Goal: Task Accomplishment & Management: Manage account settings

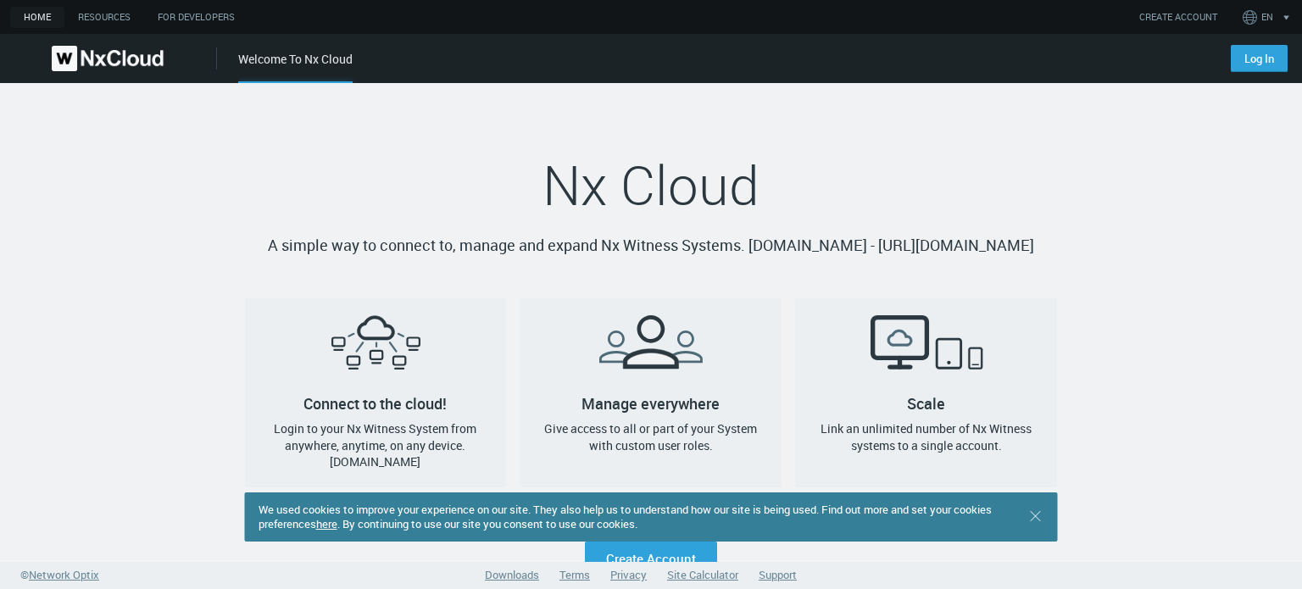
click at [77, 53] on img at bounding box center [108, 58] width 112 height 25
click at [100, 26] on link "Resources" at bounding box center [104, 17] width 80 height 21
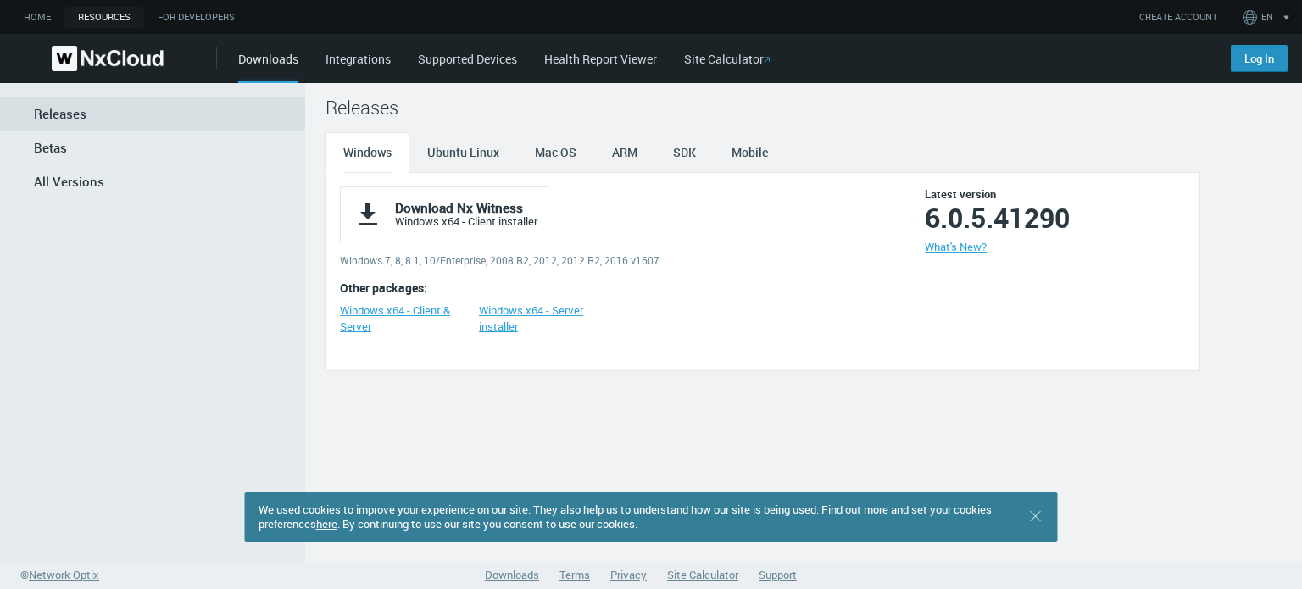
click at [1254, 60] on link "Log In" at bounding box center [1259, 58] width 57 height 27
click at [100, 54] on img at bounding box center [108, 58] width 112 height 25
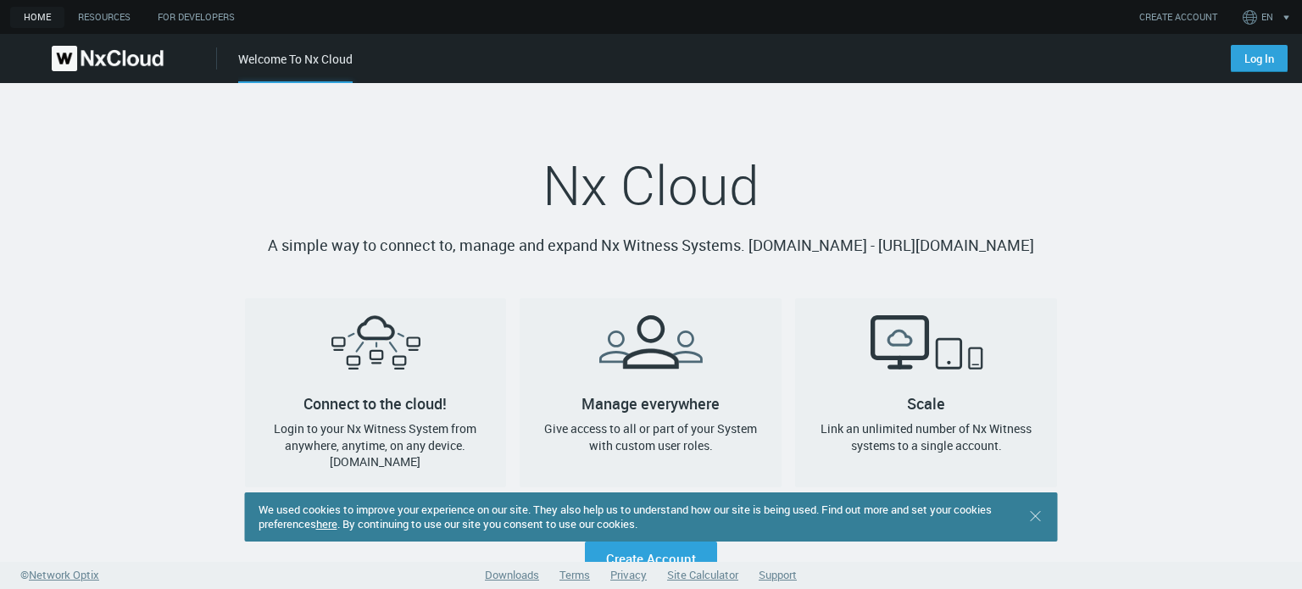
click at [749, 172] on span "Nx Cloud" at bounding box center [651, 184] width 217 height 73
click at [109, 50] on img at bounding box center [108, 58] width 112 height 25
click at [109, 16] on link "Resources" at bounding box center [104, 17] width 80 height 21
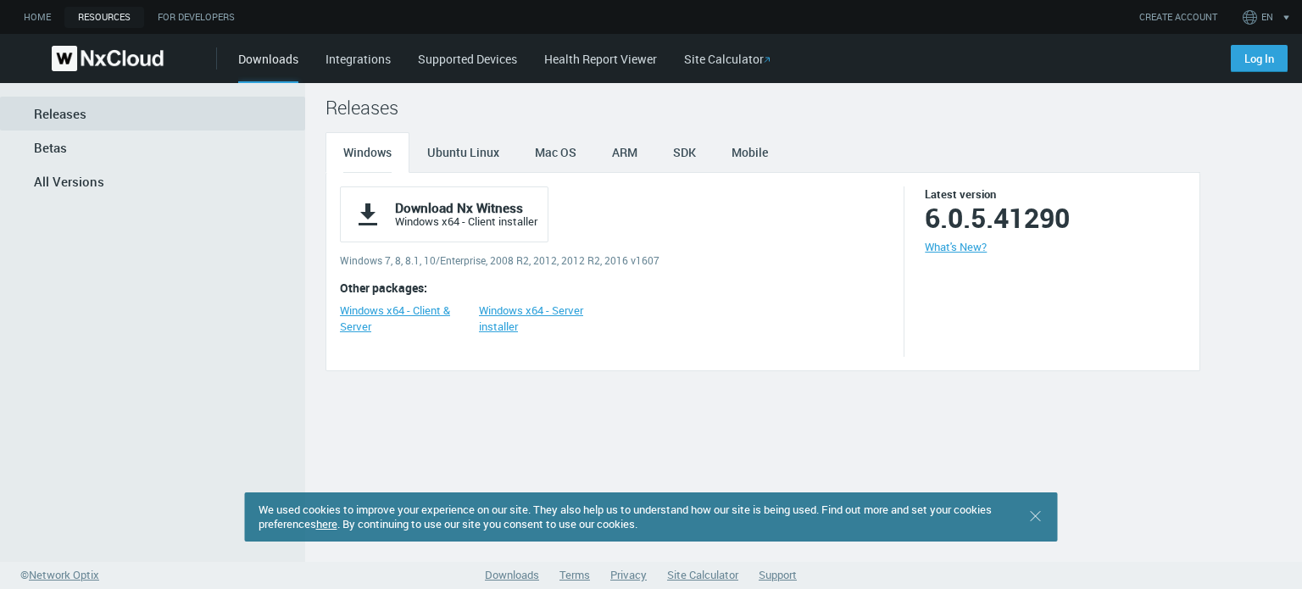
click at [366, 57] on link "Integrations" at bounding box center [358, 59] width 65 height 16
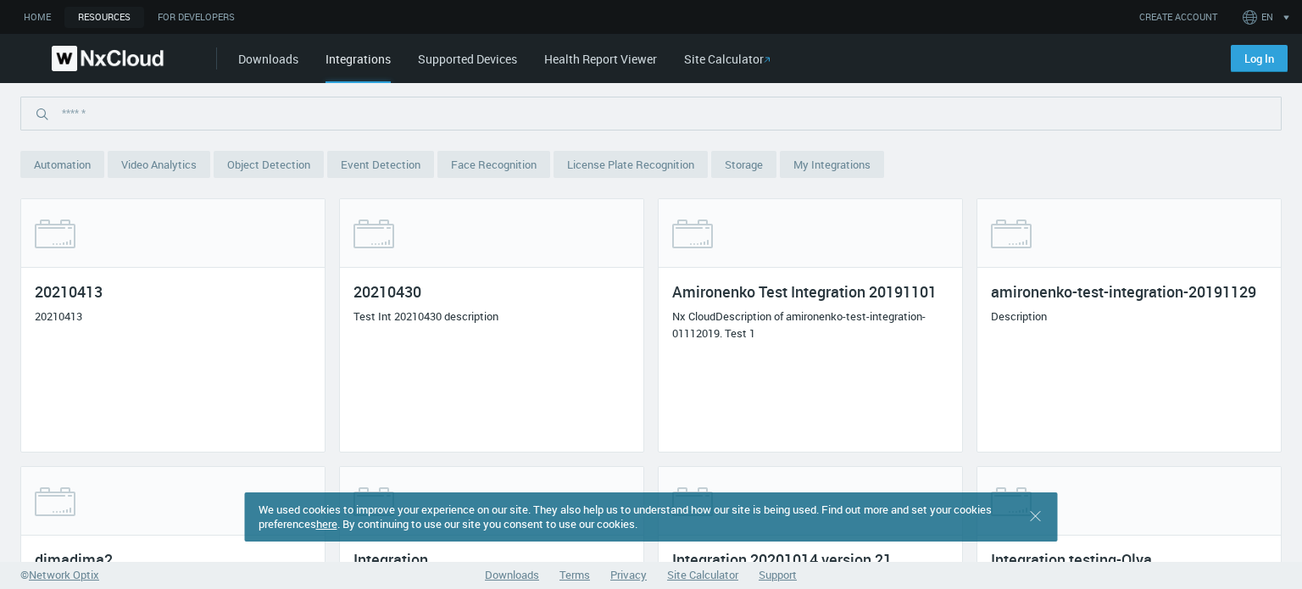
click at [504, 62] on link "Supported Devices" at bounding box center [467, 59] width 99 height 16
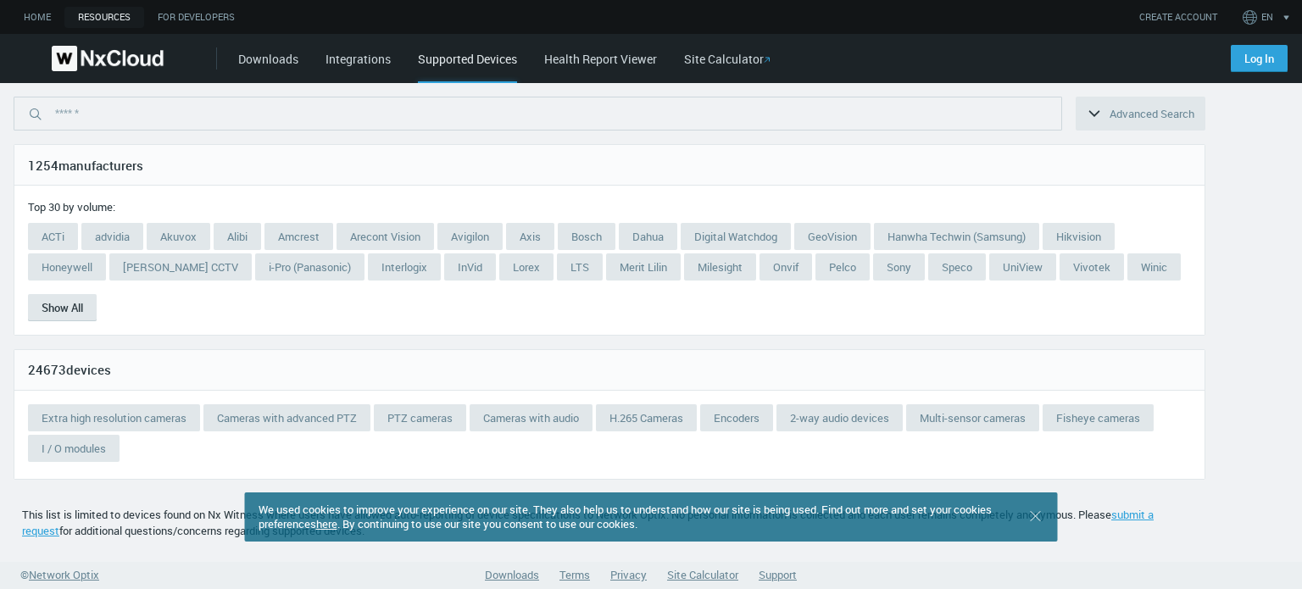
scroll to position [2, 0]
click at [297, 228] on link "Amcrest" at bounding box center [299, 234] width 69 height 27
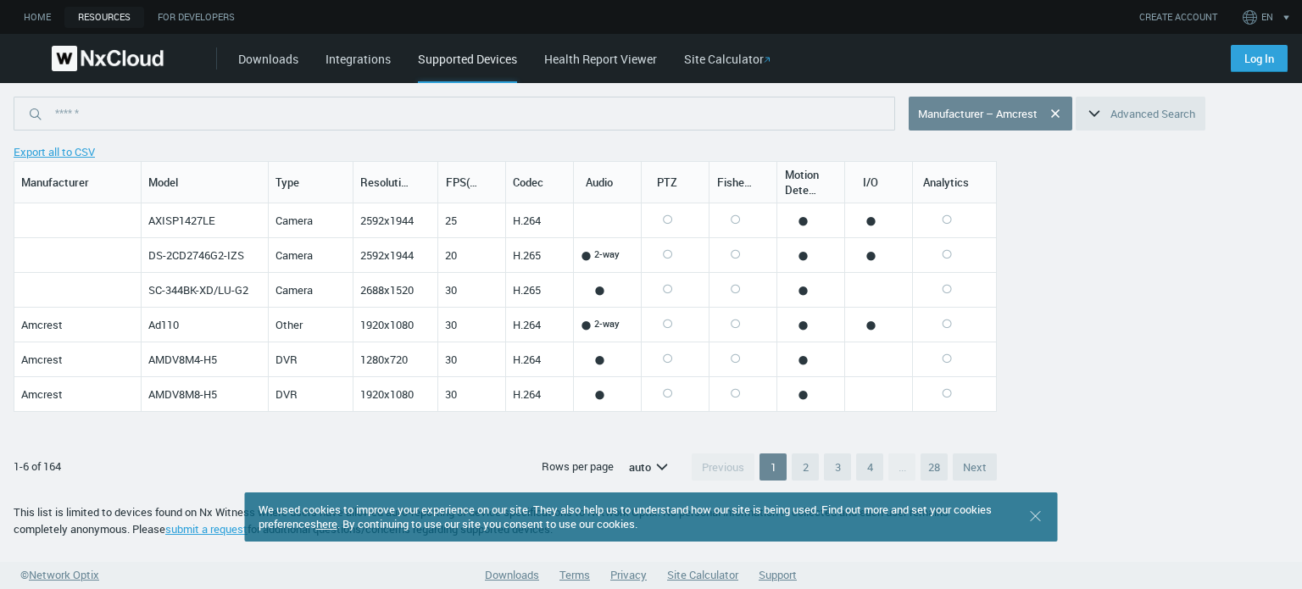
click at [602, 59] on link "Health Report Viewer" at bounding box center [600, 59] width 113 height 16
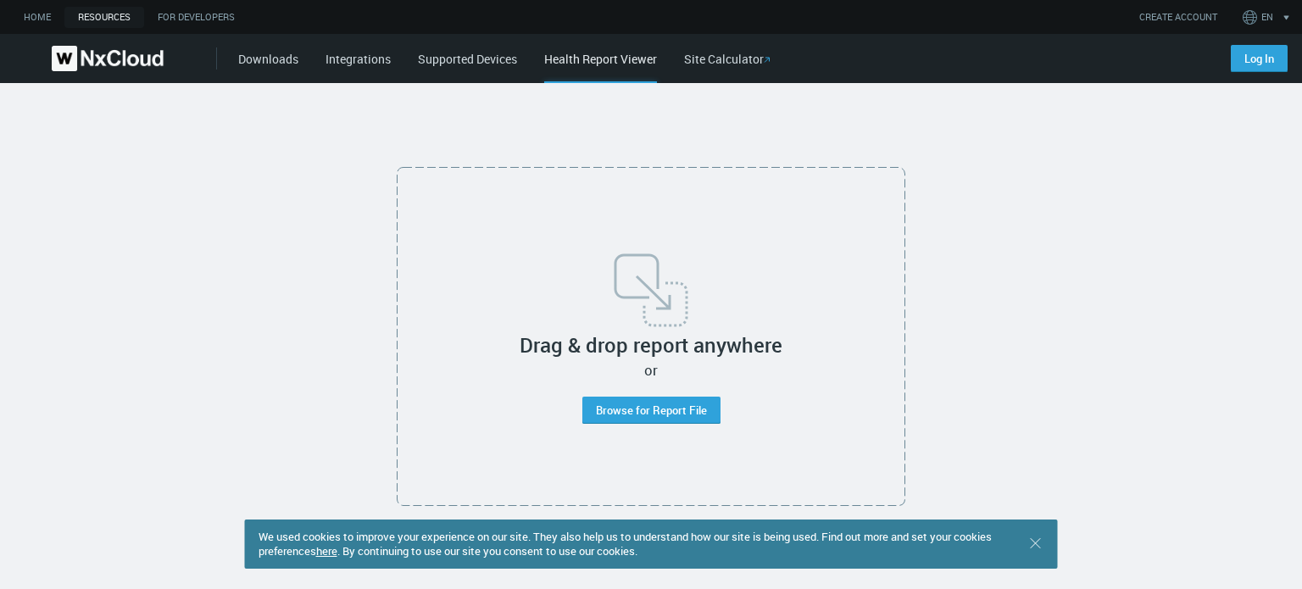
click at [95, 50] on img at bounding box center [108, 58] width 112 height 25
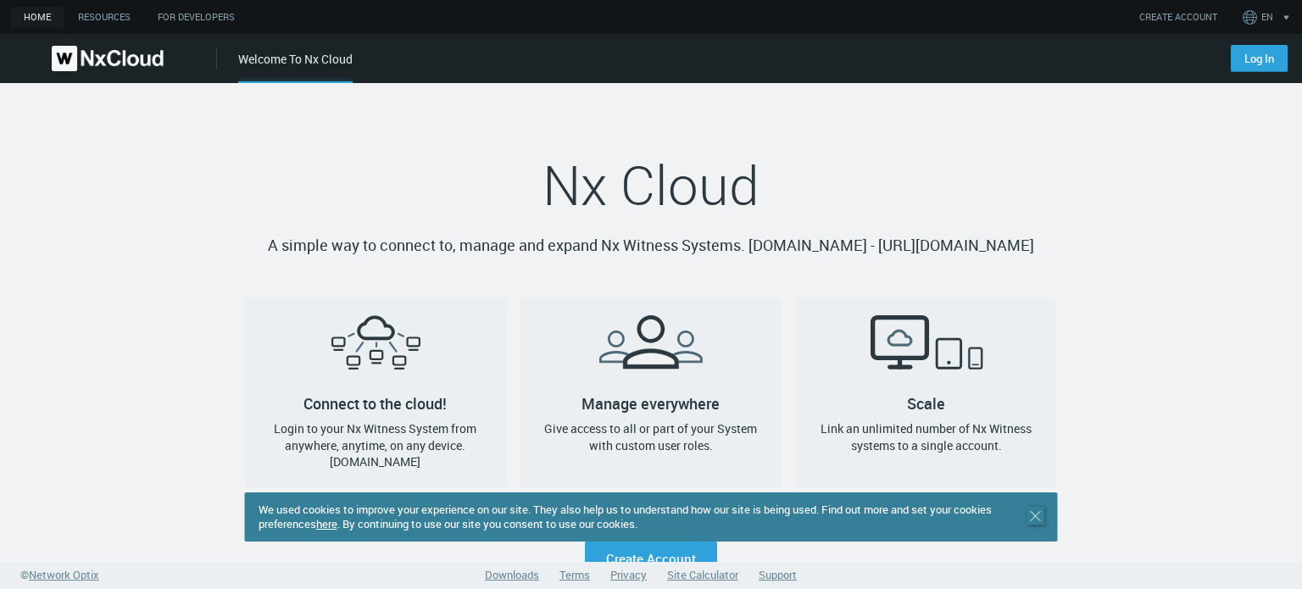
click at [1031, 517] on icon ".st0 { stroke : #698796; } Close" at bounding box center [1036, 516] width 17 height 17
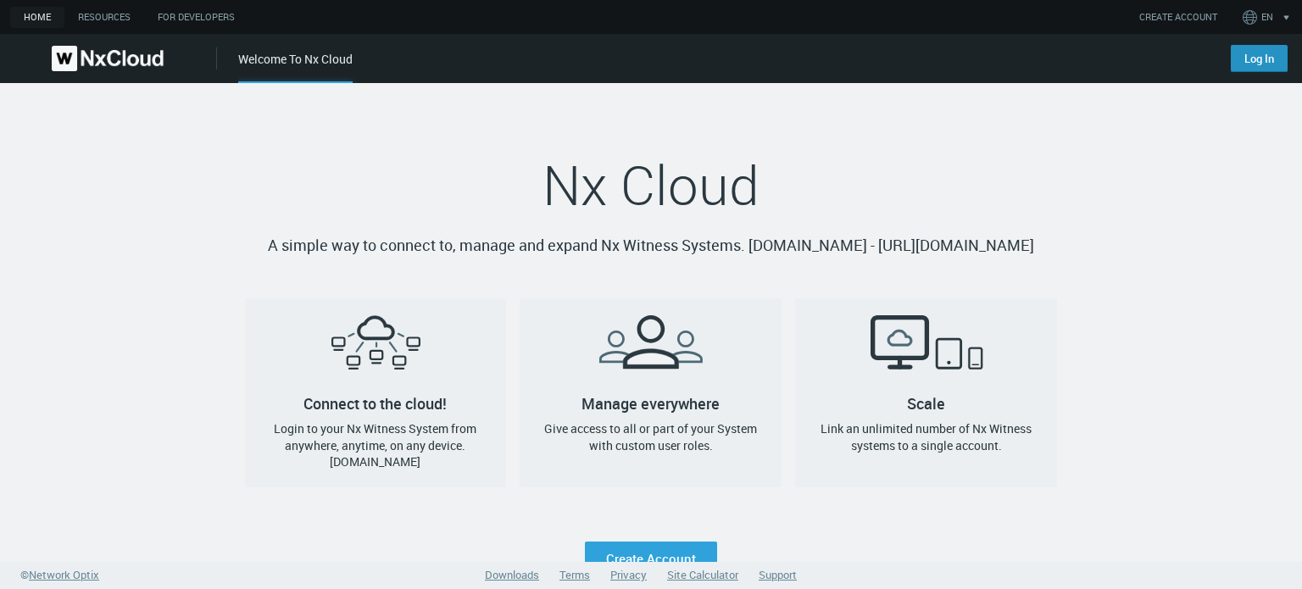
click at [1256, 53] on link "Log In" at bounding box center [1259, 58] width 57 height 27
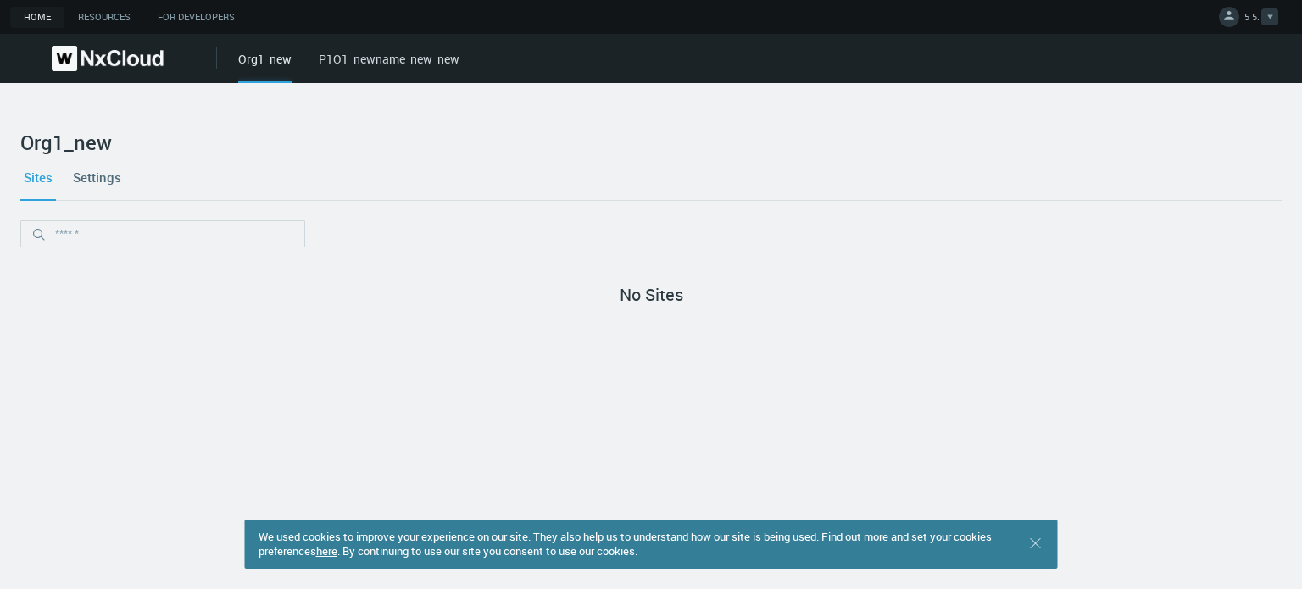
click at [1248, 15] on span "5 5." at bounding box center [1252, 19] width 15 height 19
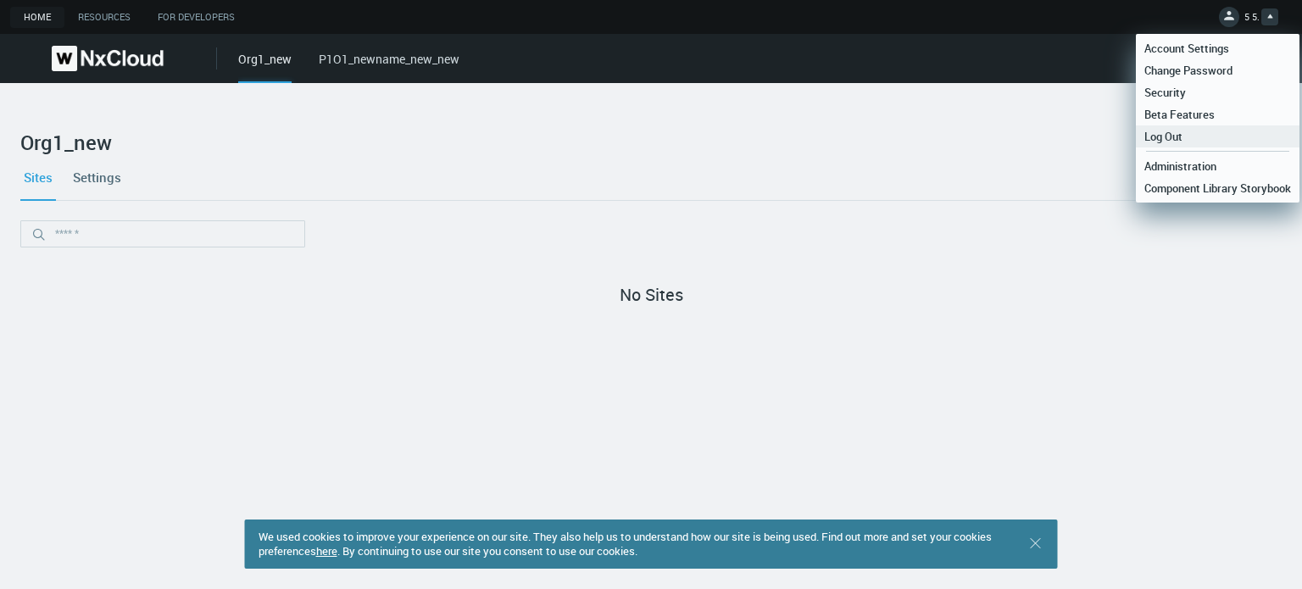
click at [1194, 135] on link "Log Out" at bounding box center [1218, 136] width 164 height 22
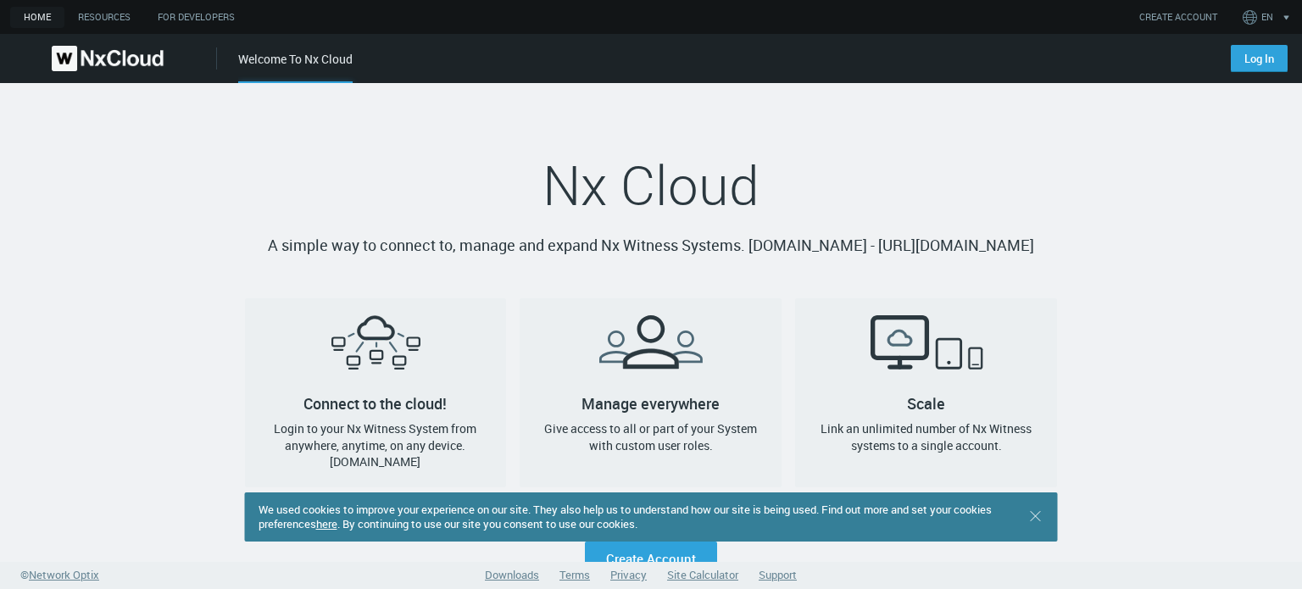
click at [1044, 237] on p "A simple way to connect to, manage and expand Nx Witness Systems. [DOMAIN_NAME]…" at bounding box center [651, 246] width 813 height 24
click at [1033, 523] on icon ".st0 { stroke : #698796; } Close" at bounding box center [1036, 516] width 17 height 17
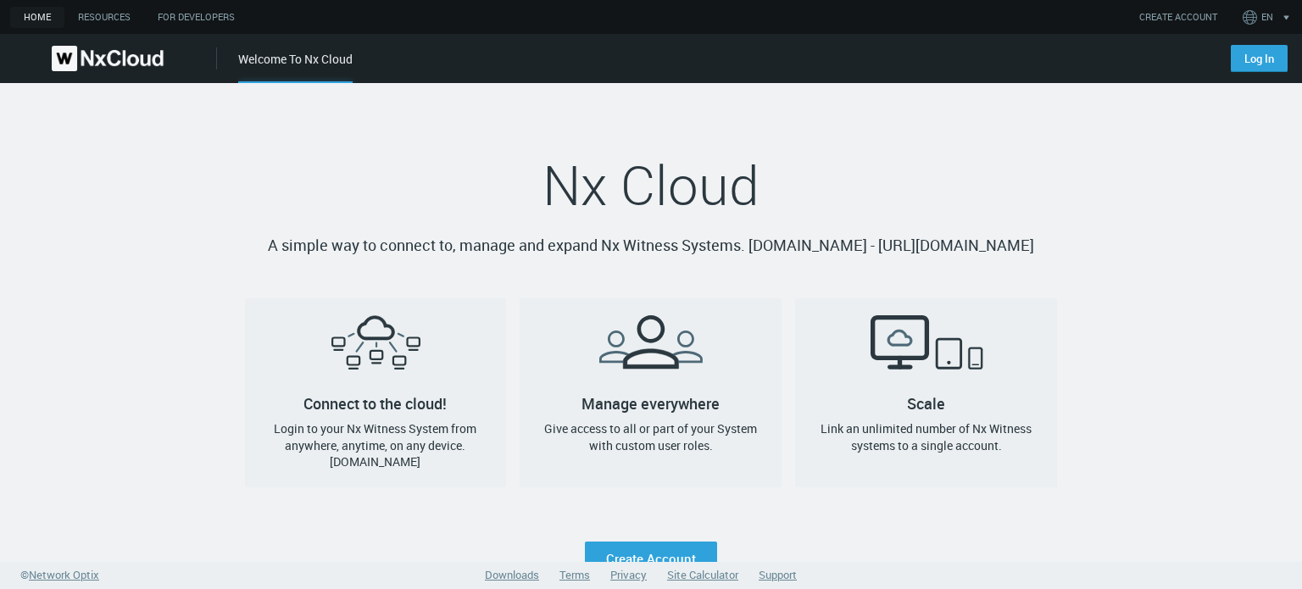
click at [1119, 427] on nx-landing-component "Nx Cloud A simple way to connect to, manage and expand Nx Witness Systems. qa.c…" at bounding box center [651, 329] width 1302 height 493
click at [1234, 60] on link "Log In" at bounding box center [1259, 58] width 57 height 27
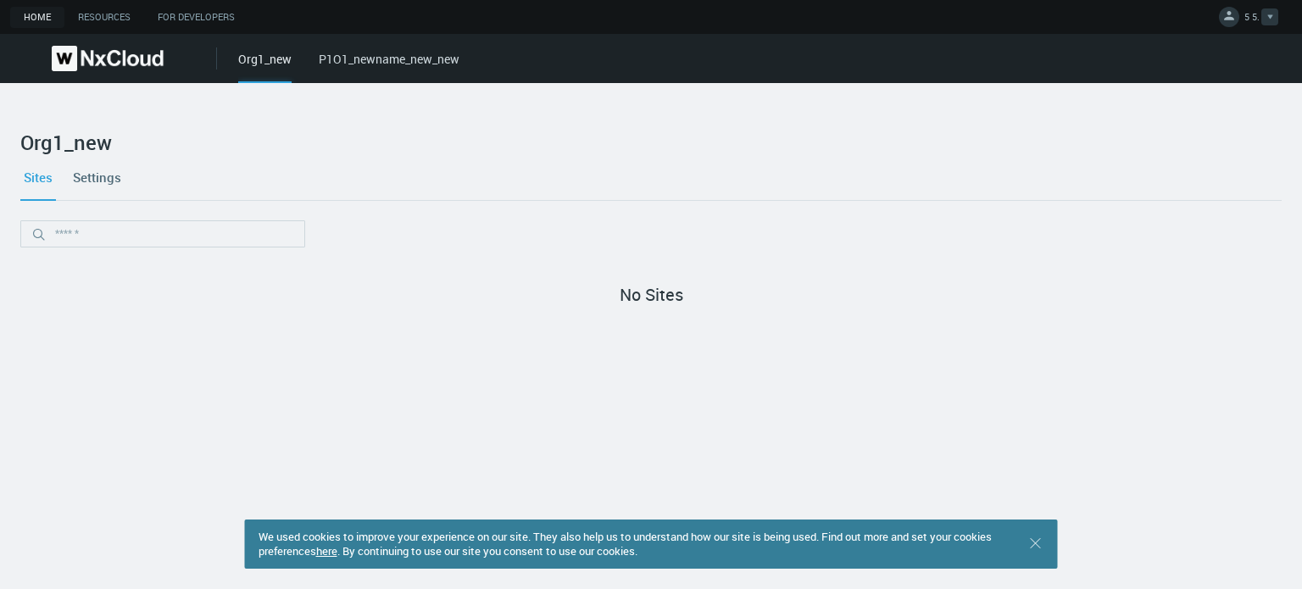
click at [1245, 25] on span "5 5." at bounding box center [1252, 19] width 15 height 19
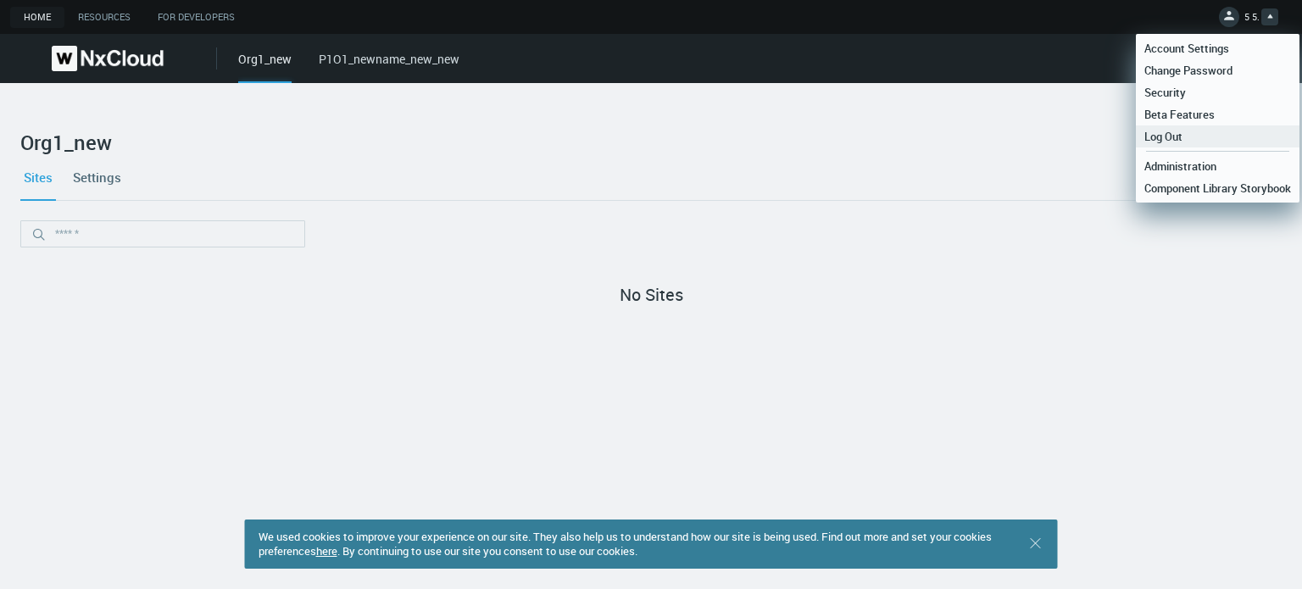
click at [1200, 144] on link "Log Out" at bounding box center [1218, 136] width 164 height 22
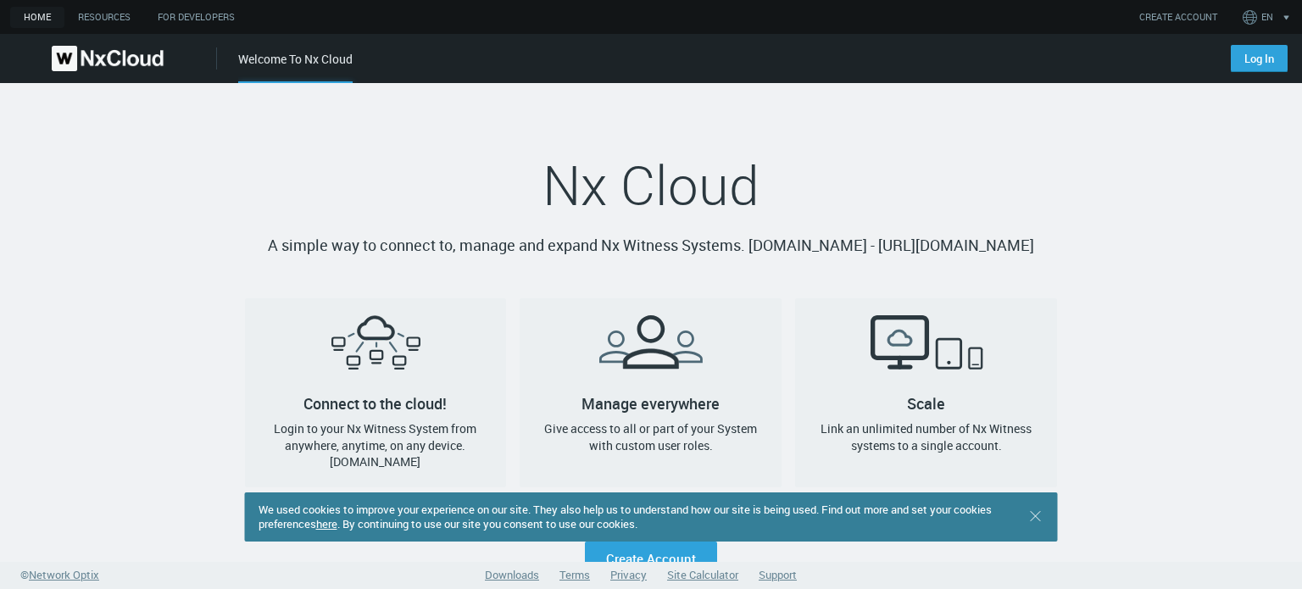
click at [1029, 172] on h1 "Nx Cloud" at bounding box center [651, 185] width 813 height 68
click at [1039, 519] on div "We used cookies to improve your experience on our site. They also help us to un…" at bounding box center [651, 517] width 813 height 49
click at [1033, 518] on line at bounding box center [1035, 515] width 9 height 9
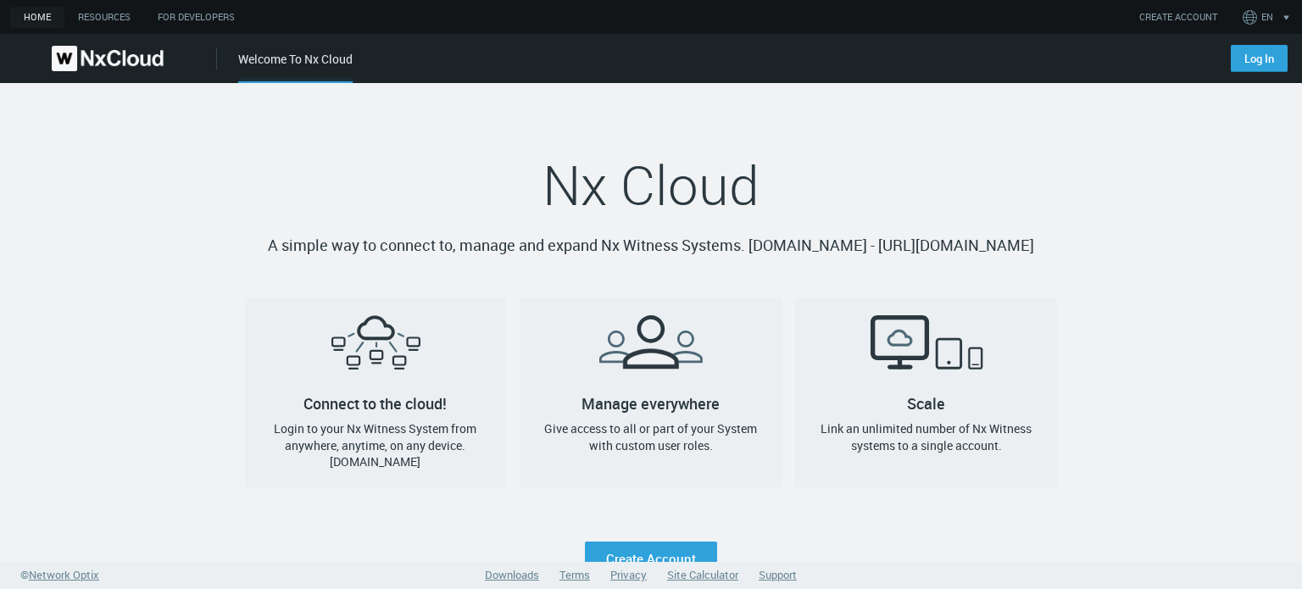
click at [1098, 348] on nx-landing-component "Nx Cloud A simple way to connect to, manage and expand Nx Witness Systems. qa.c…" at bounding box center [651, 329] width 1302 height 493
click at [1251, 63] on link "Log In" at bounding box center [1259, 58] width 57 height 27
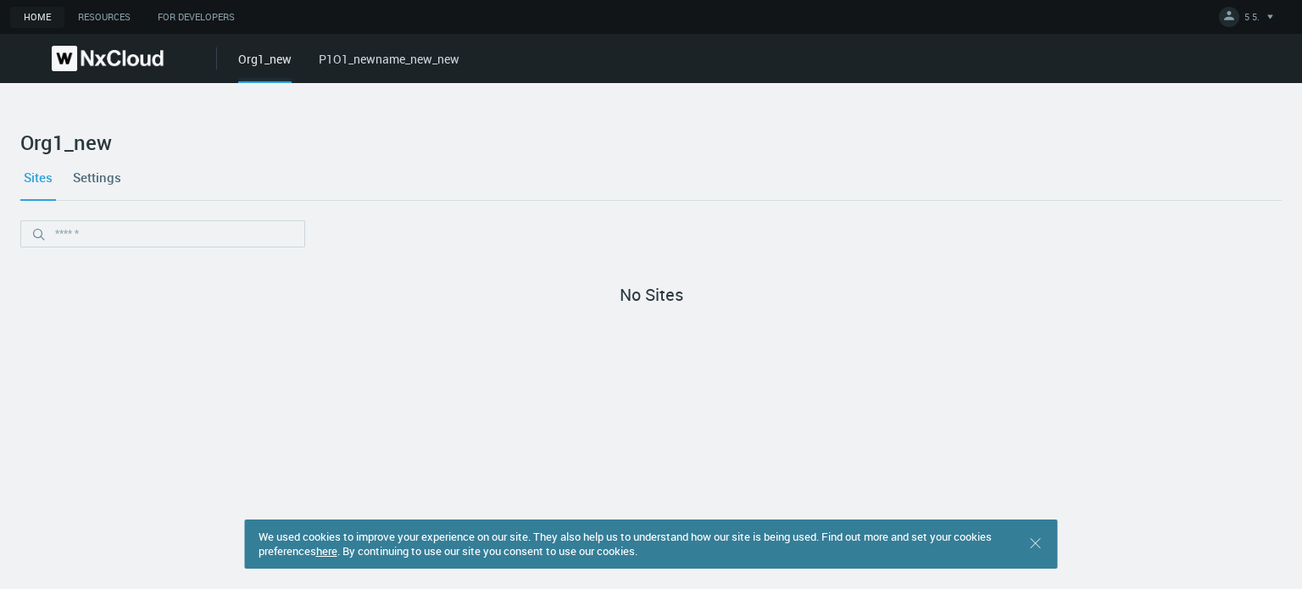
click at [526, 230] on div at bounding box center [651, 240] width 1262 height 41
click at [1242, 19] on link "5 5." at bounding box center [1248, 19] width 59 height 20
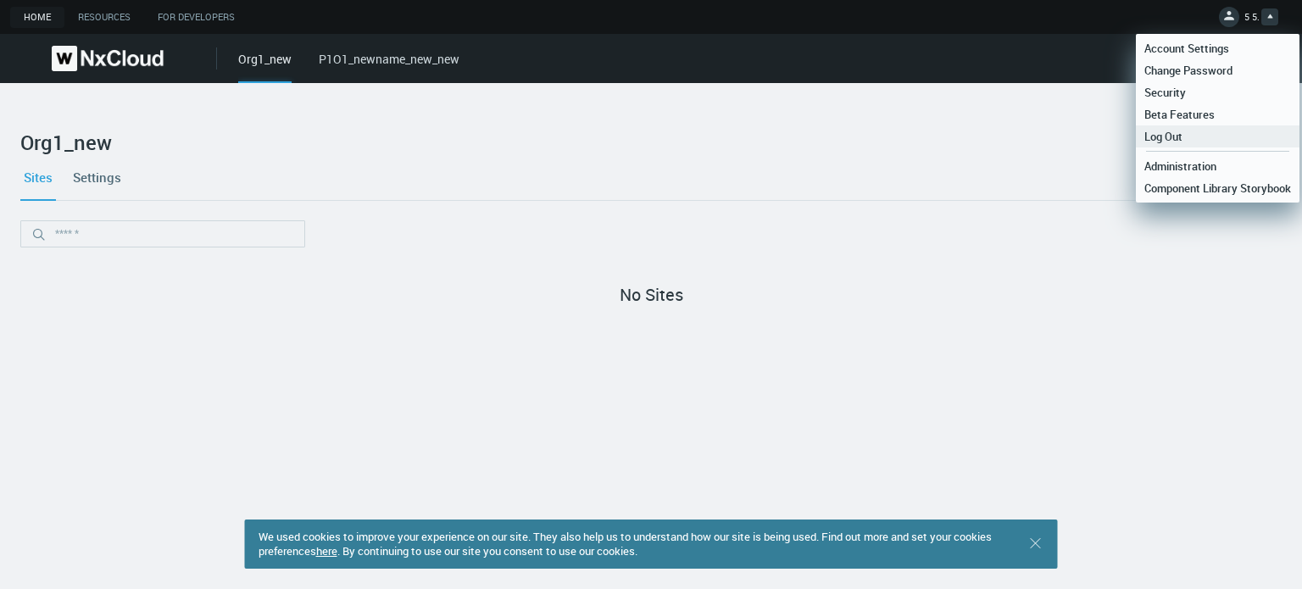
click at [1190, 138] on link "Log Out" at bounding box center [1218, 136] width 164 height 22
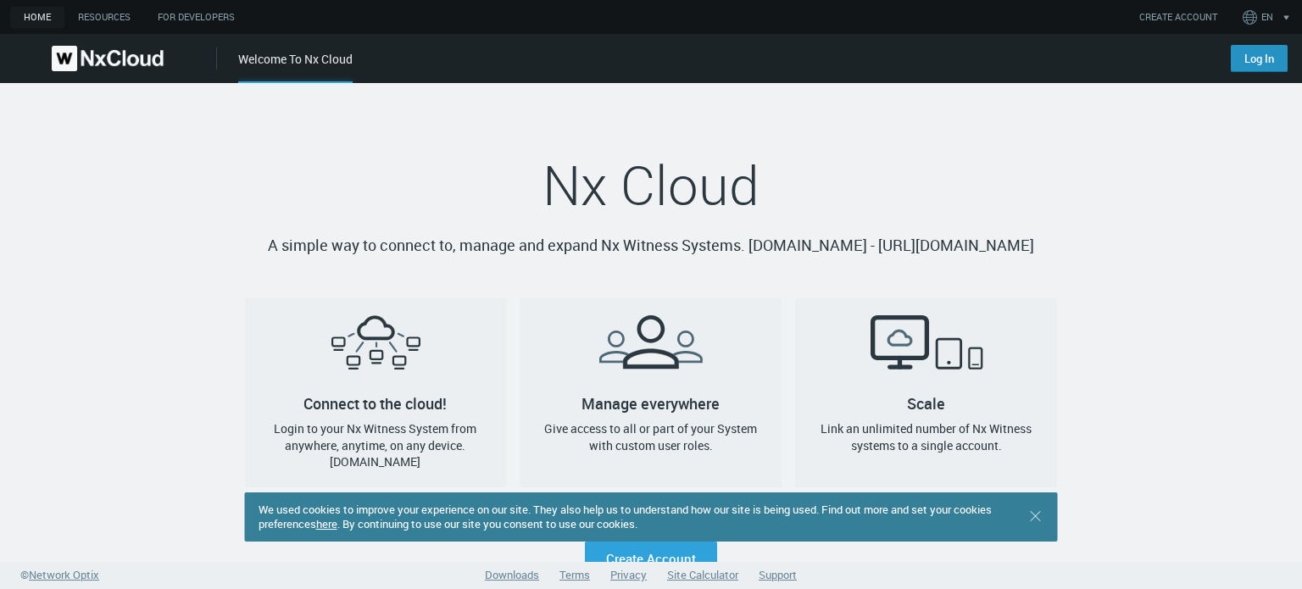
click at [1258, 53] on link "Log In" at bounding box center [1259, 58] width 57 height 27
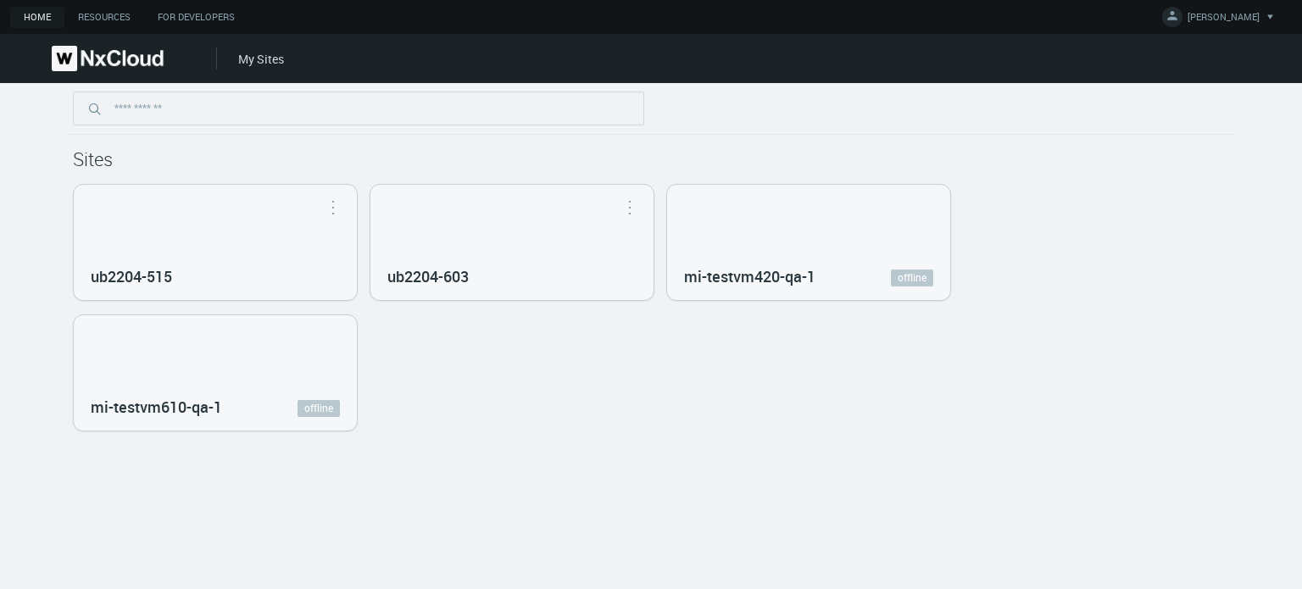
click at [1070, 148] on h1 "Sites" at bounding box center [651, 159] width 1156 height 22
click at [1262, 24] on div at bounding box center [1270, 16] width 17 height 17
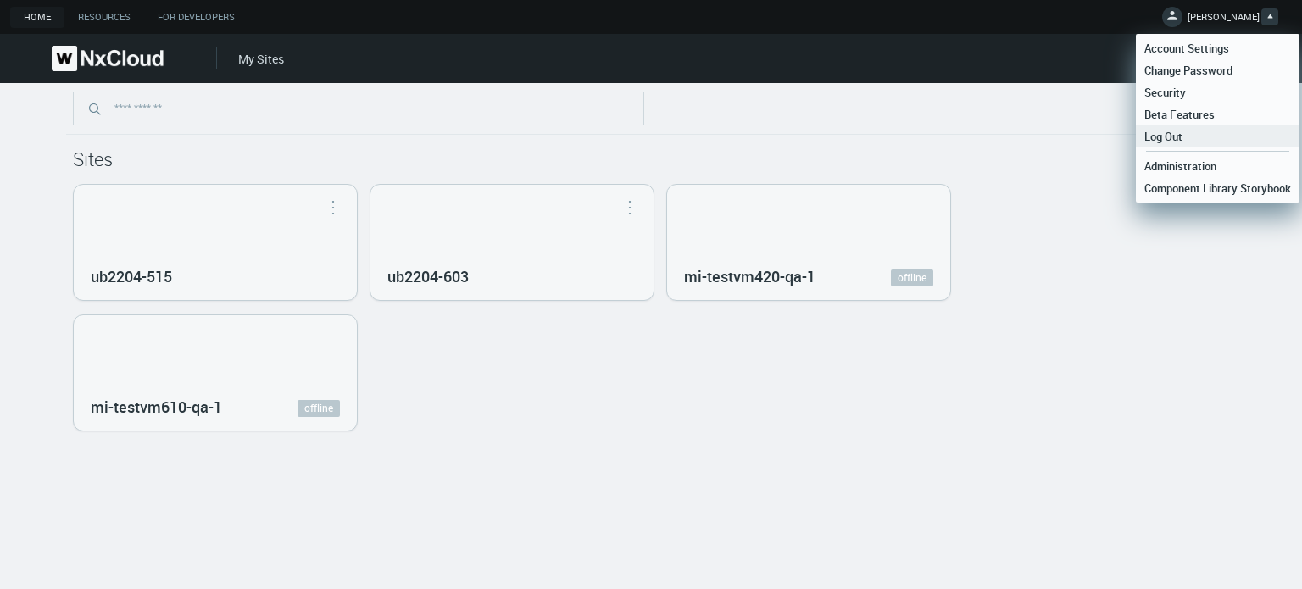
click at [1188, 136] on span "Log Out" at bounding box center [1163, 136] width 55 height 15
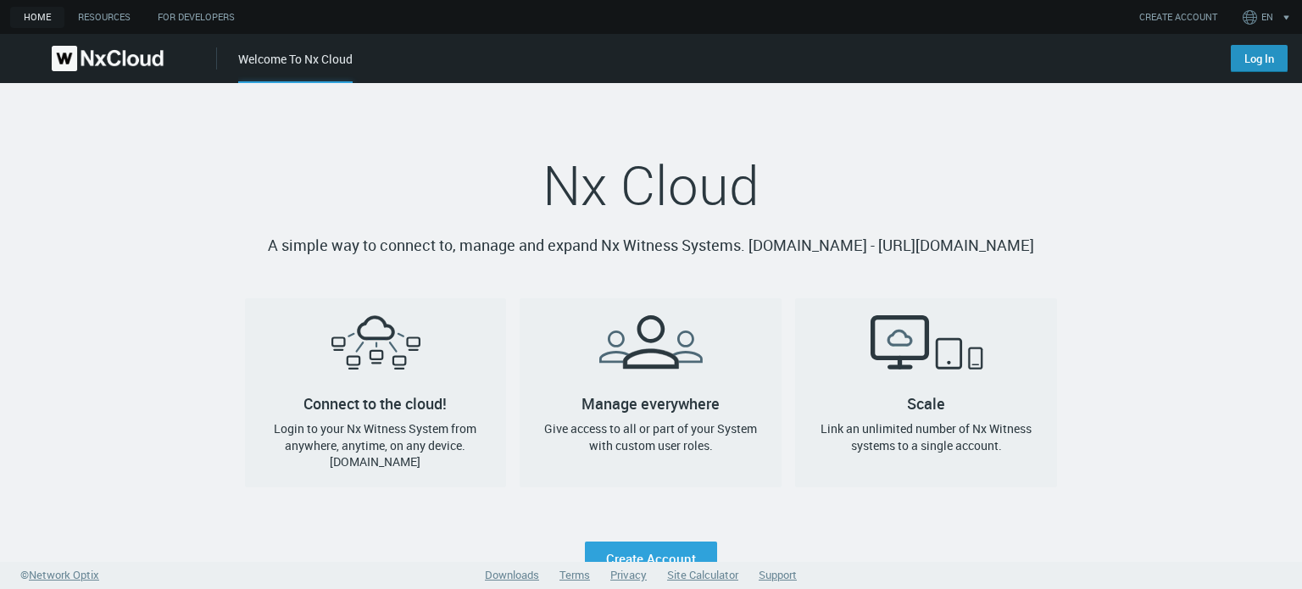
click at [1246, 53] on link "Log In" at bounding box center [1259, 58] width 57 height 27
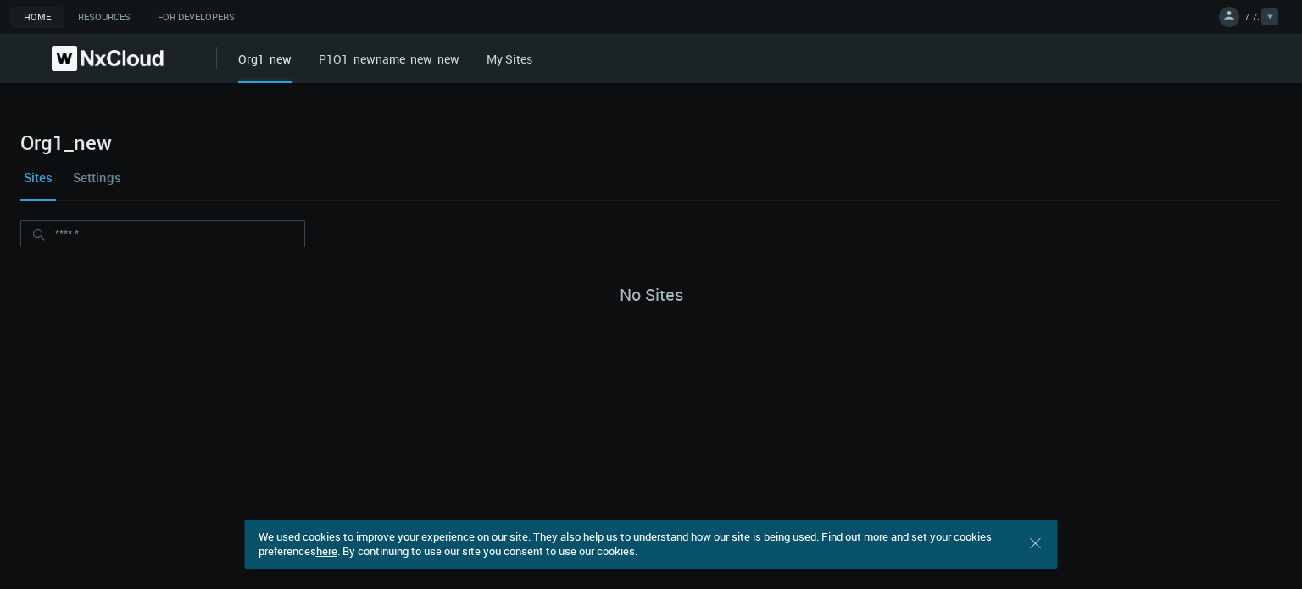
click at [1268, 14] on icon at bounding box center [1270, 16] width 6 height 5
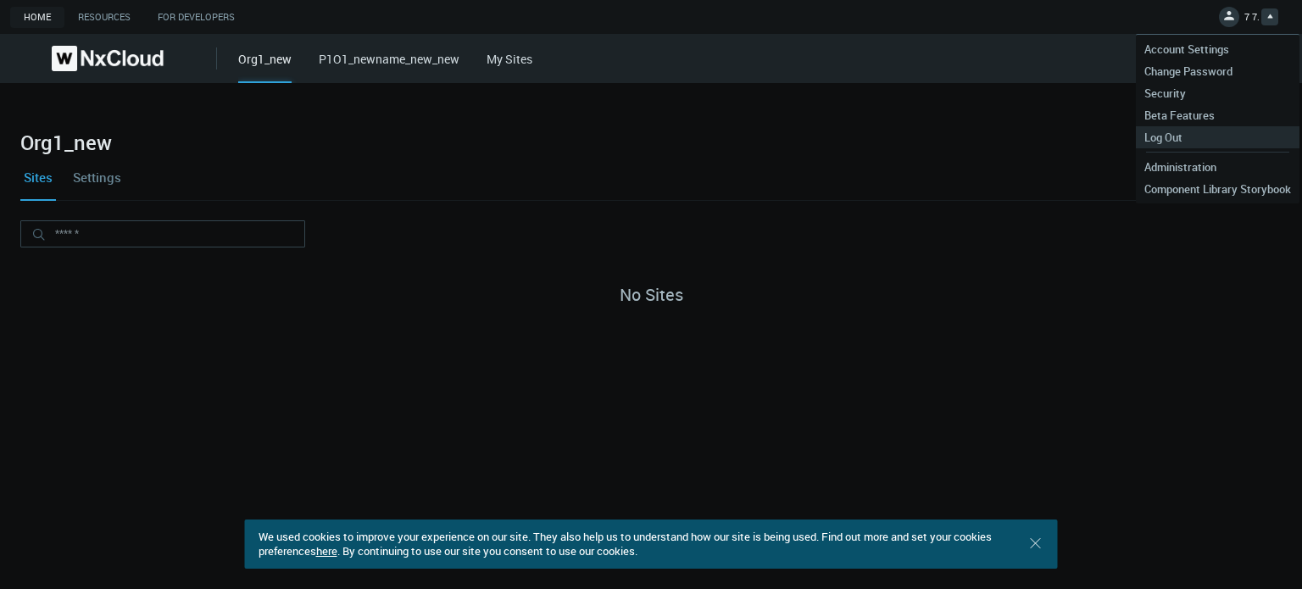
click at [1153, 142] on span "Log Out" at bounding box center [1163, 137] width 55 height 15
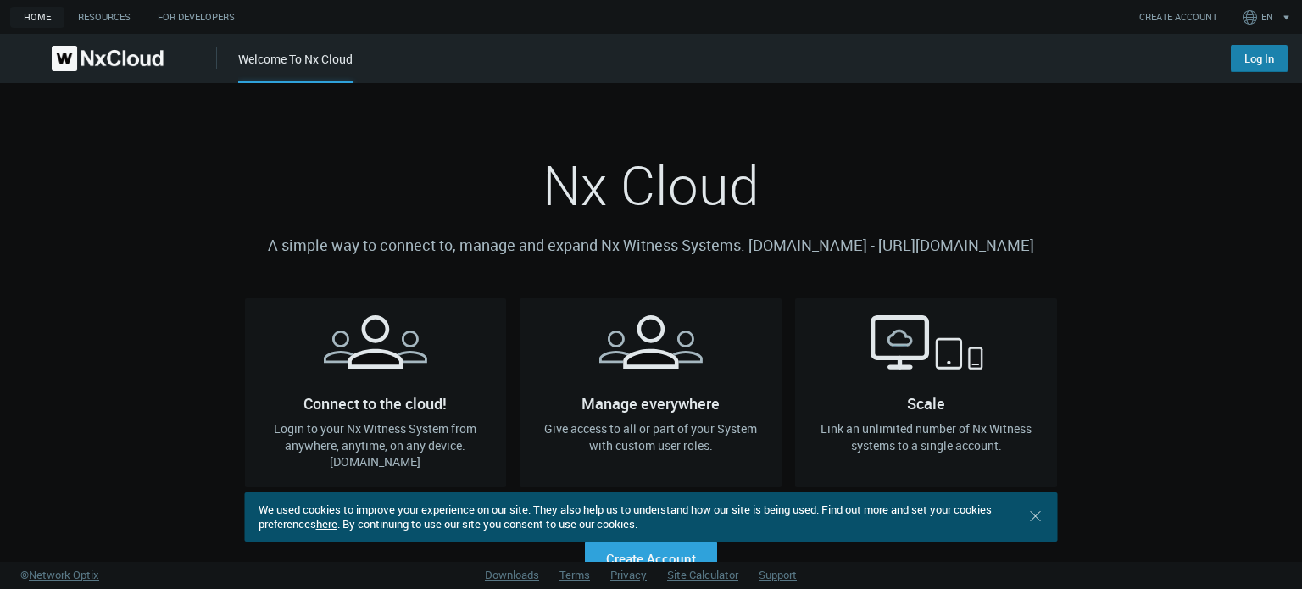
click at [1246, 54] on link "Log In" at bounding box center [1259, 58] width 57 height 27
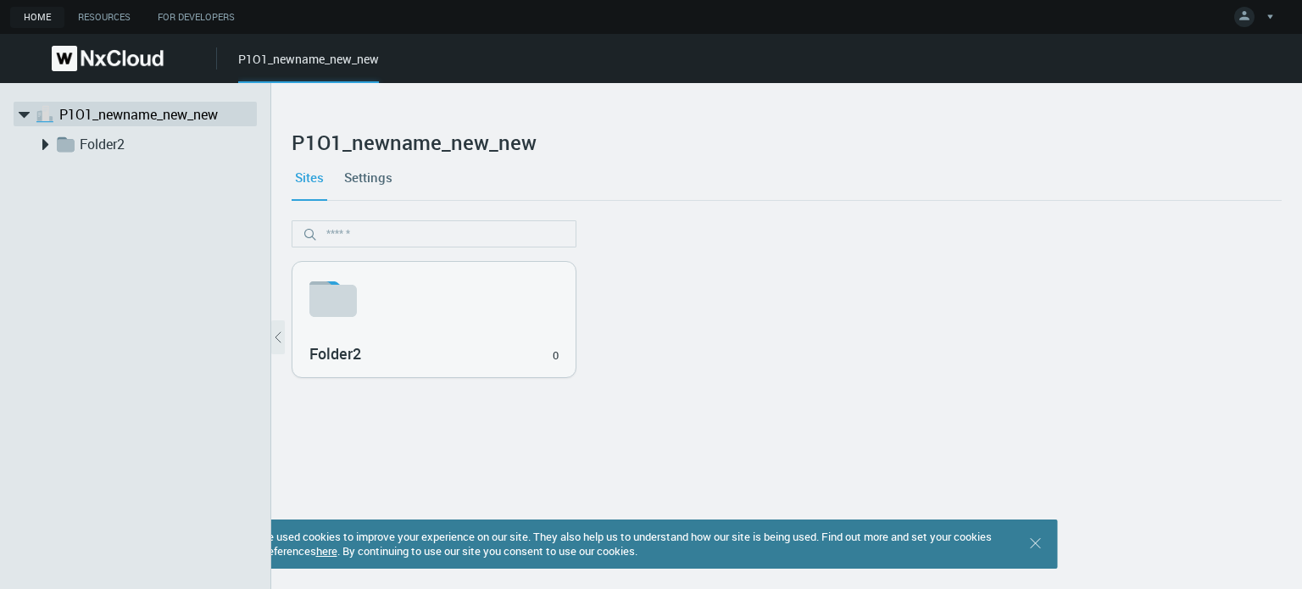
click at [420, 178] on div "Sites Settings" at bounding box center [787, 177] width 990 height 46
click at [376, 185] on link "Settings" at bounding box center [368, 177] width 55 height 46
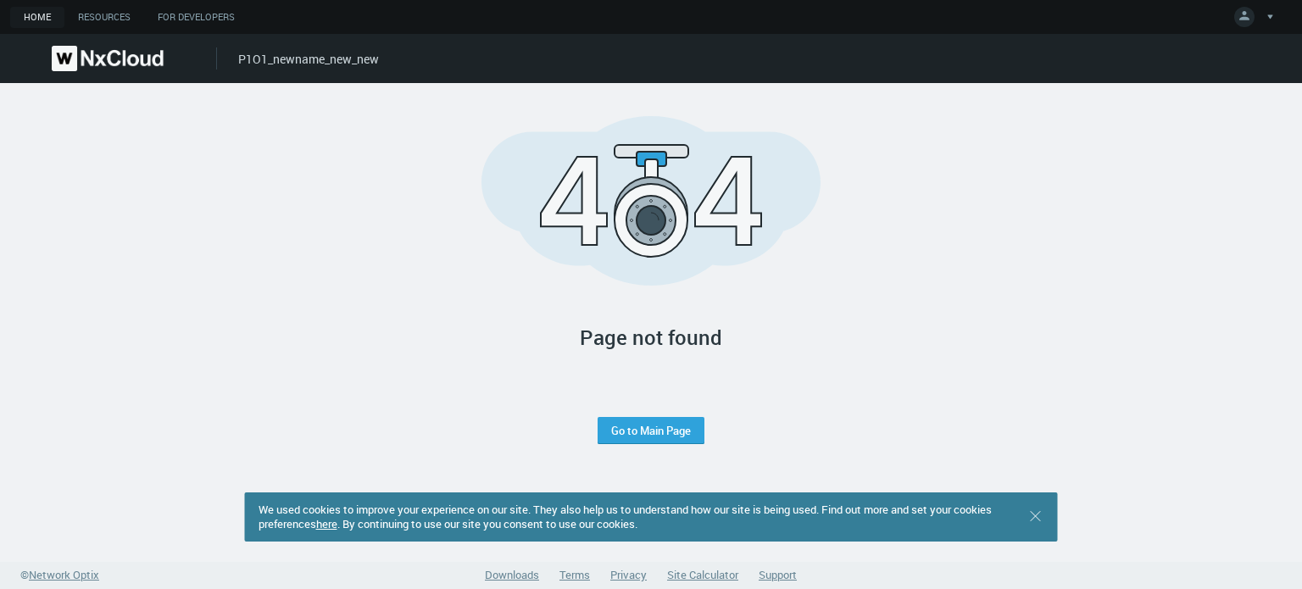
click at [98, 52] on img at bounding box center [108, 58] width 112 height 25
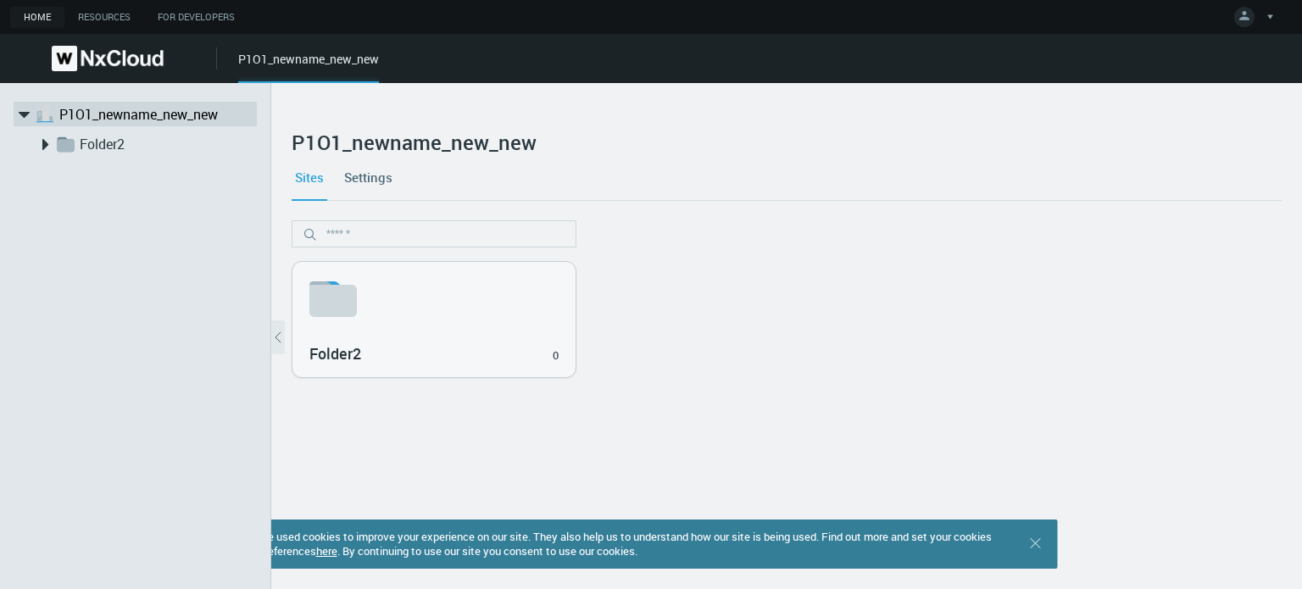
click at [376, 176] on link "Settings" at bounding box center [368, 177] width 55 height 46
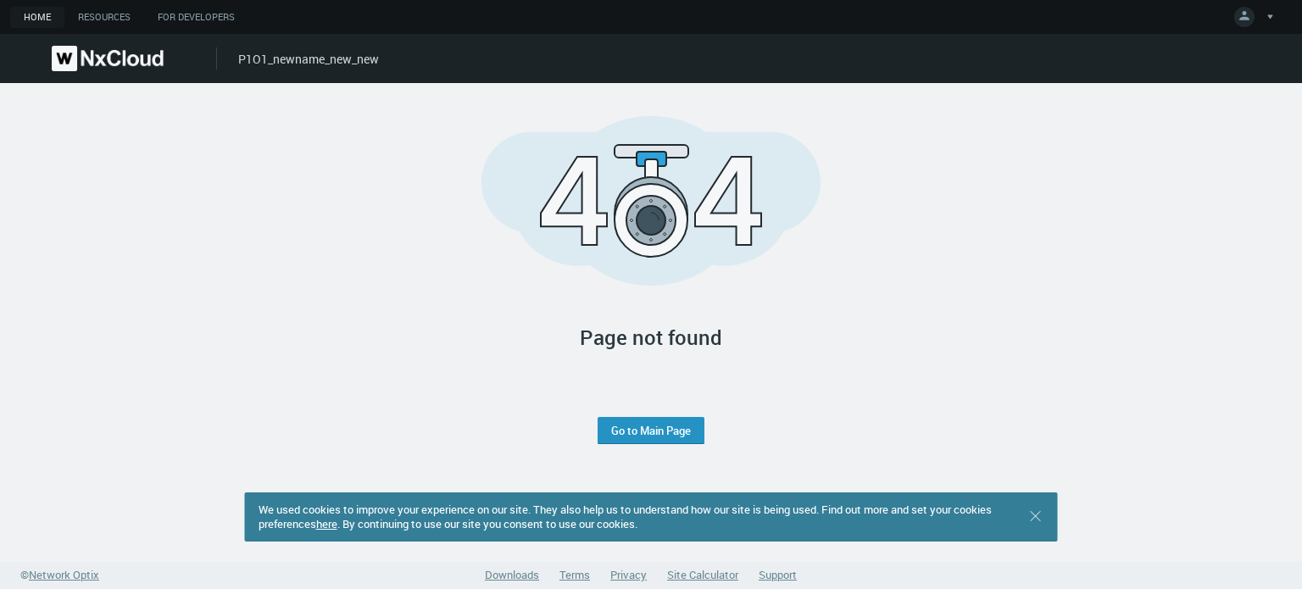
click at [661, 425] on link "Go to Main Page" at bounding box center [651, 431] width 80 height 14
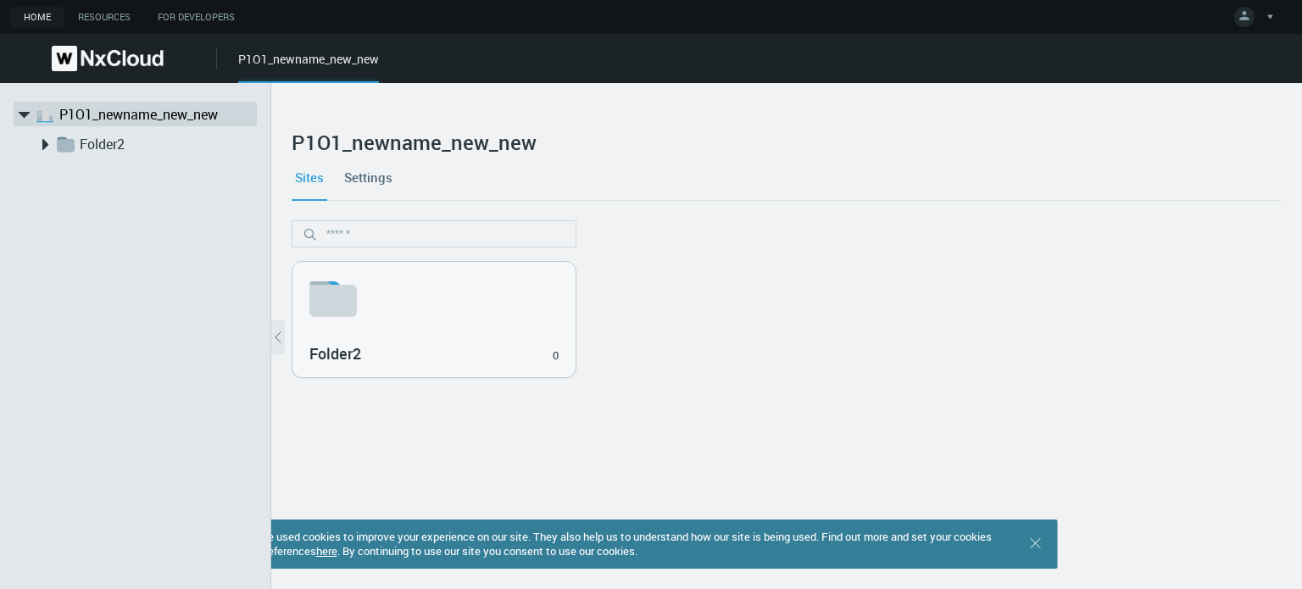
click at [115, 59] on img at bounding box center [108, 58] width 112 height 25
click at [37, 141] on icon at bounding box center [44, 144] width 21 height 21
click at [368, 172] on link "Settings" at bounding box center [368, 177] width 55 height 46
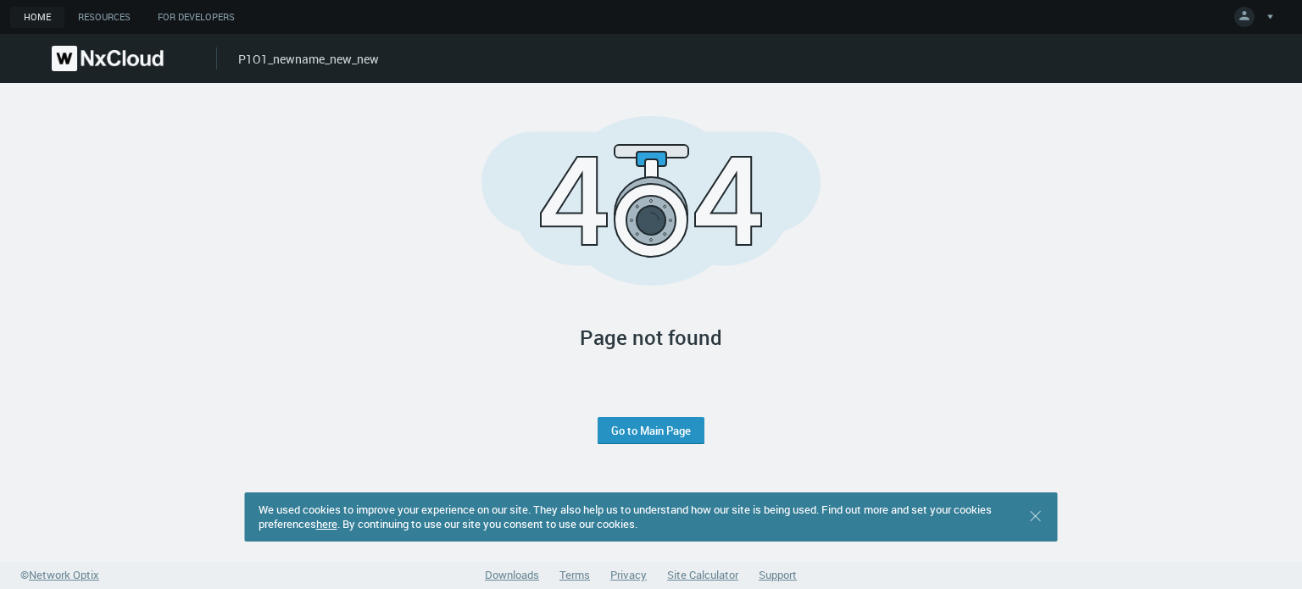
click at [663, 421] on button "Go to Main Page" at bounding box center [651, 430] width 107 height 27
click at [663, 431] on link "Go to Main Page" at bounding box center [651, 431] width 80 height 14
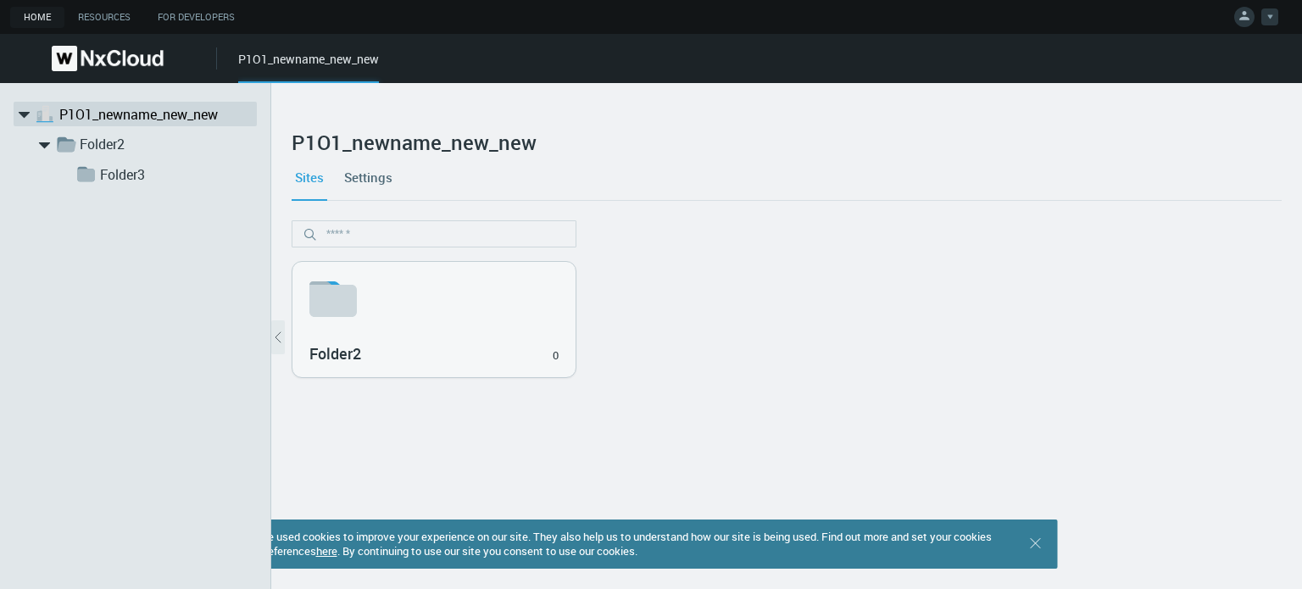
click at [1262, 15] on div at bounding box center [1270, 16] width 17 height 17
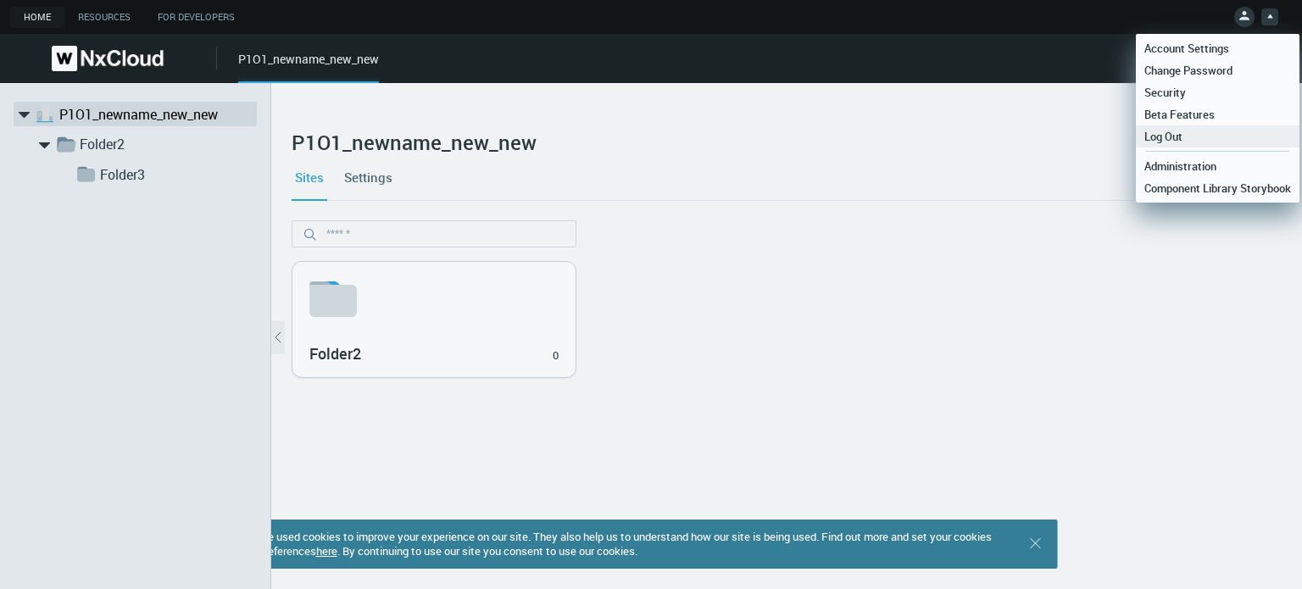
click at [1182, 138] on span "Log Out" at bounding box center [1163, 136] width 55 height 15
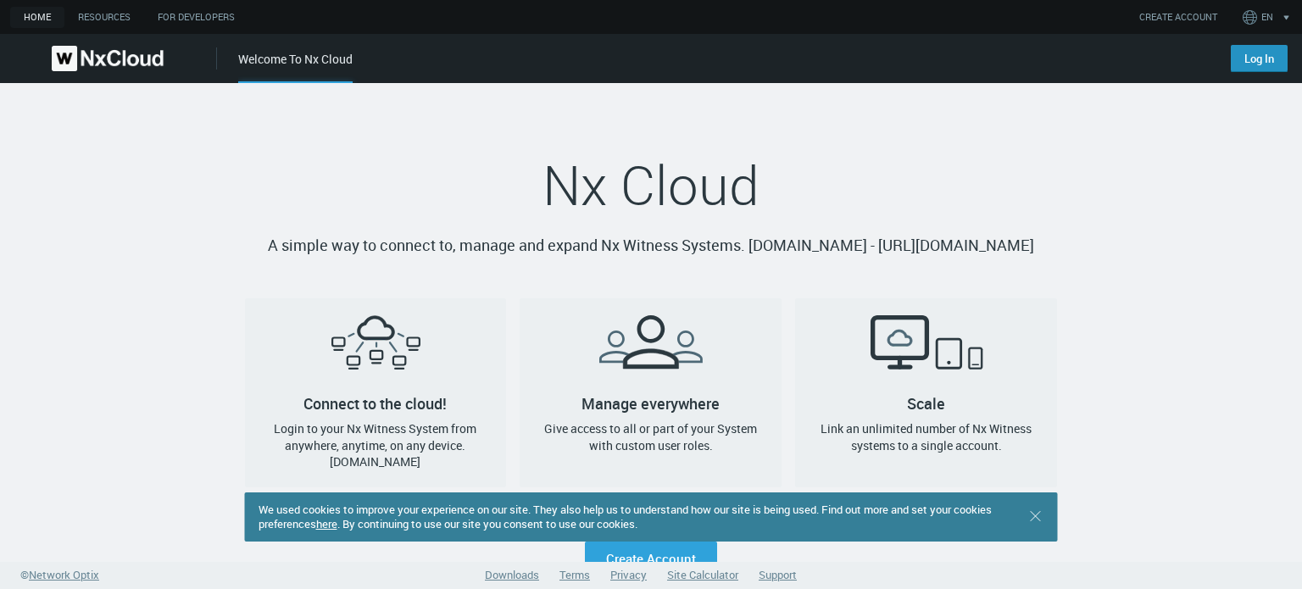
click at [1251, 47] on link "Log In" at bounding box center [1259, 58] width 57 height 27
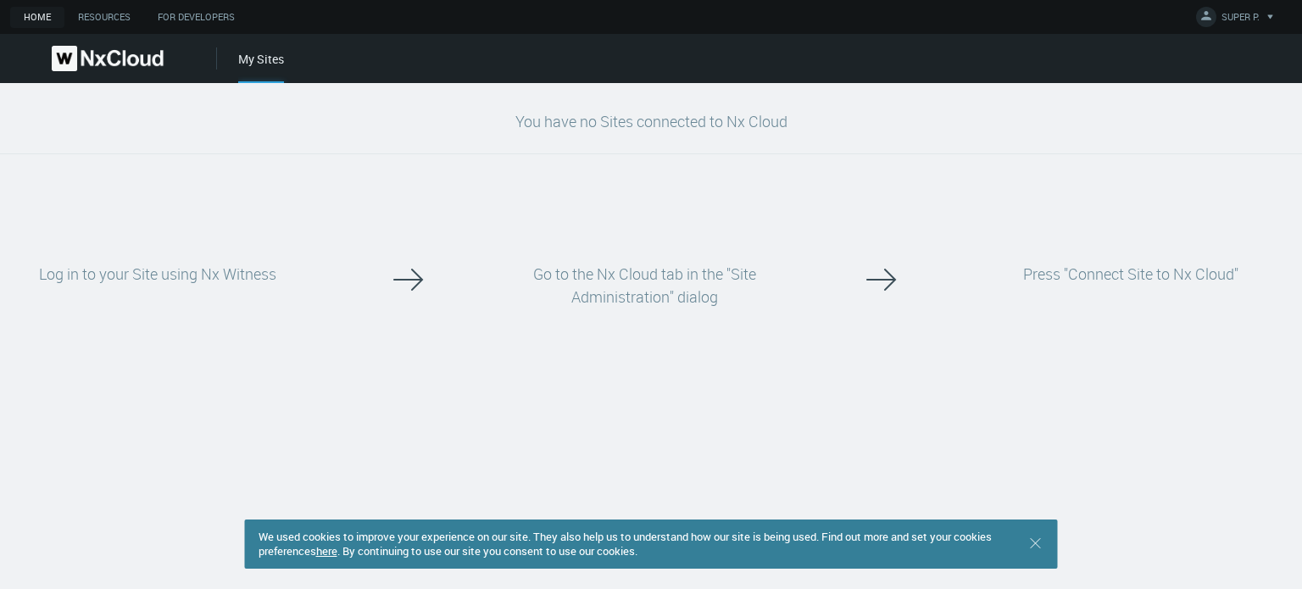
click at [515, 195] on div "Go to the Nx Cloud tab in the "Site Administration" dialog" at bounding box center [644, 285] width 315 height 181
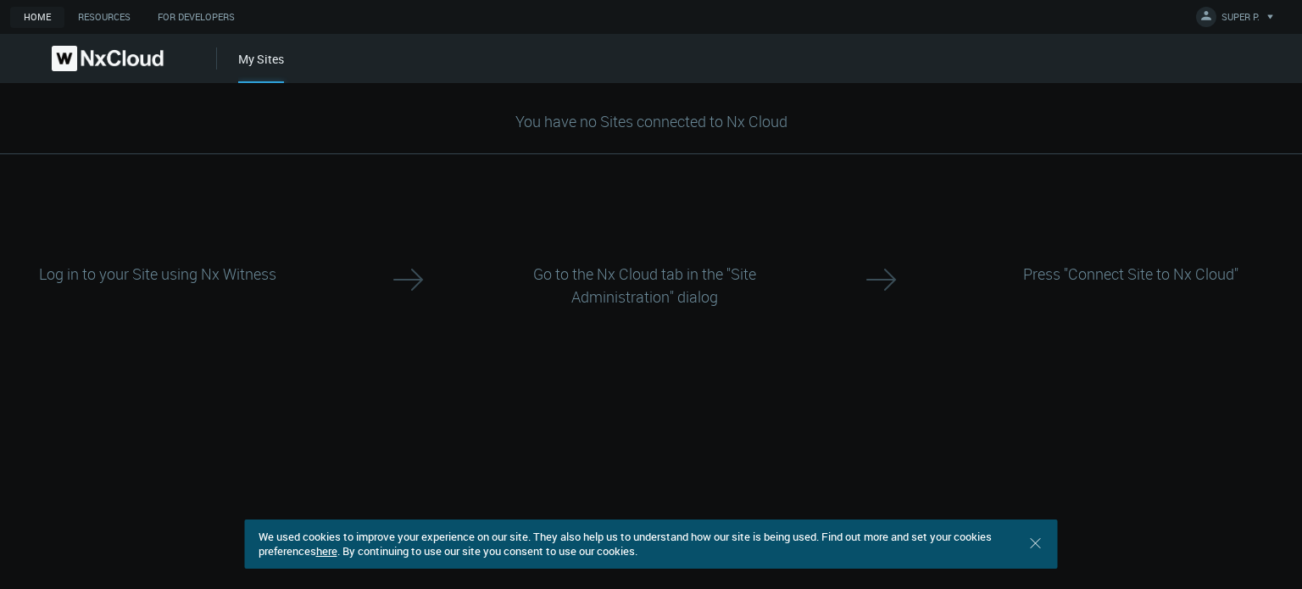
click at [444, 128] on div "You have no Sites connected to Nx Cloud" at bounding box center [651, 118] width 1302 height 71
click at [1250, 8] on button "SUPER P." at bounding box center [1237, 17] width 97 height 35
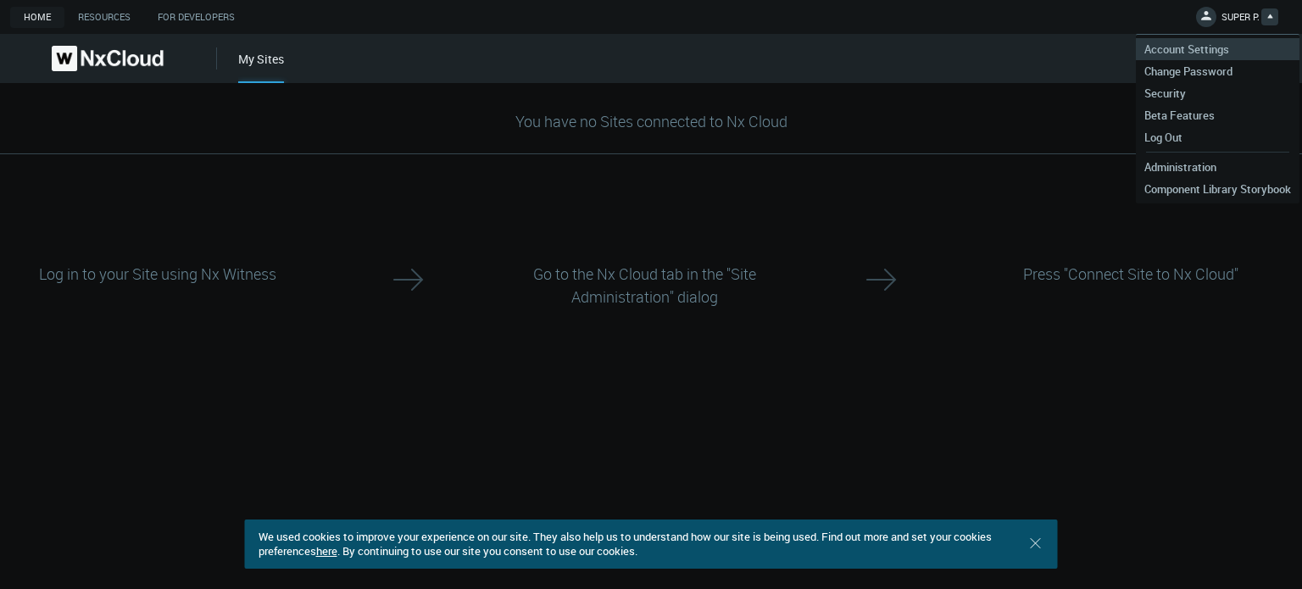
click at [1225, 40] on link "Account Settings" at bounding box center [1218, 49] width 164 height 22
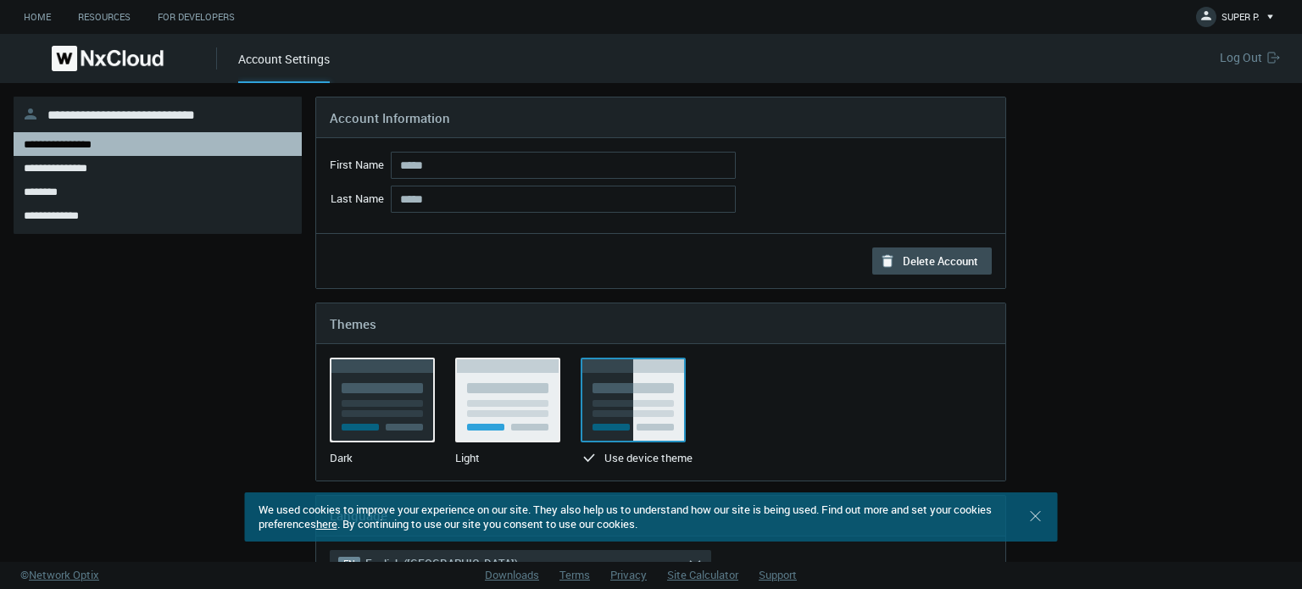
click at [130, 56] on img at bounding box center [108, 58] width 112 height 25
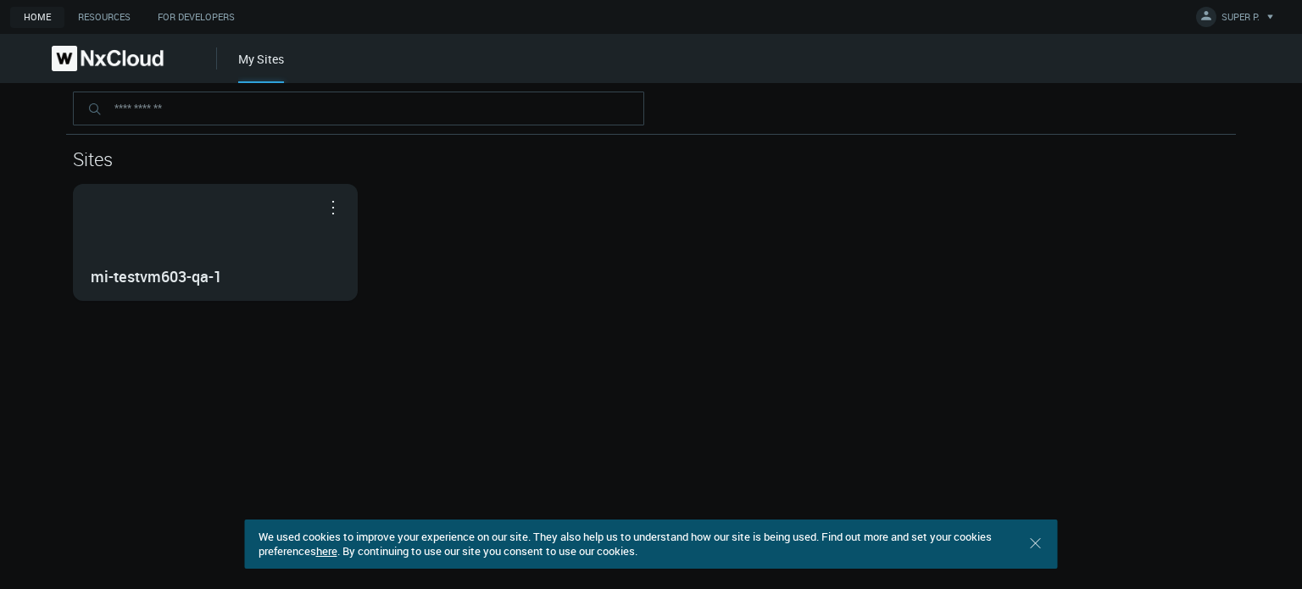
click at [671, 198] on div "mi-testvm603-qa-1 Open in Nx Witness" at bounding box center [651, 242] width 1156 height 117
click at [122, 19] on link "Resources" at bounding box center [104, 17] width 80 height 21
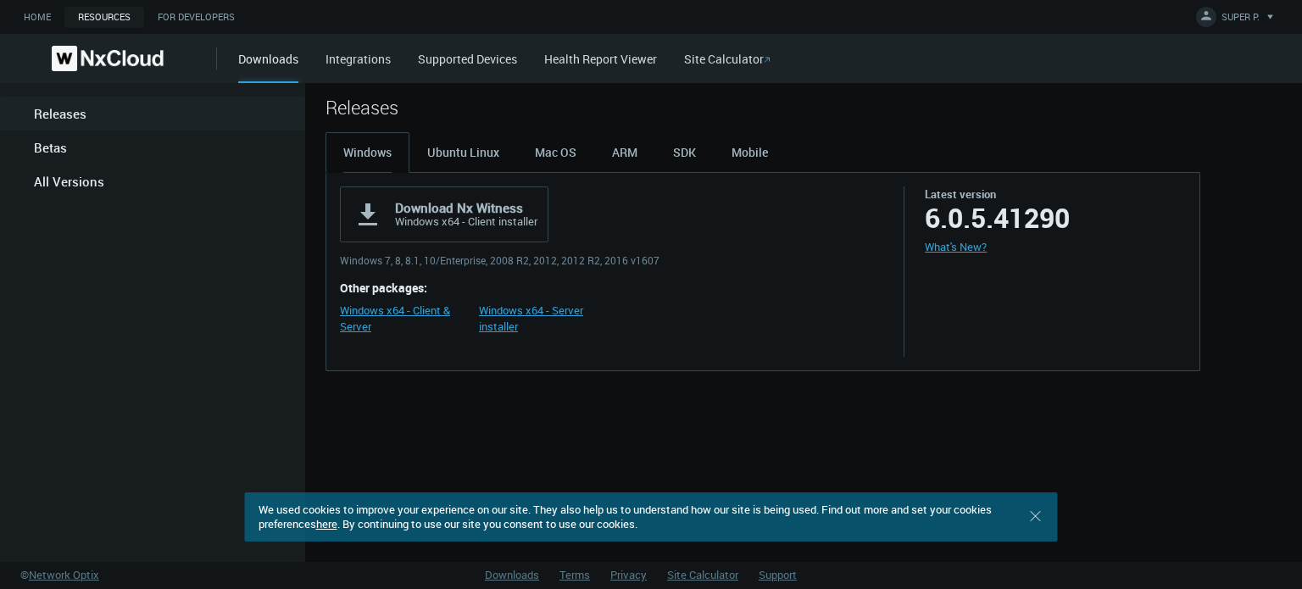
click at [369, 57] on link "Integrations" at bounding box center [358, 59] width 65 height 16
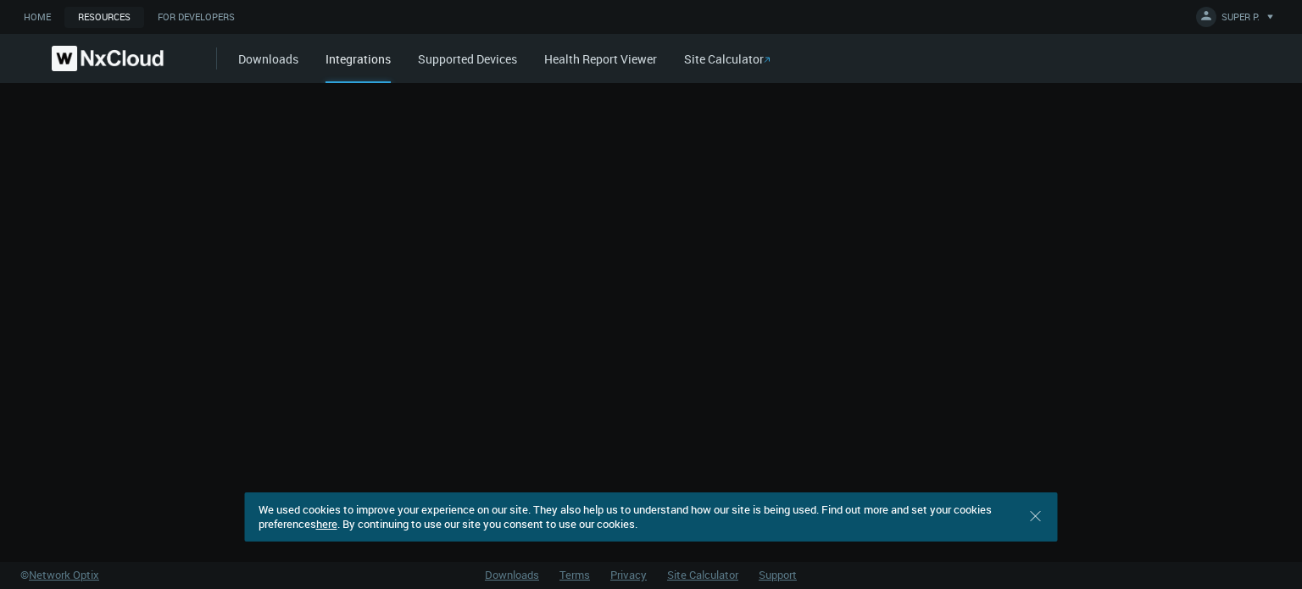
click at [449, 60] on link "Supported Devices" at bounding box center [467, 59] width 99 height 16
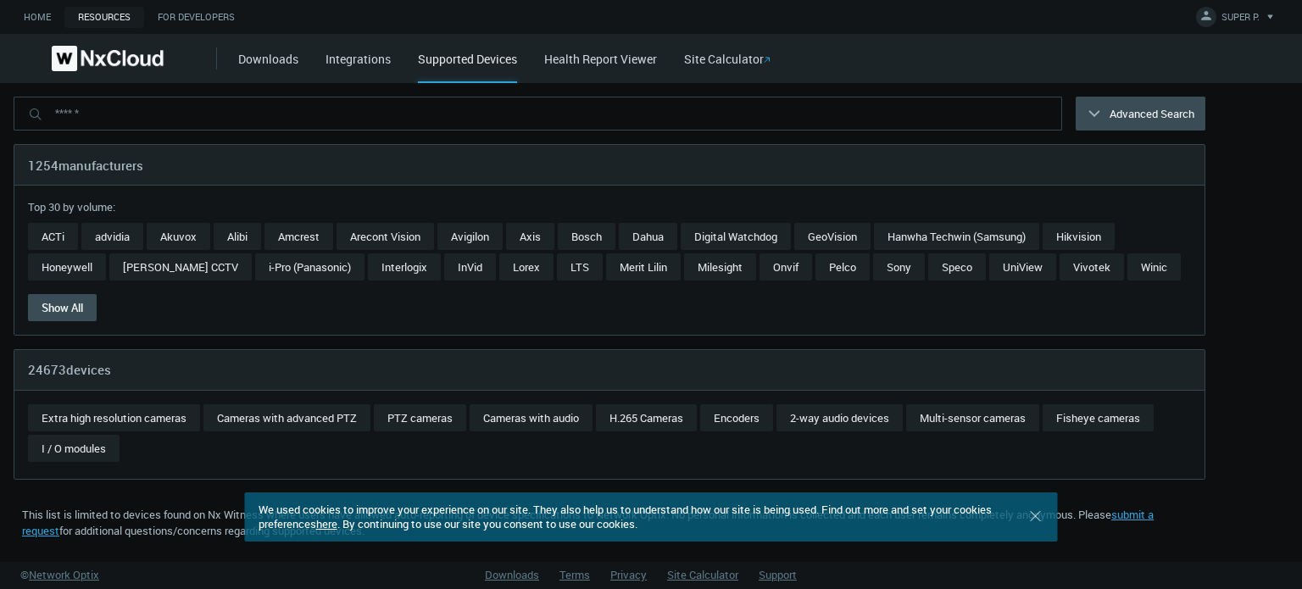
click at [586, 61] on link "Health Report Viewer" at bounding box center [600, 59] width 113 height 16
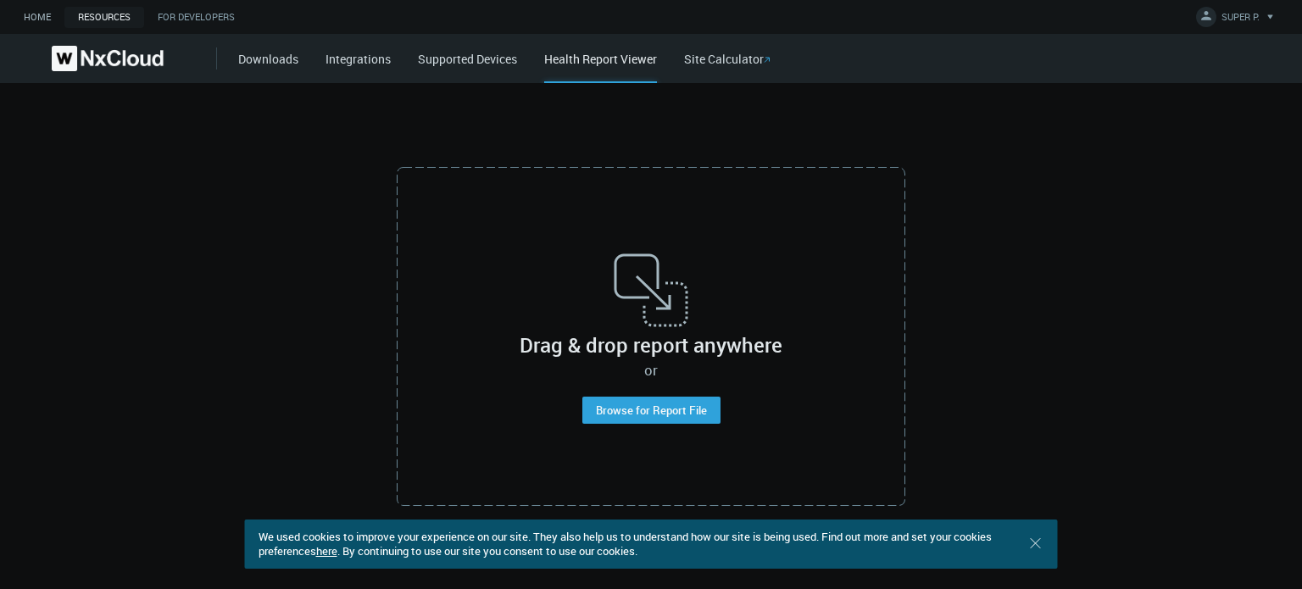
click at [43, 9] on link "Home" at bounding box center [37, 17] width 54 height 21
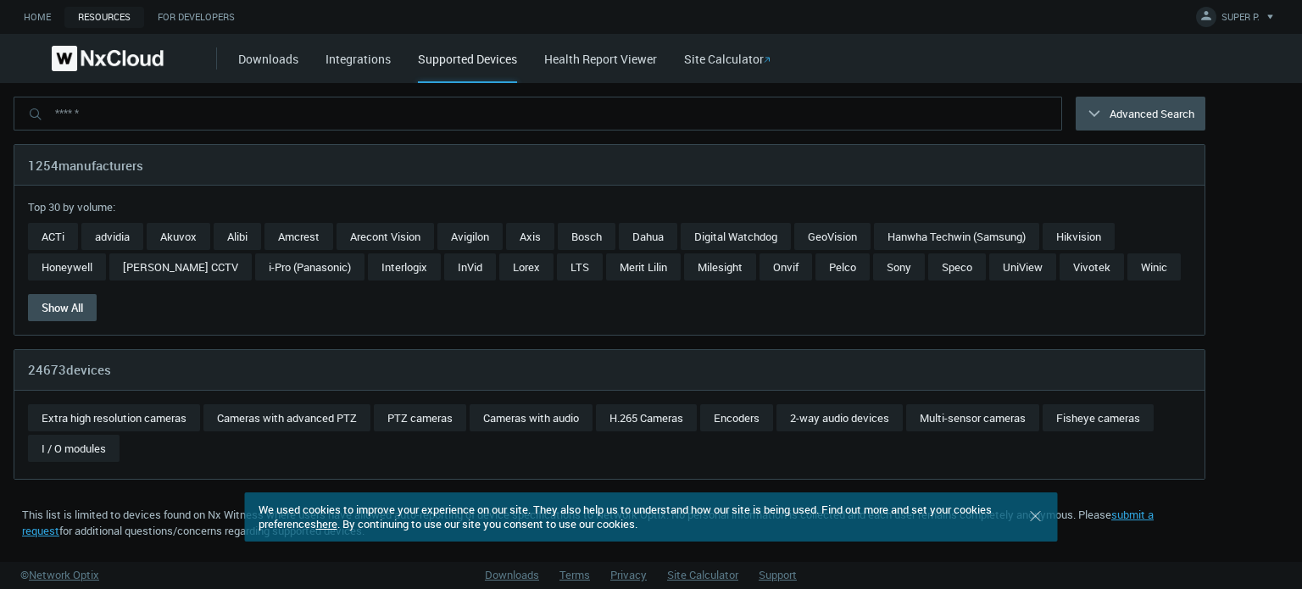
click at [109, 43] on nx-header-logo-area at bounding box center [108, 58] width 217 height 49
click at [109, 67] on img at bounding box center [108, 58] width 112 height 25
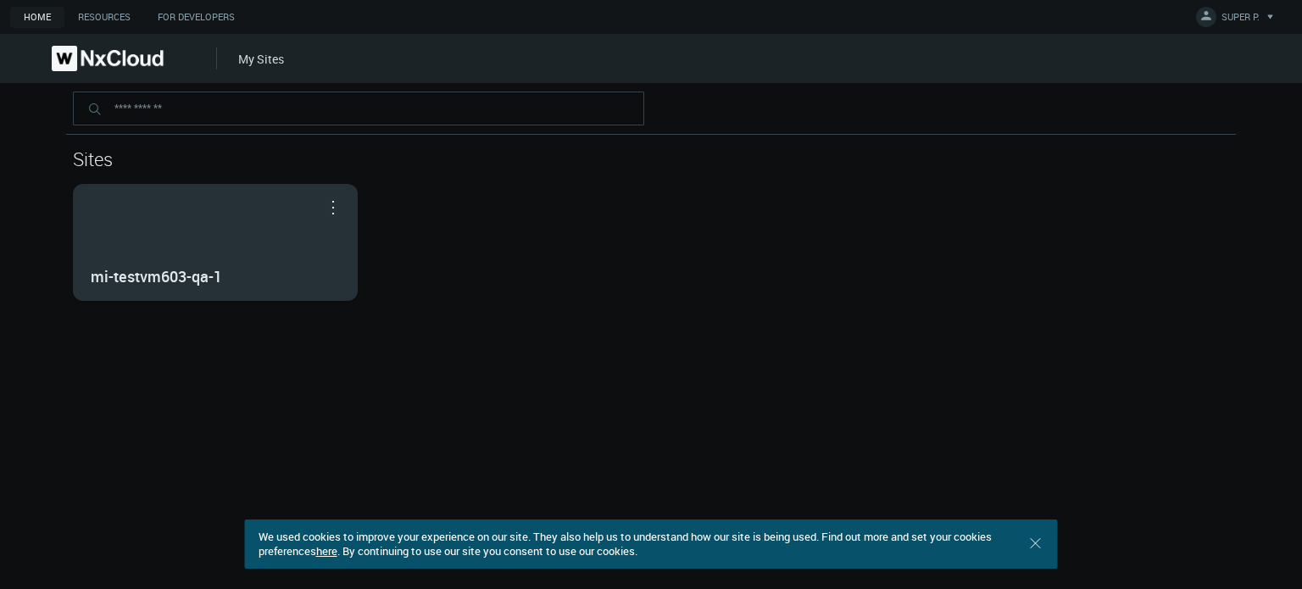
click at [186, 219] on div "mi-testvm603-qa-1" at bounding box center [215, 242] width 283 height 115
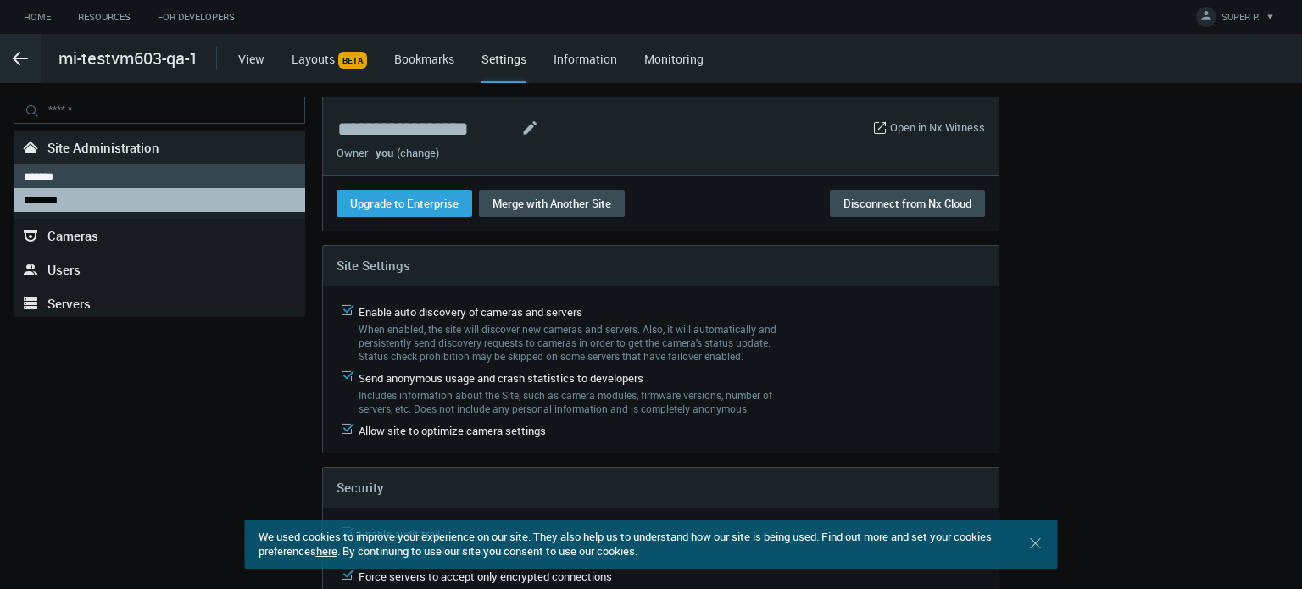
click at [82, 204] on div "********" at bounding box center [159, 200] width 271 height 24
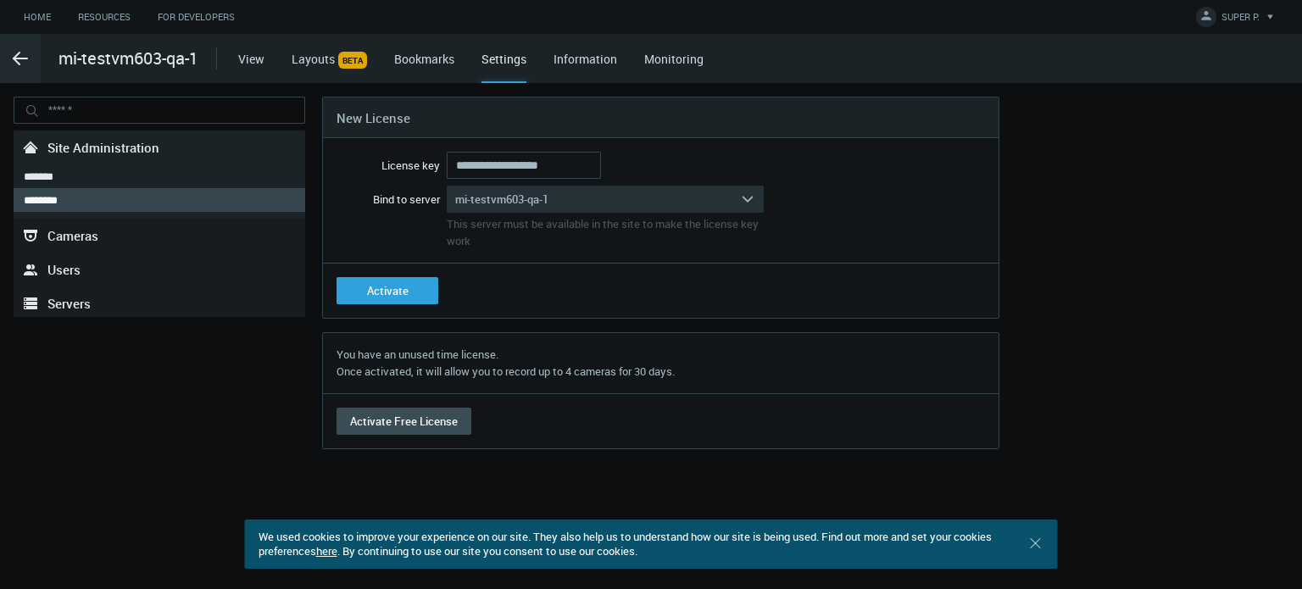
click at [83, 227] on span "Cameras" at bounding box center [72, 235] width 51 height 17
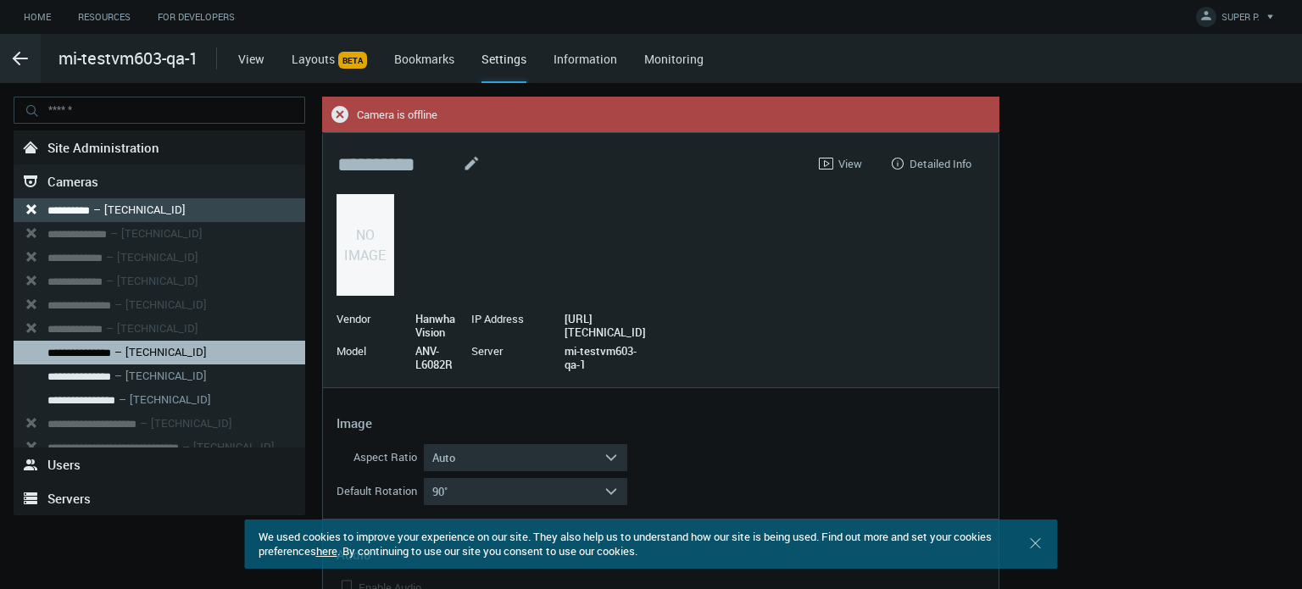
click at [88, 348] on nx-search-highlight "**********" at bounding box center [79, 353] width 64 height 11
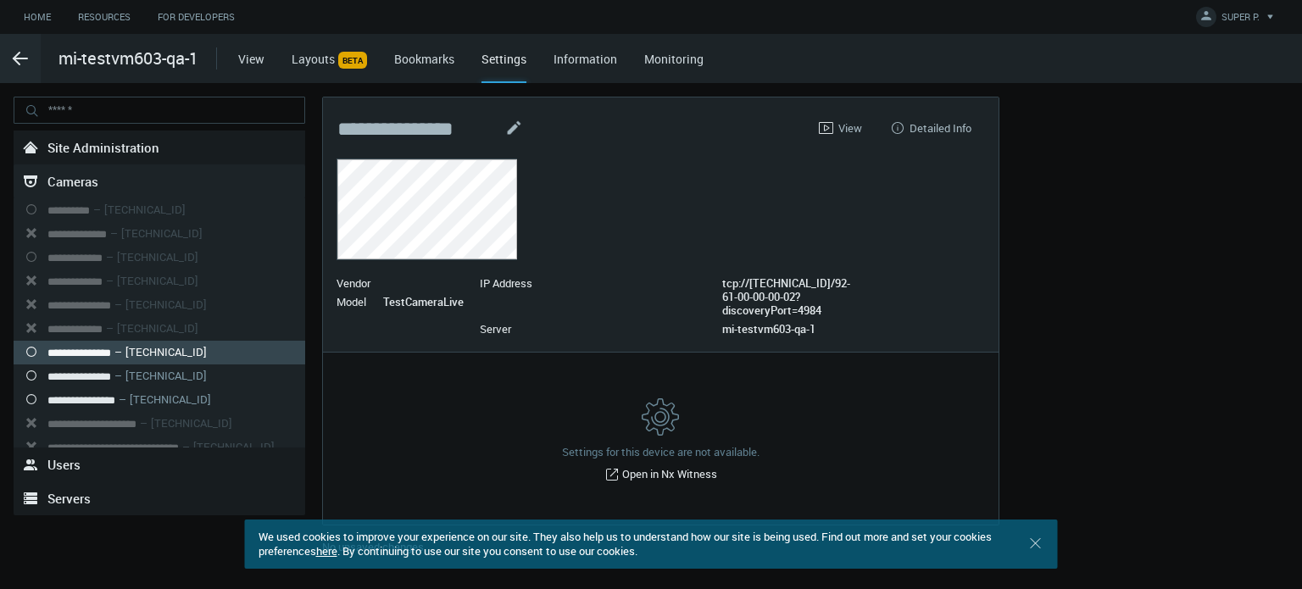
click at [920, 128] on span "Detailed Info" at bounding box center [941, 128] width 62 height 14
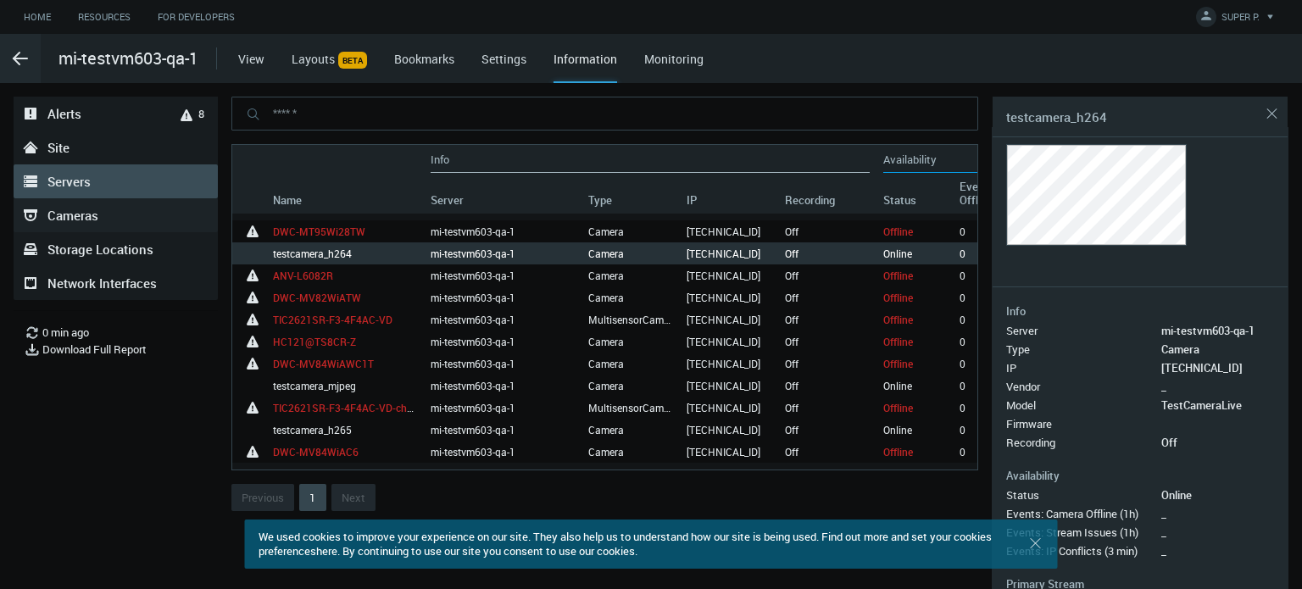
click at [58, 181] on span "Servers" at bounding box center [68, 181] width 43 height 17
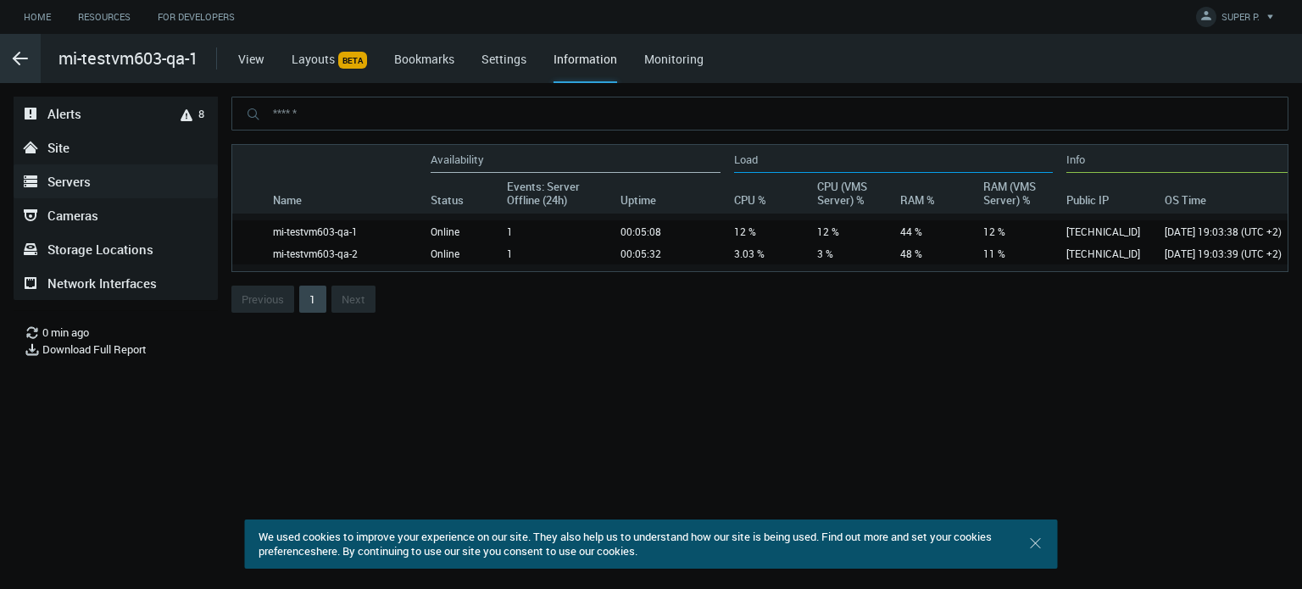
click at [12, 70] on div ".arrow {fill-rule:evenodd;clip-rule:evenodd;fill:none;stroke:var(--btn-arrow-co…" at bounding box center [20, 58] width 41 height 49
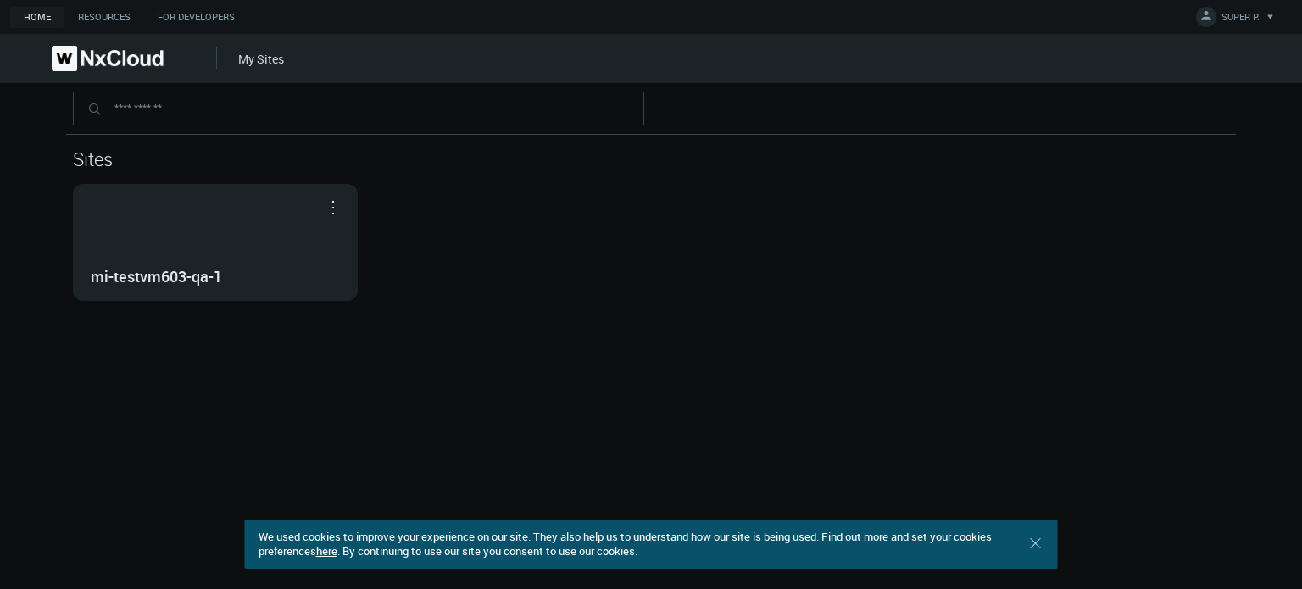
click at [170, 182] on div "Sites mi-testvm603-qa-1 Open in Nx Witness" at bounding box center [651, 224] width 1156 height 153
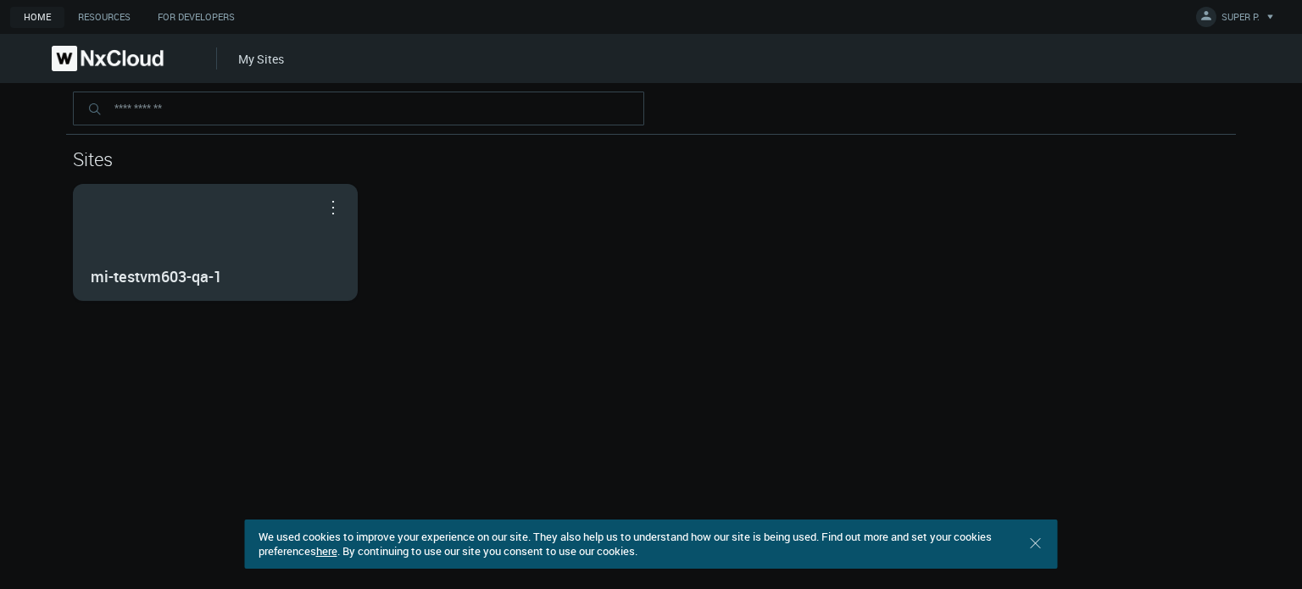
click at [175, 205] on div "mi-testvm603-qa-1" at bounding box center [215, 242] width 283 height 115
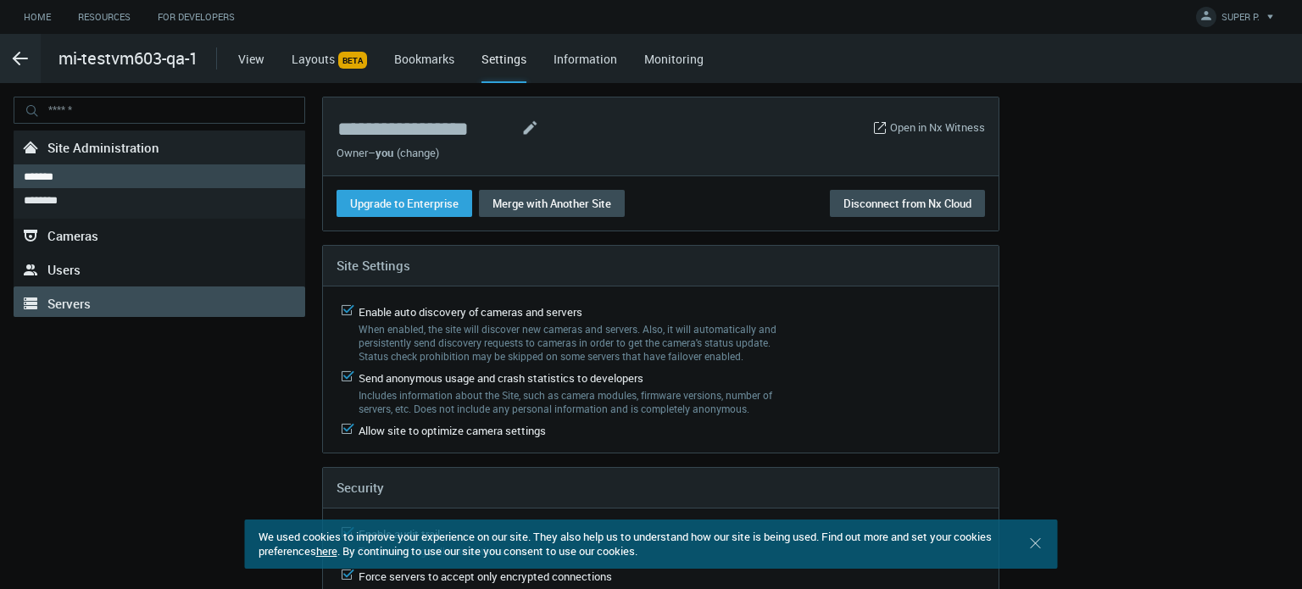
click at [81, 299] on span "Servers" at bounding box center [68, 303] width 43 height 17
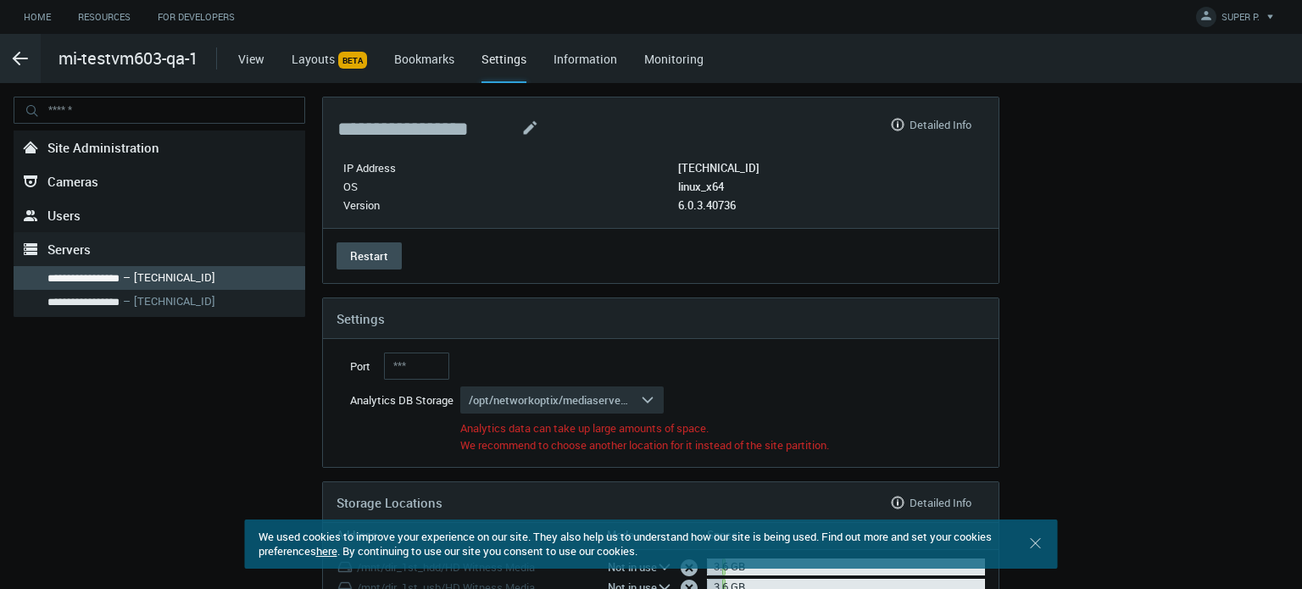
click at [236, 65] on div ".arrow {fill-rule:evenodd;clip-rule:evenodd;fill:none;stroke:var(--btn-arrow-co…" at bounding box center [651, 58] width 1302 height 49
click at [238, 64] on link "View" at bounding box center [251, 59] width 26 height 16
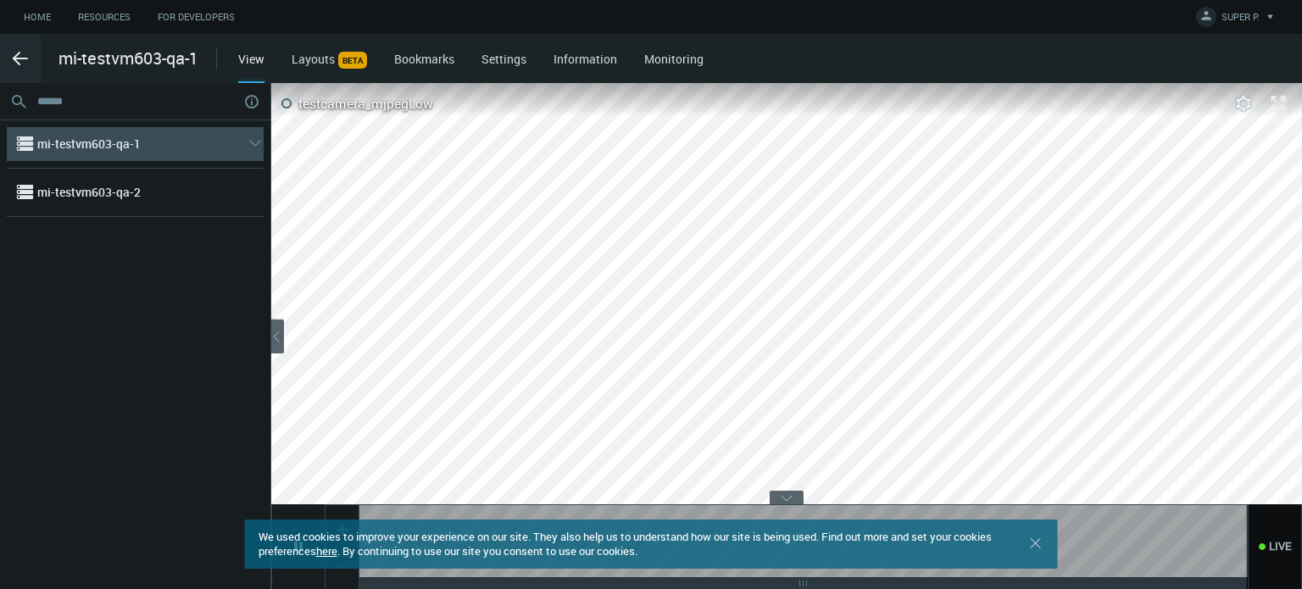
click at [75, 145] on nx-search-highlight "mi-testvm603-qa-1" at bounding box center [88, 144] width 103 height 16
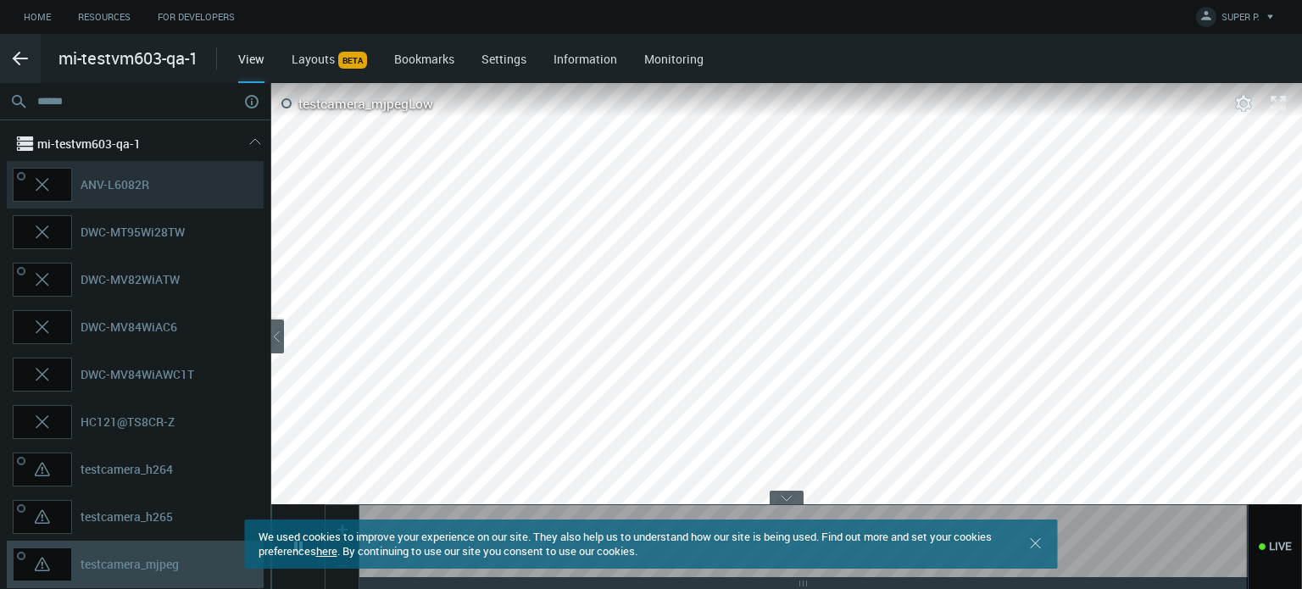
click at [98, 175] on span "ANV-L6082R" at bounding box center [166, 185] width 170 height 34
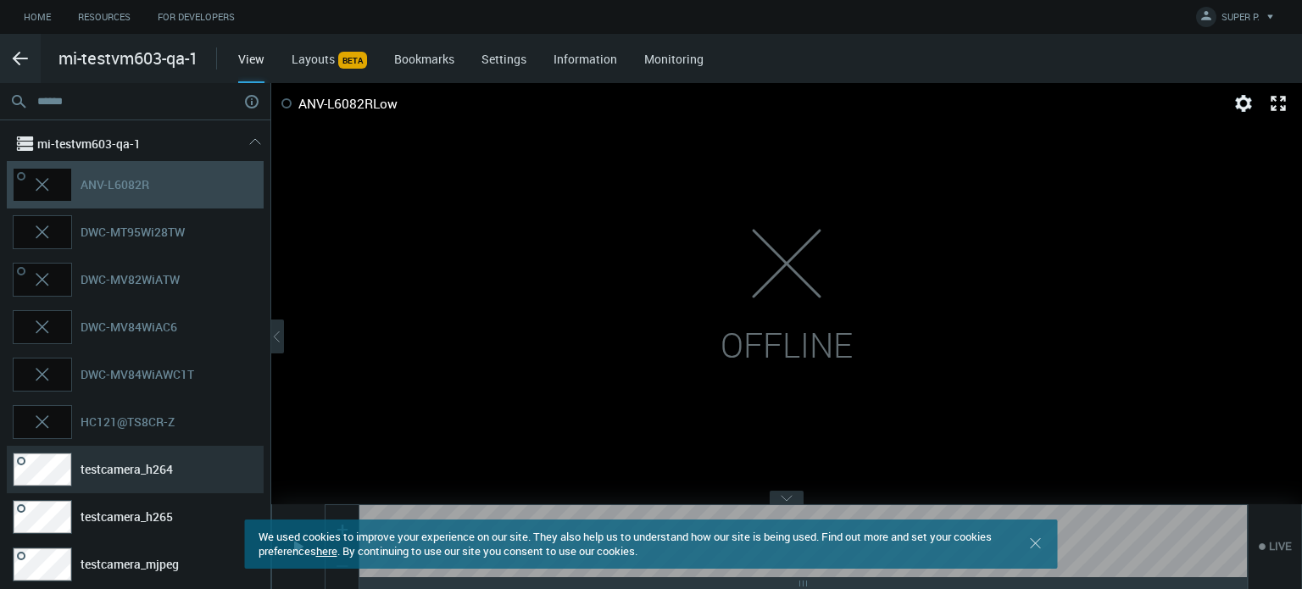
click at [125, 453] on span "testcamera_h264" at bounding box center [166, 470] width 170 height 34
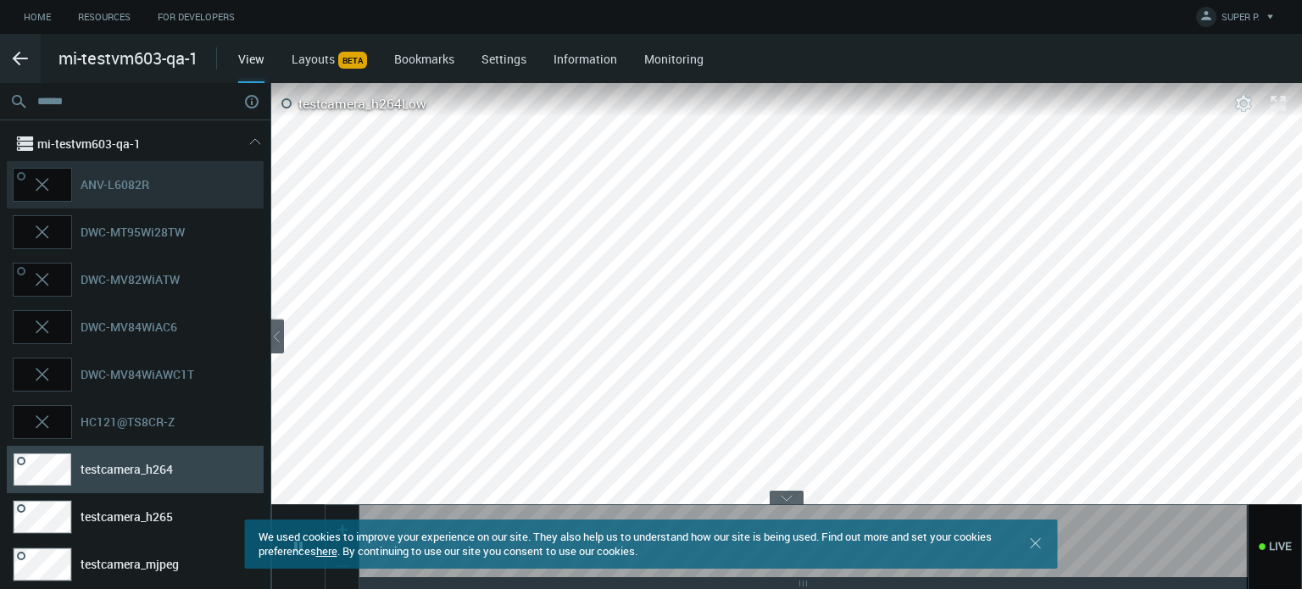
click at [92, 192] on nx-search-highlight "ANV-L6082R" at bounding box center [115, 184] width 69 height 16
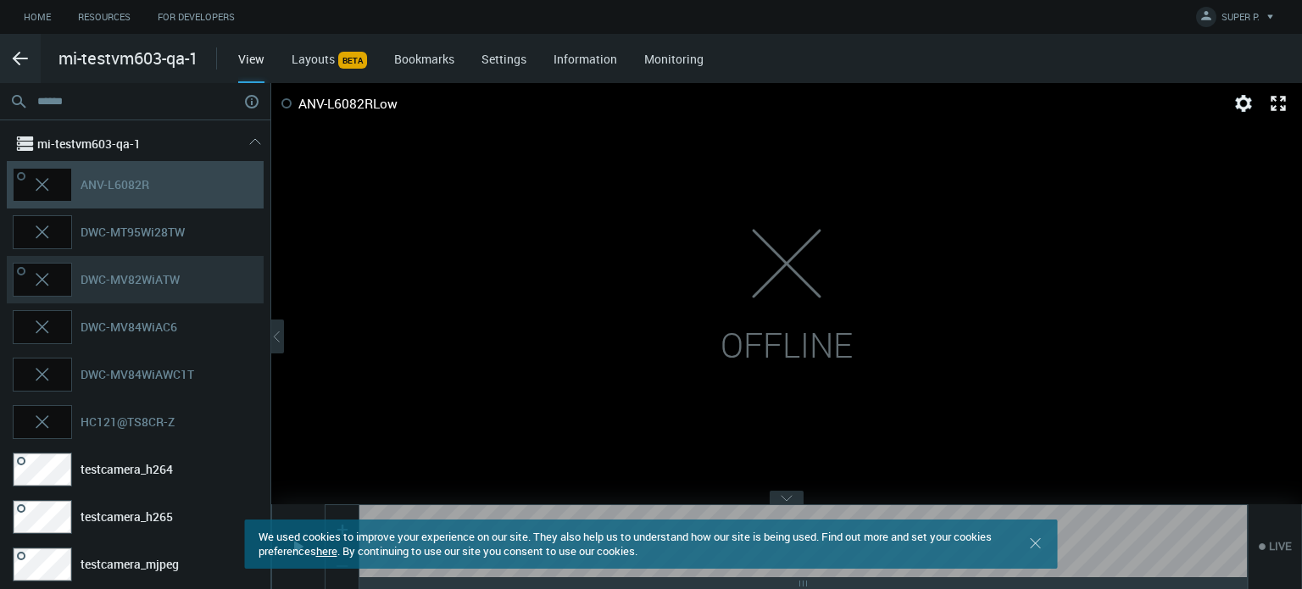
click at [115, 280] on nx-search-highlight "DWC-MV82WiATW" at bounding box center [130, 279] width 99 height 16
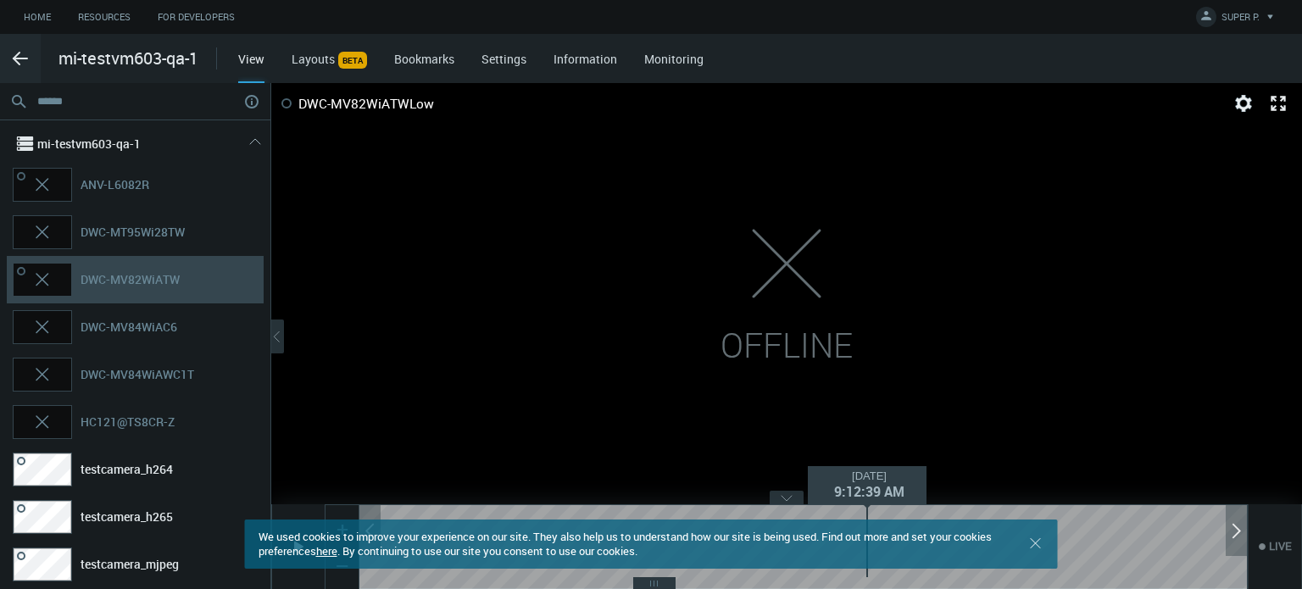
click at [867, 575] on nx-timeline-selection at bounding box center [803, 566] width 888 height 21
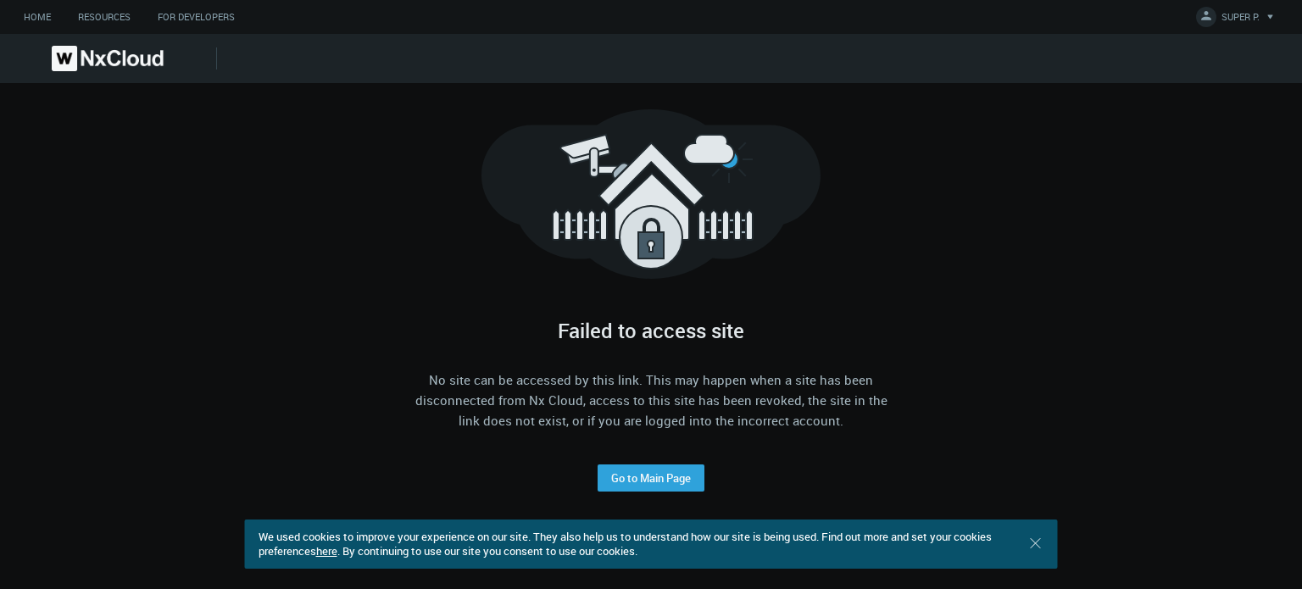
click at [79, 54] on img at bounding box center [108, 58] width 112 height 25
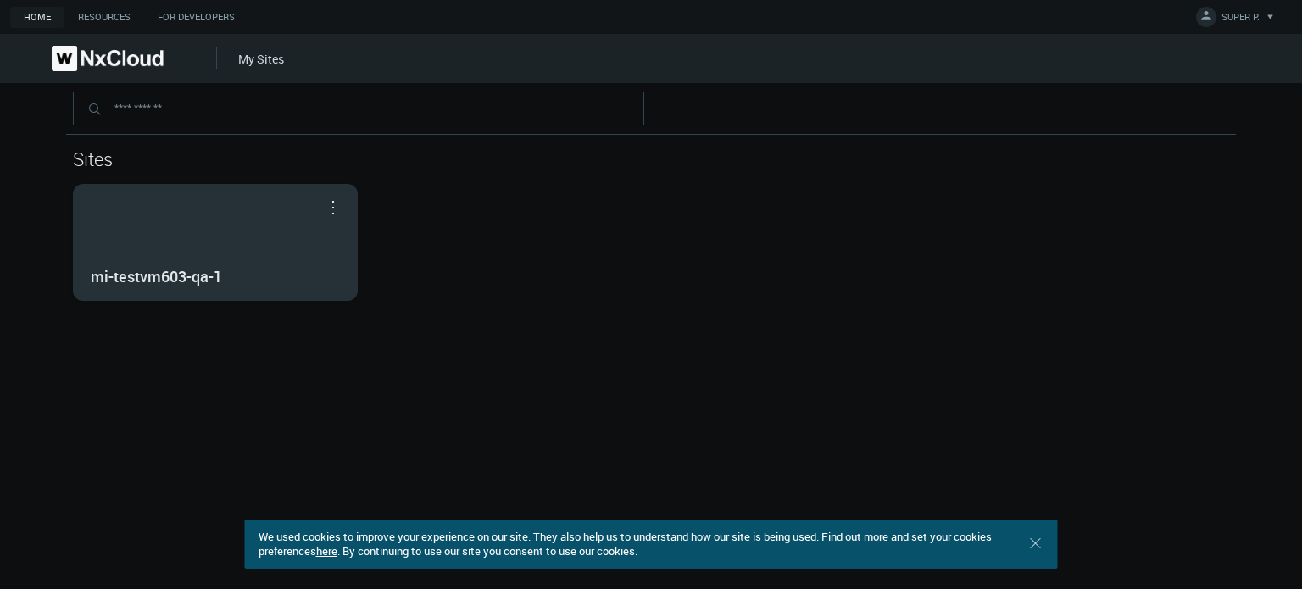
click at [214, 233] on div "mi-testvm603-qa-1" at bounding box center [215, 242] width 283 height 115
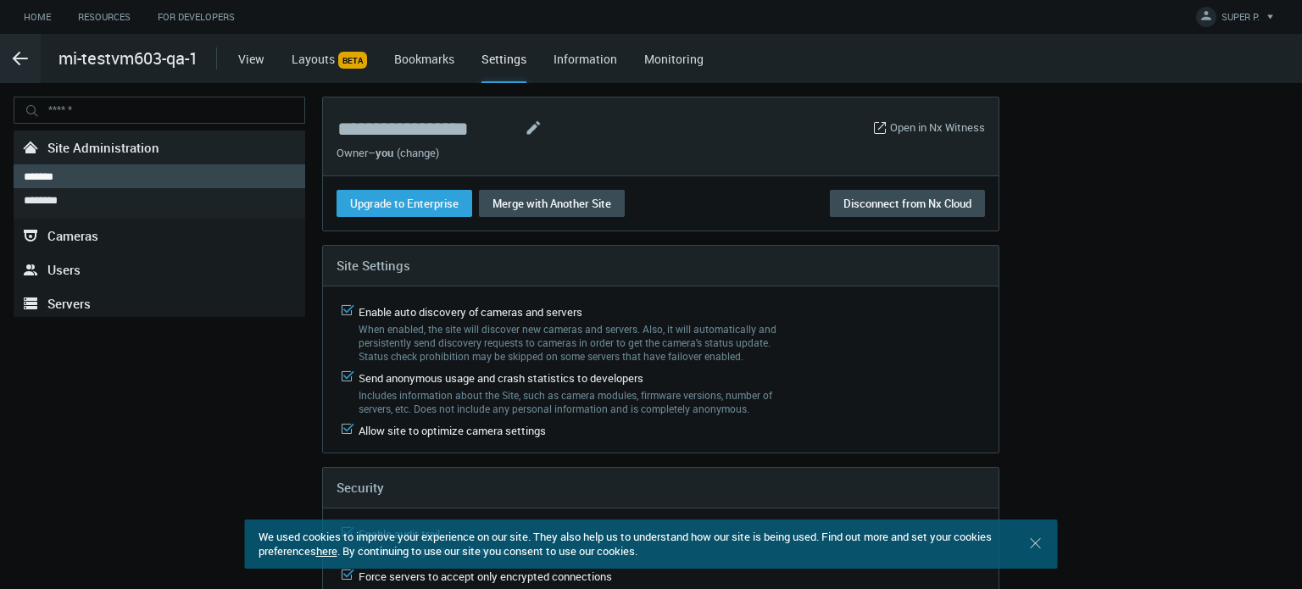
click at [570, 63] on link "Information" at bounding box center [586, 59] width 64 height 16
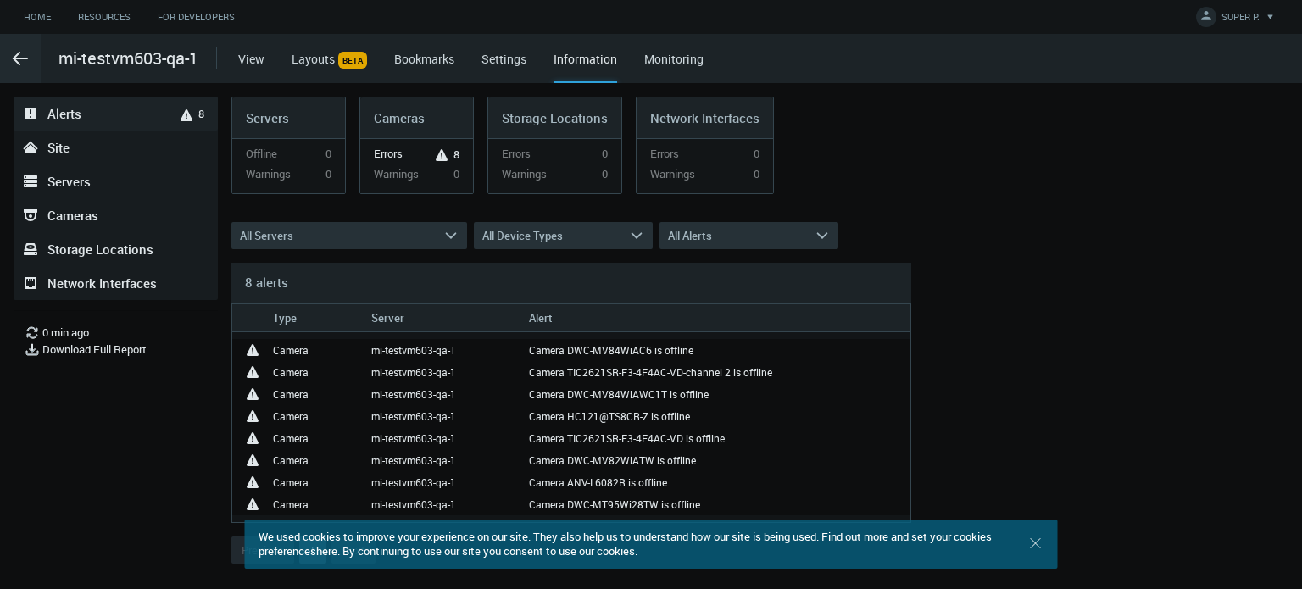
click at [71, 120] on span "Alerts" at bounding box center [64, 113] width 34 height 17
click at [55, 114] on span "Alerts" at bounding box center [64, 113] width 34 height 17
click at [195, 111] on span "8" at bounding box center [199, 114] width 9 height 34
click at [65, 181] on span "Servers" at bounding box center [68, 181] width 43 height 17
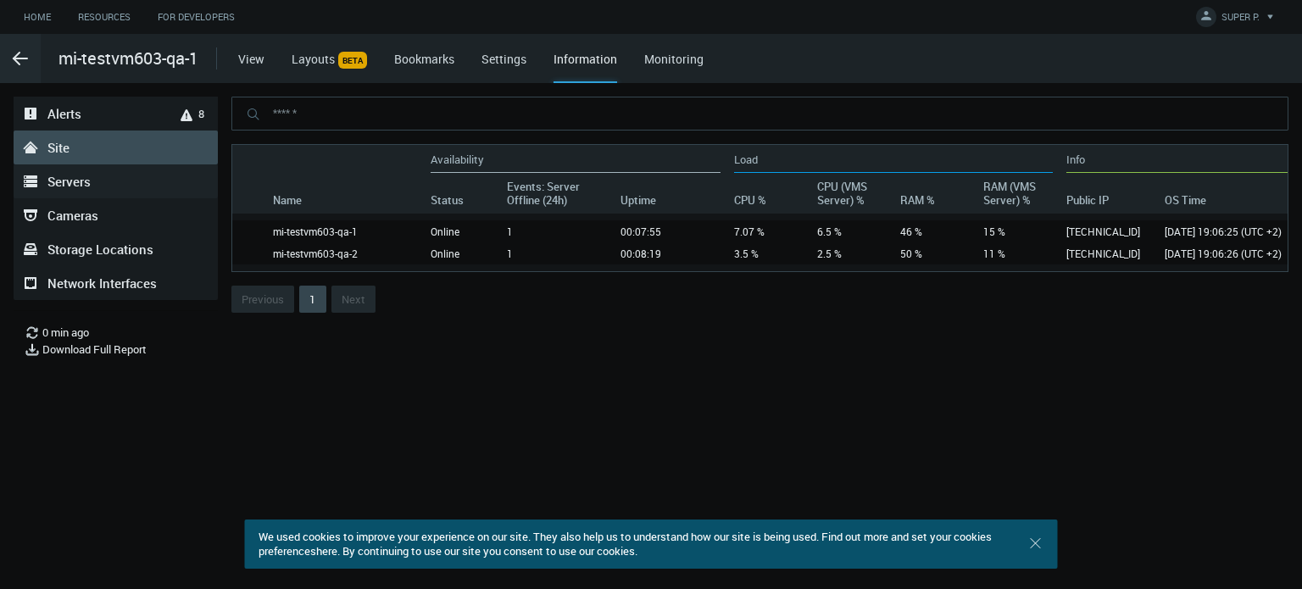
click at [81, 148] on link ".st0{fill-rule:evenodd;clip-rule:evenodd;fill:#2B383F;} Site" at bounding box center [116, 148] width 204 height 34
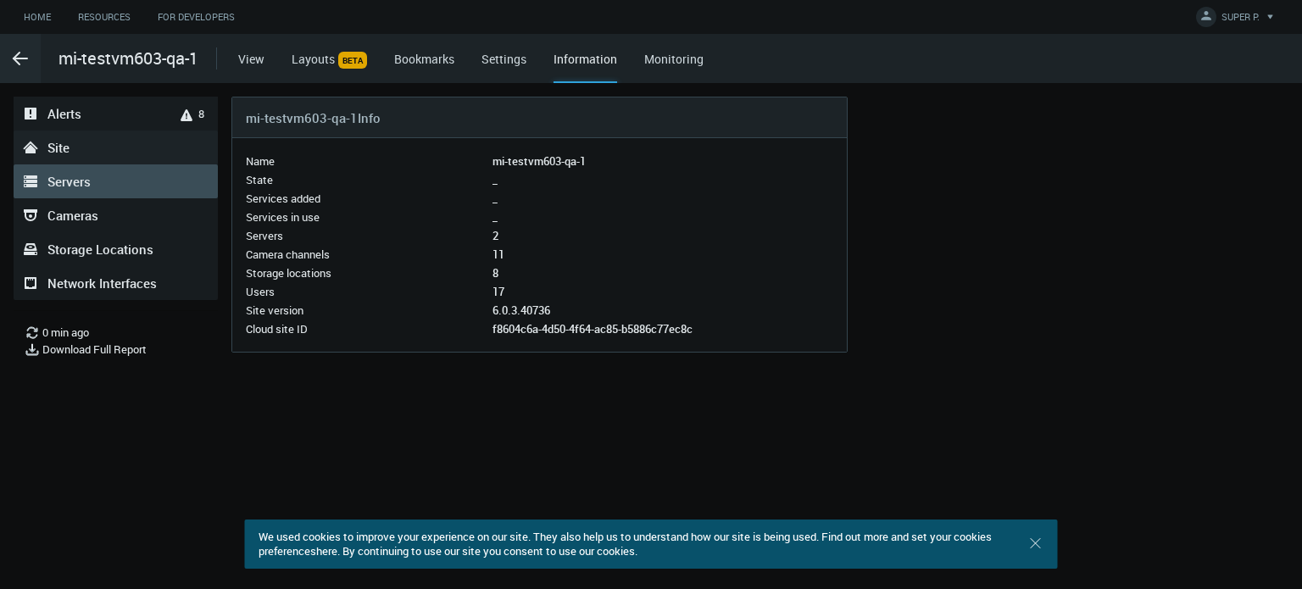
click at [87, 174] on span "Servers" at bounding box center [68, 181] width 43 height 17
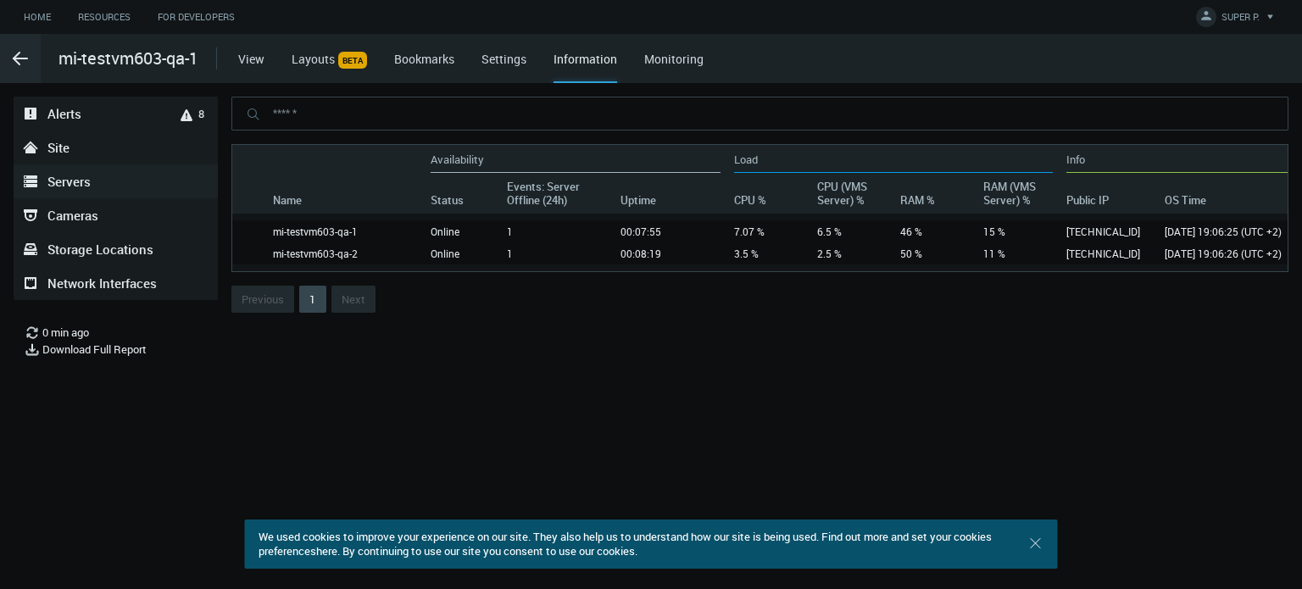
click at [75, 198] on nx-level-1-item ".st0{fill-rule:evenodd;clip-rule:evenodd;fill:#2B383F;} Cameras" at bounding box center [116, 215] width 204 height 34
click at [75, 213] on span "Cameras" at bounding box center [72, 215] width 51 height 17
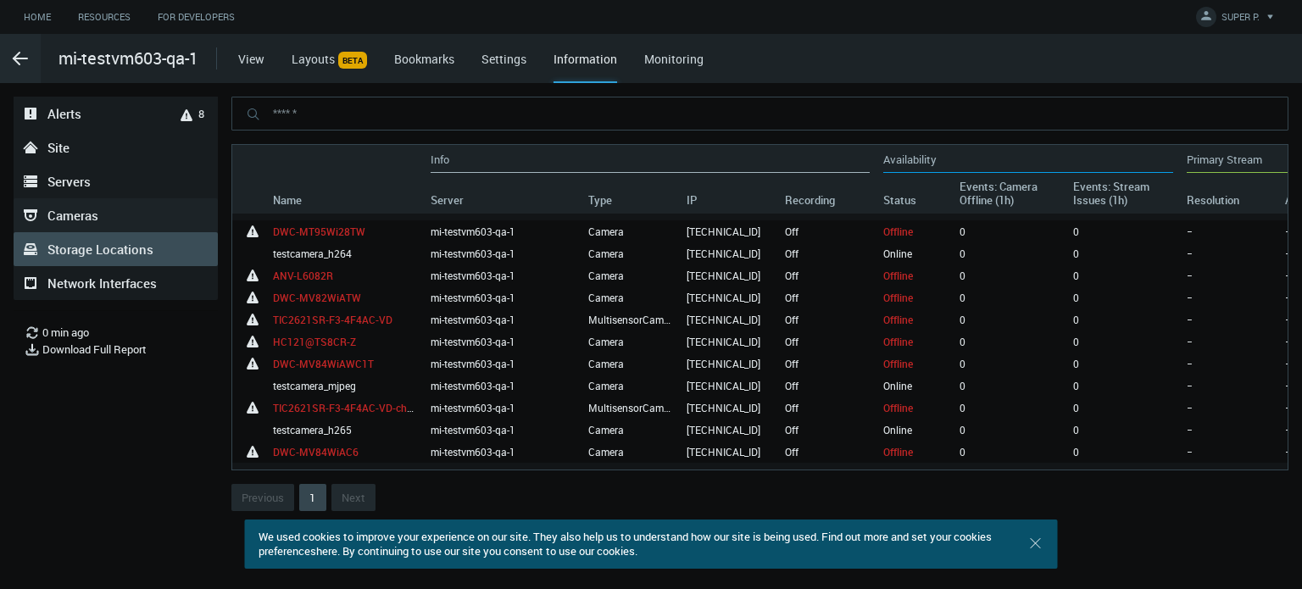
click at [92, 257] on span "Storage Locations" at bounding box center [100, 249] width 106 height 17
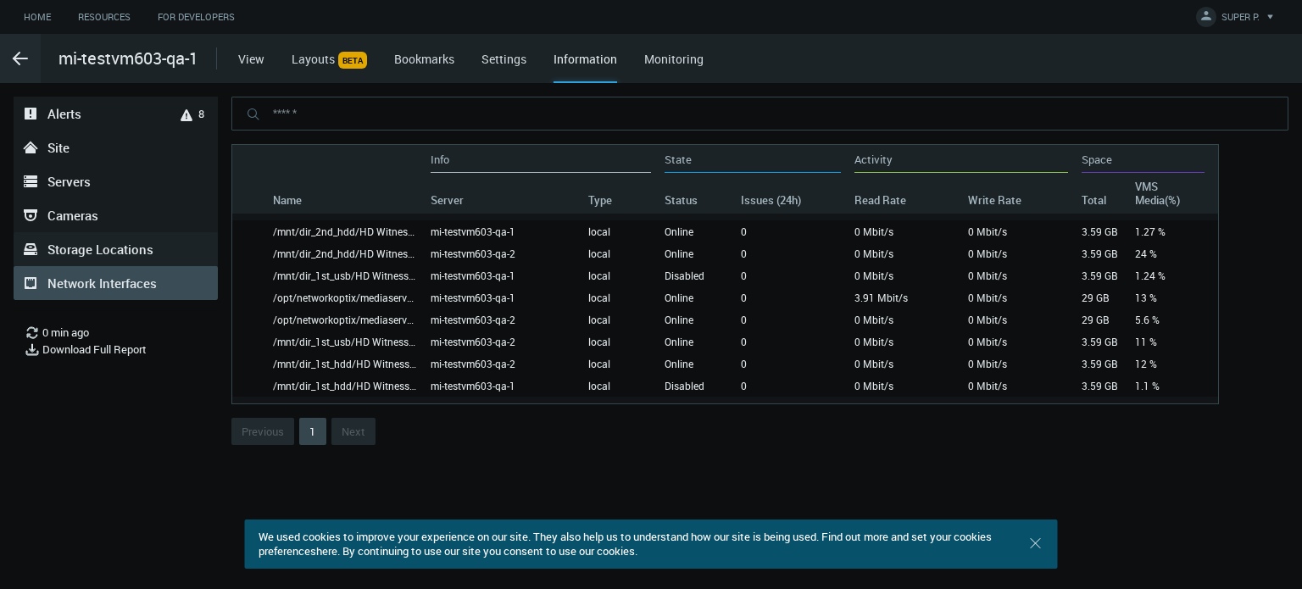
click at [105, 286] on span "Network Interfaces" at bounding box center [101, 283] width 109 height 17
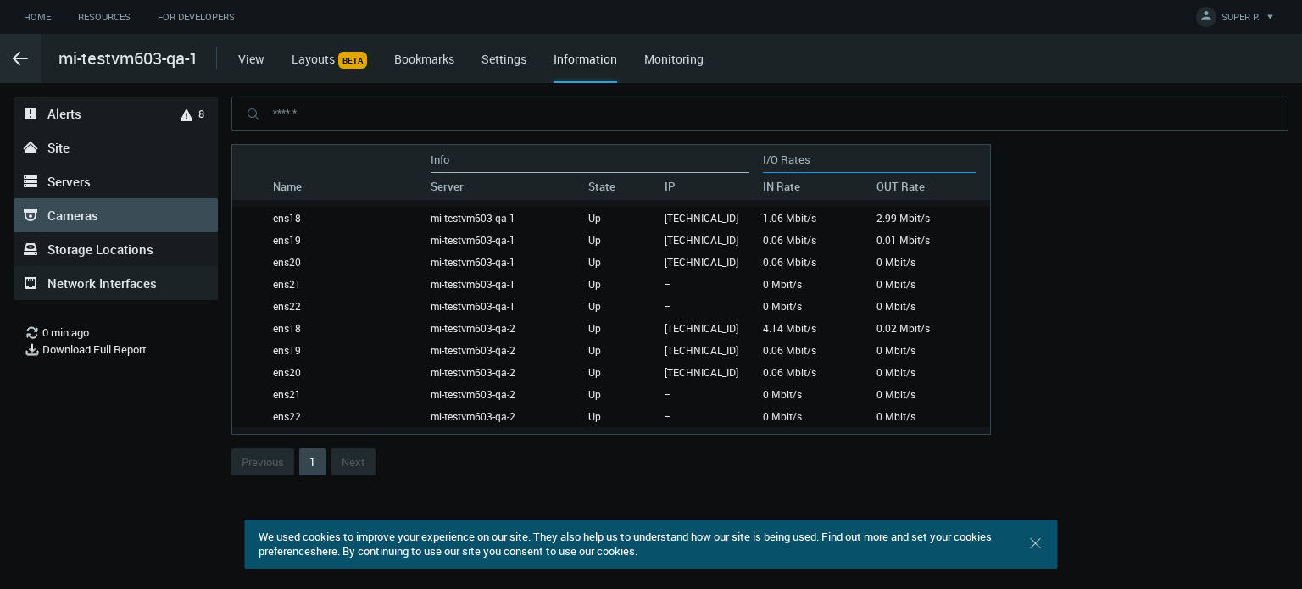
click at [103, 204] on link ".st0{fill-rule:evenodd;clip-rule:evenodd;fill:#2B383F;} Cameras" at bounding box center [116, 215] width 204 height 34
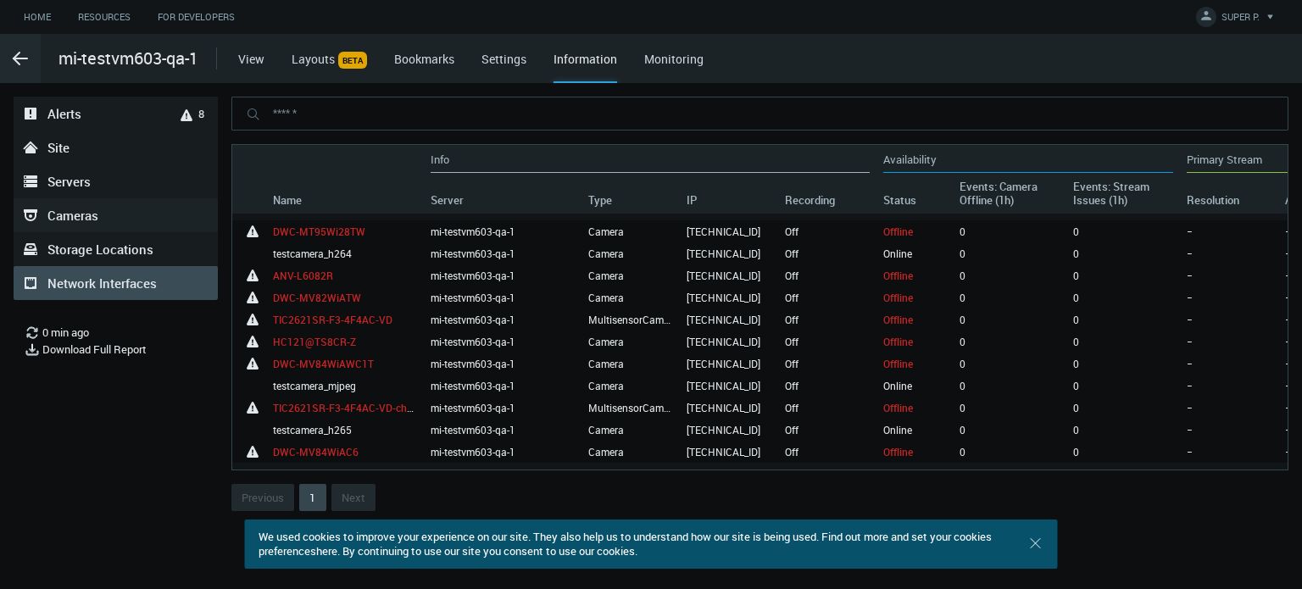
click at [82, 276] on span "Network Interfaces" at bounding box center [101, 283] width 109 height 17
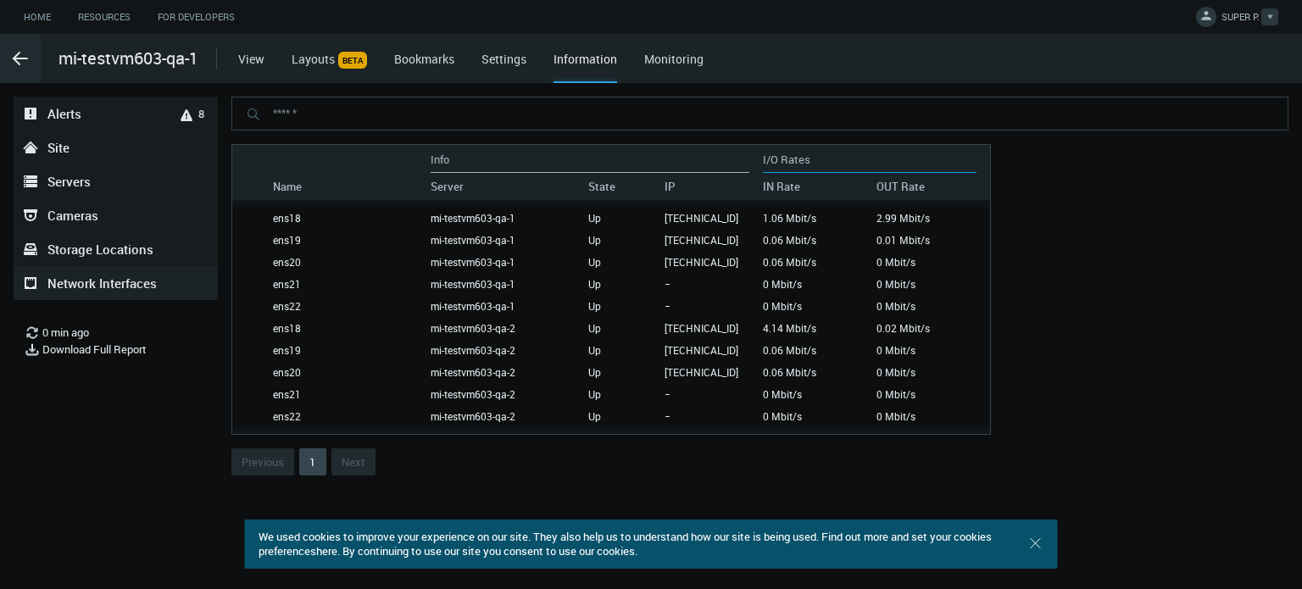
click at [1262, 20] on div at bounding box center [1270, 16] width 17 height 17
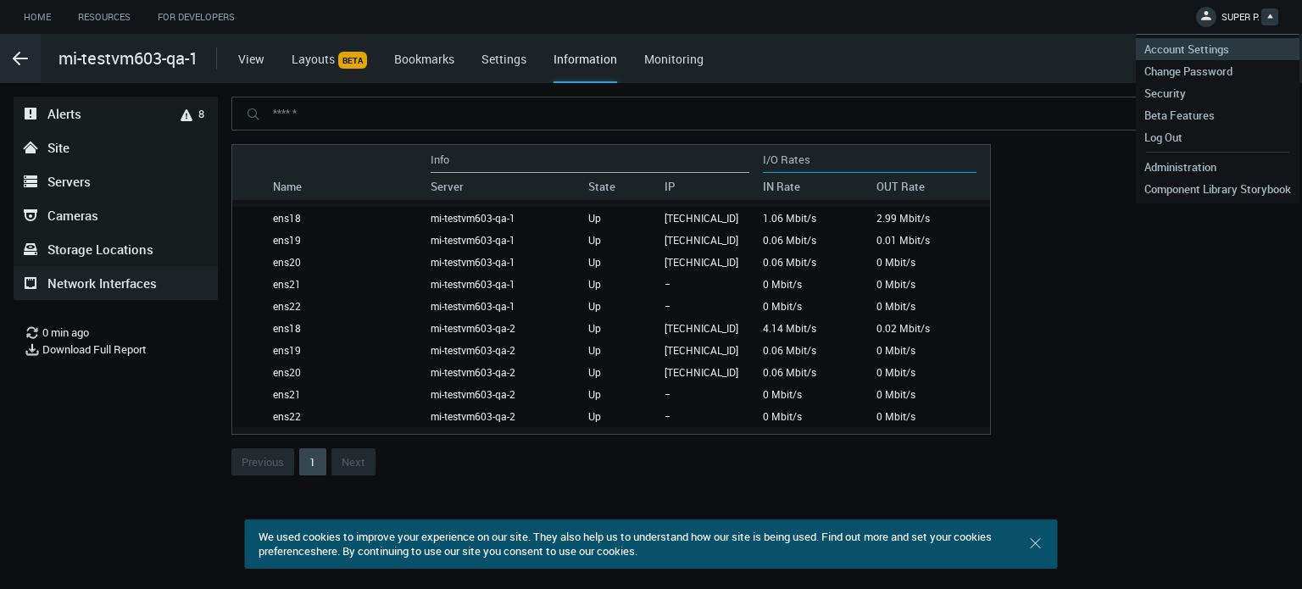
click at [1234, 40] on link "Account Settings" at bounding box center [1218, 49] width 164 height 22
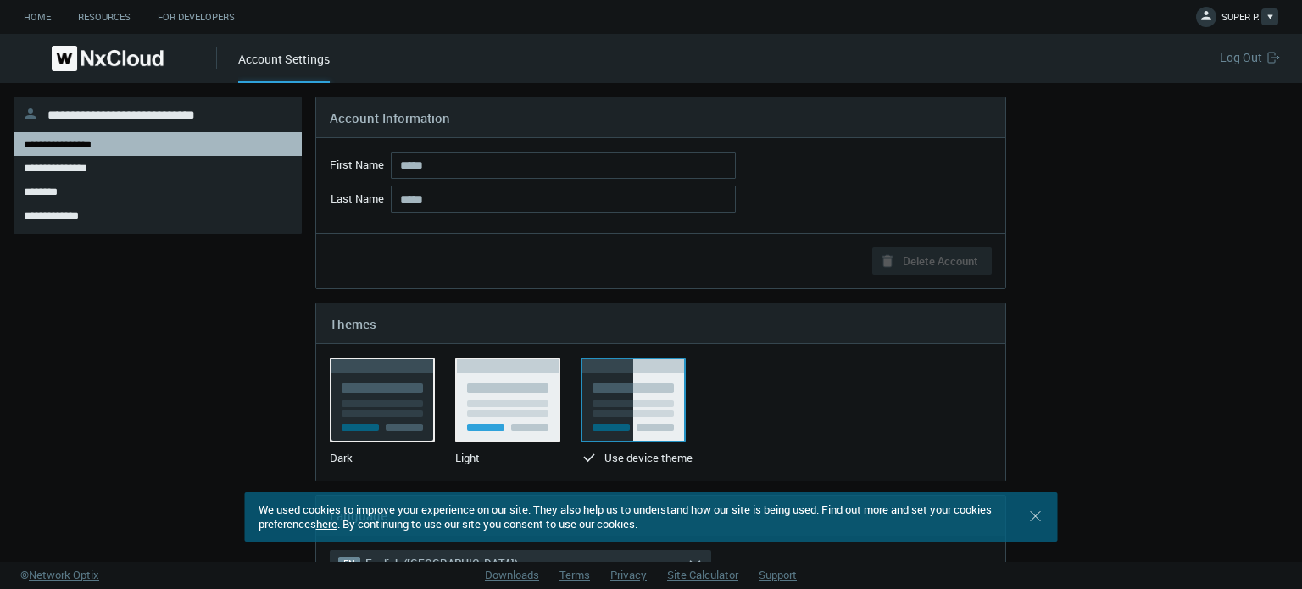
click at [1245, 14] on span "SUPER P." at bounding box center [1241, 19] width 38 height 19
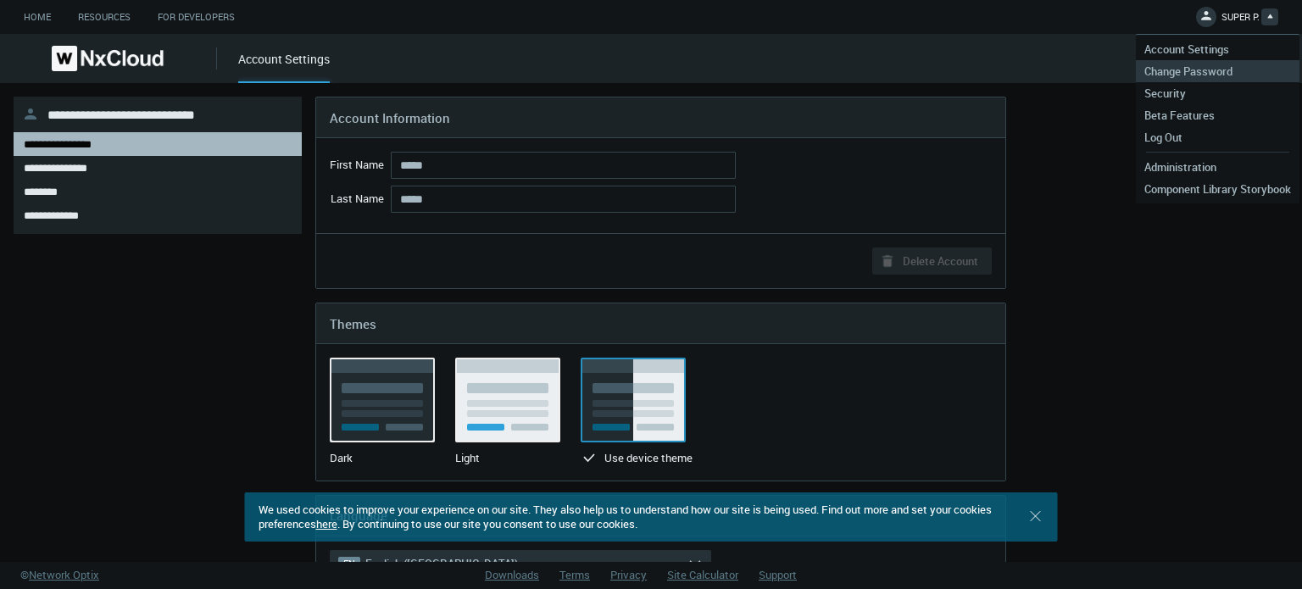
click at [1211, 64] on span "Change Password" at bounding box center [1188, 71] width 105 height 15
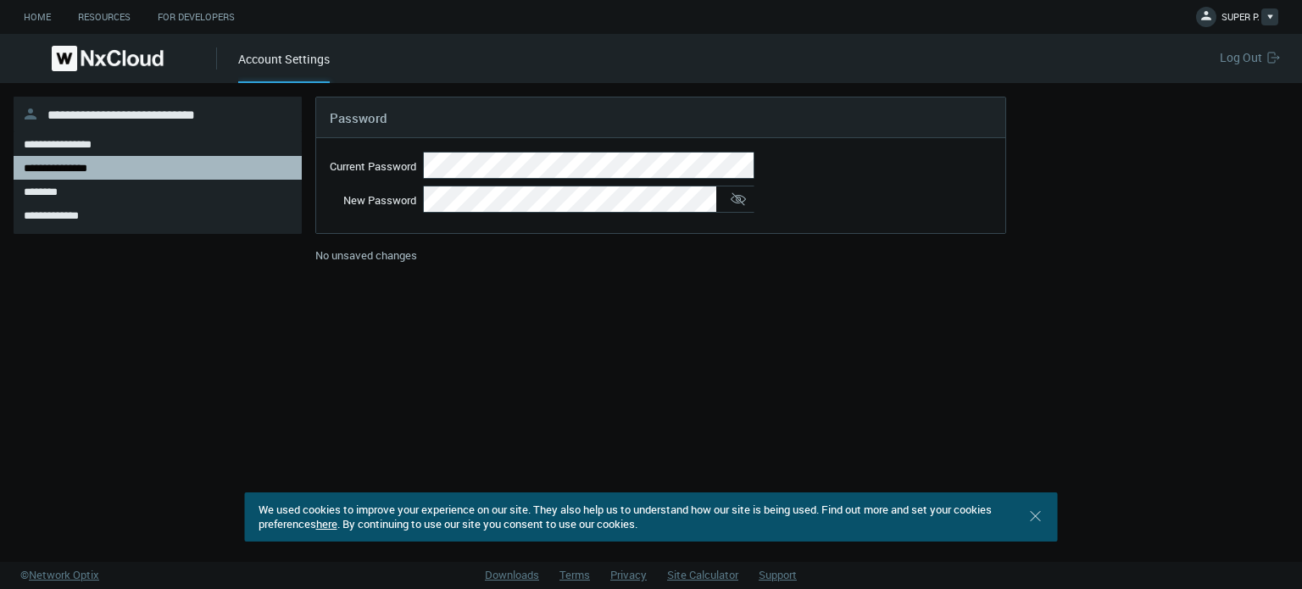
click at [1229, 24] on span "SUPER P." at bounding box center [1241, 19] width 38 height 19
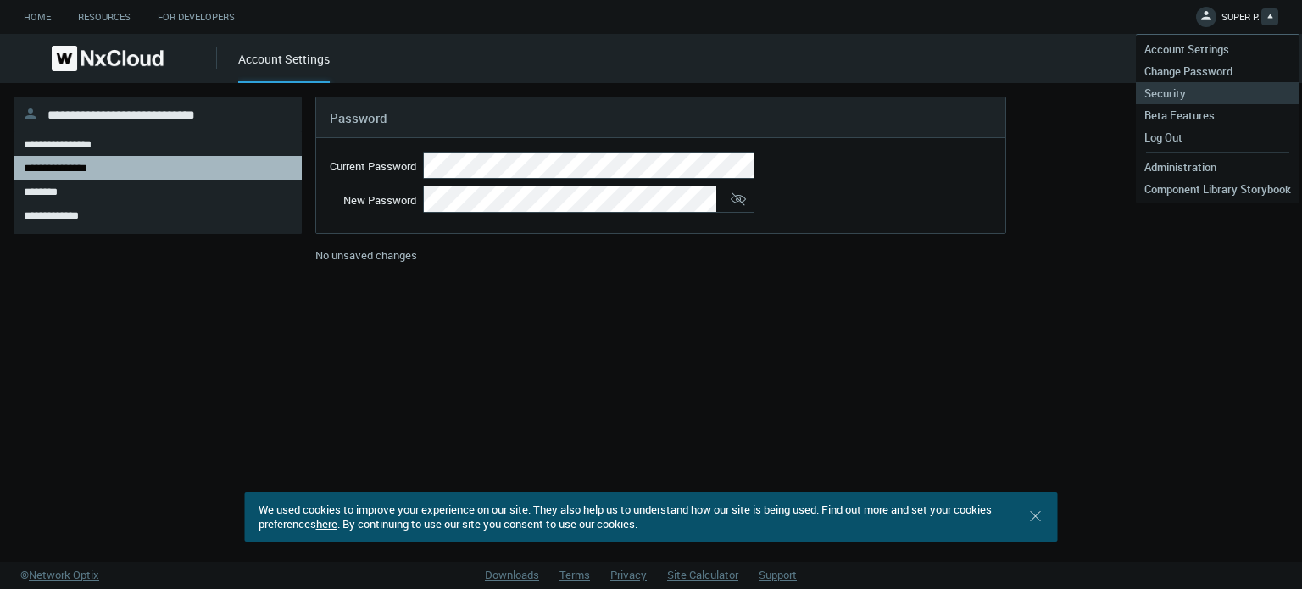
click at [1187, 94] on span "Security" at bounding box center [1165, 93] width 58 height 15
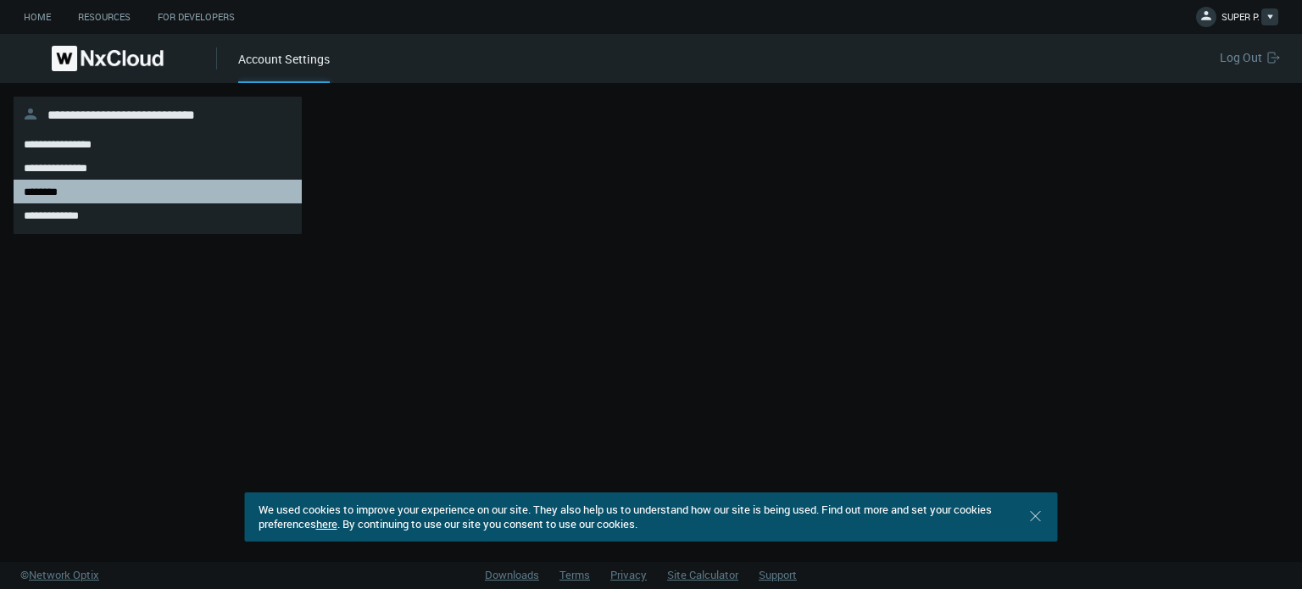
click at [1231, 21] on span "SUPER P." at bounding box center [1241, 19] width 38 height 19
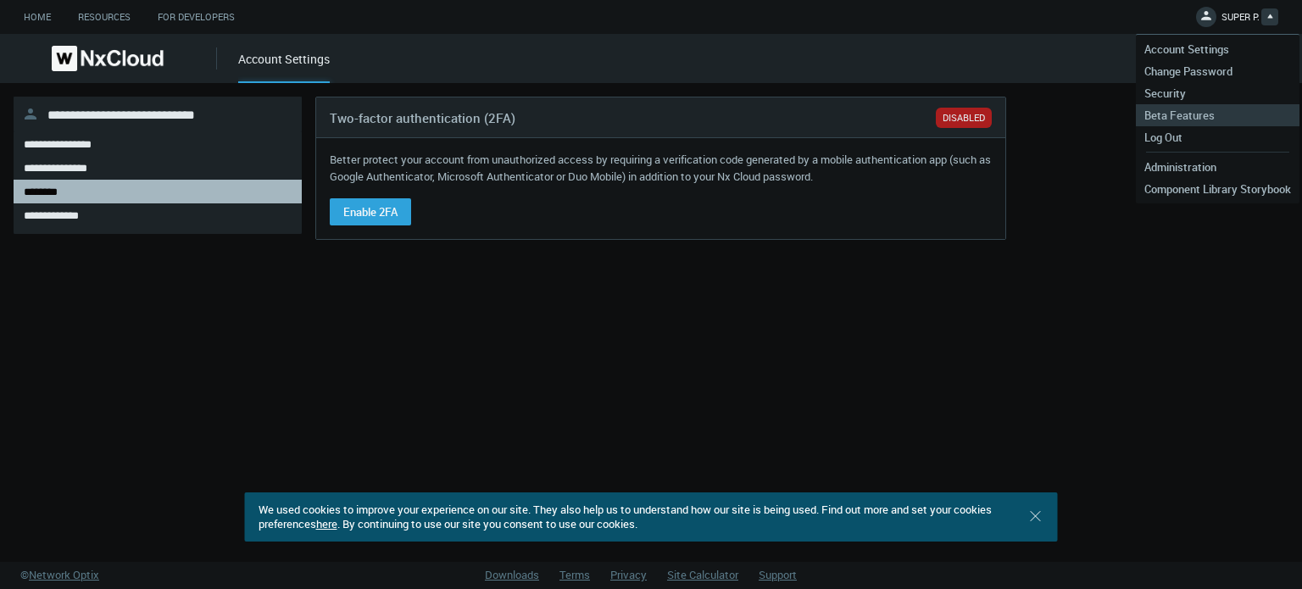
click at [1189, 118] on span "Beta Features" at bounding box center [1179, 115] width 87 height 15
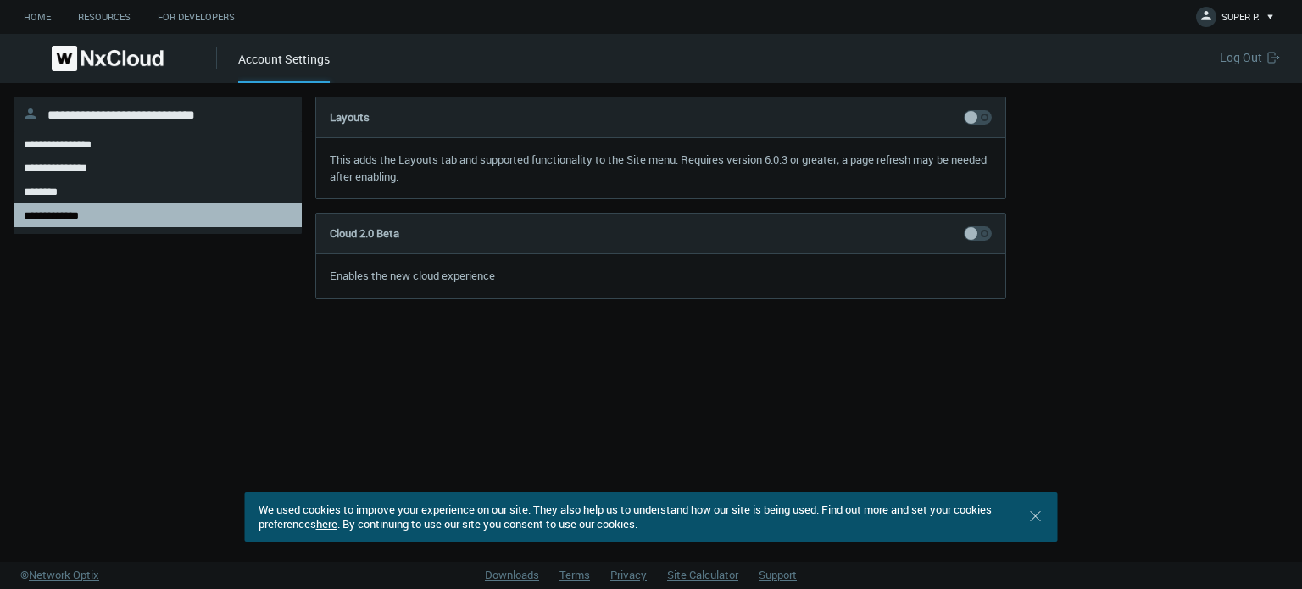
click at [108, 53] on img at bounding box center [108, 58] width 112 height 25
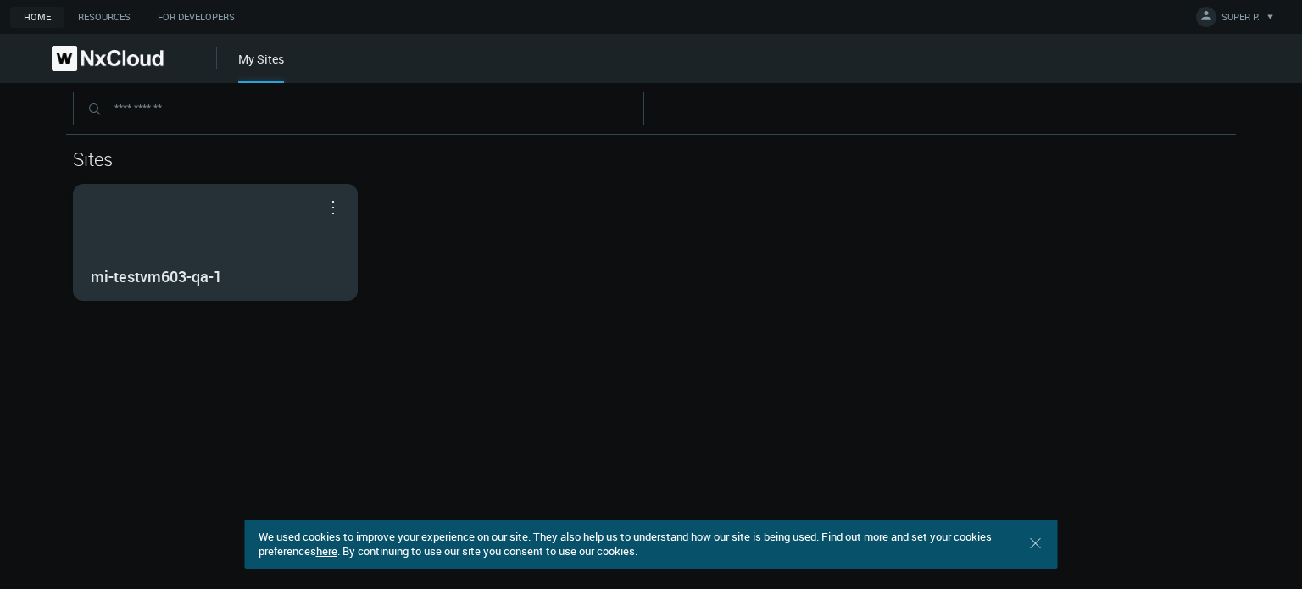
click at [183, 222] on div "mi-testvm603-qa-1" at bounding box center [215, 242] width 283 height 115
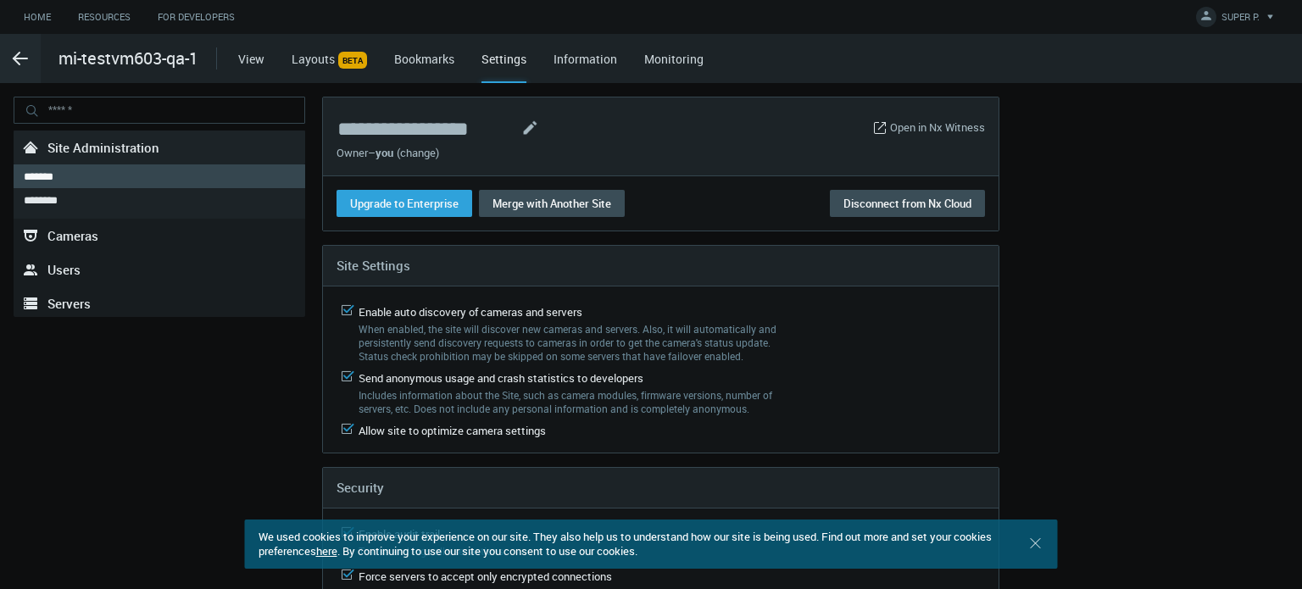
click at [351, 64] on span "BETA" at bounding box center [352, 60] width 29 height 17
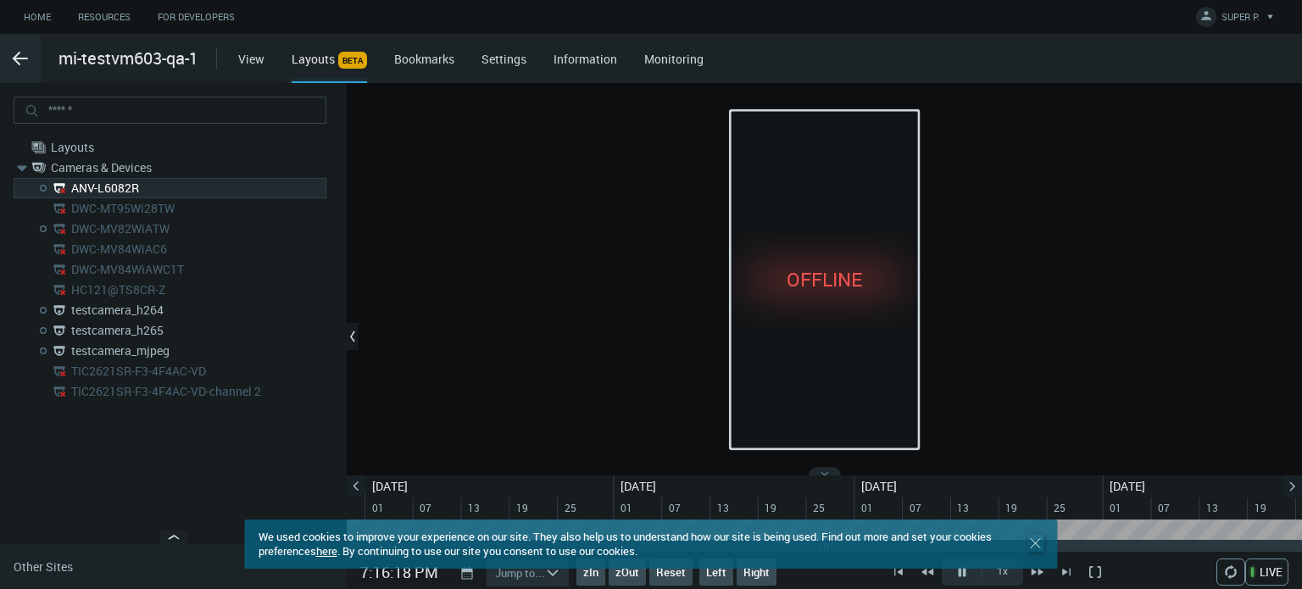
click at [1038, 543] on icon ".st0 { stroke : #698796; } Close" at bounding box center [1036, 543] width 17 height 17
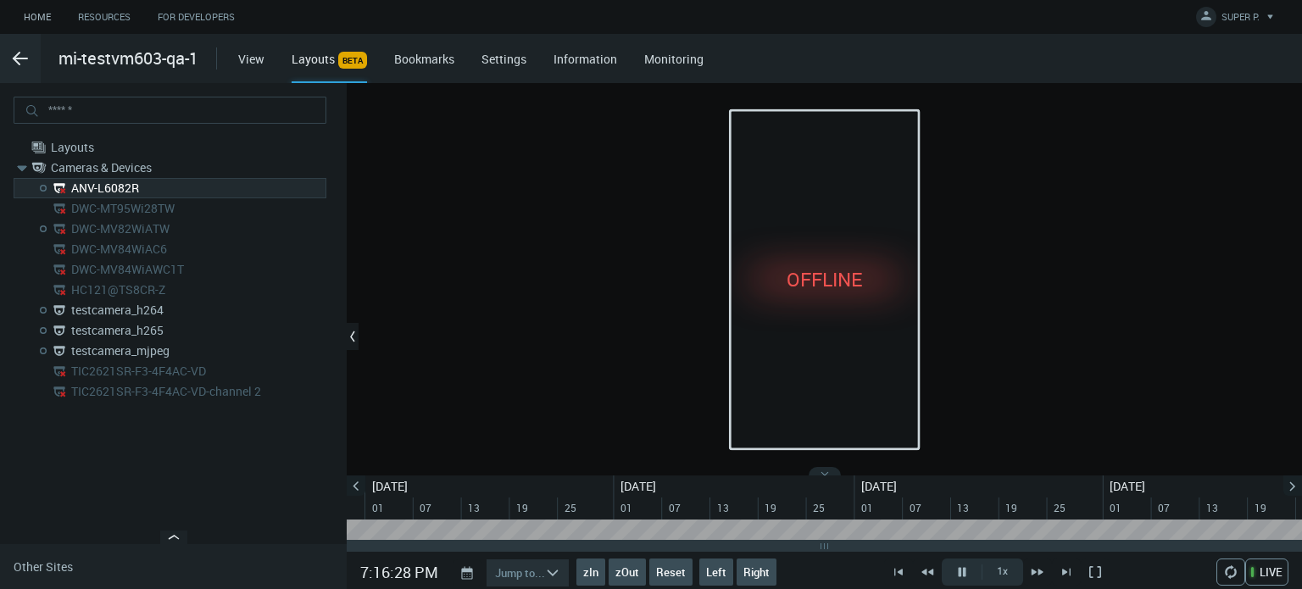
click at [39, 13] on link "Home" at bounding box center [37, 17] width 54 height 21
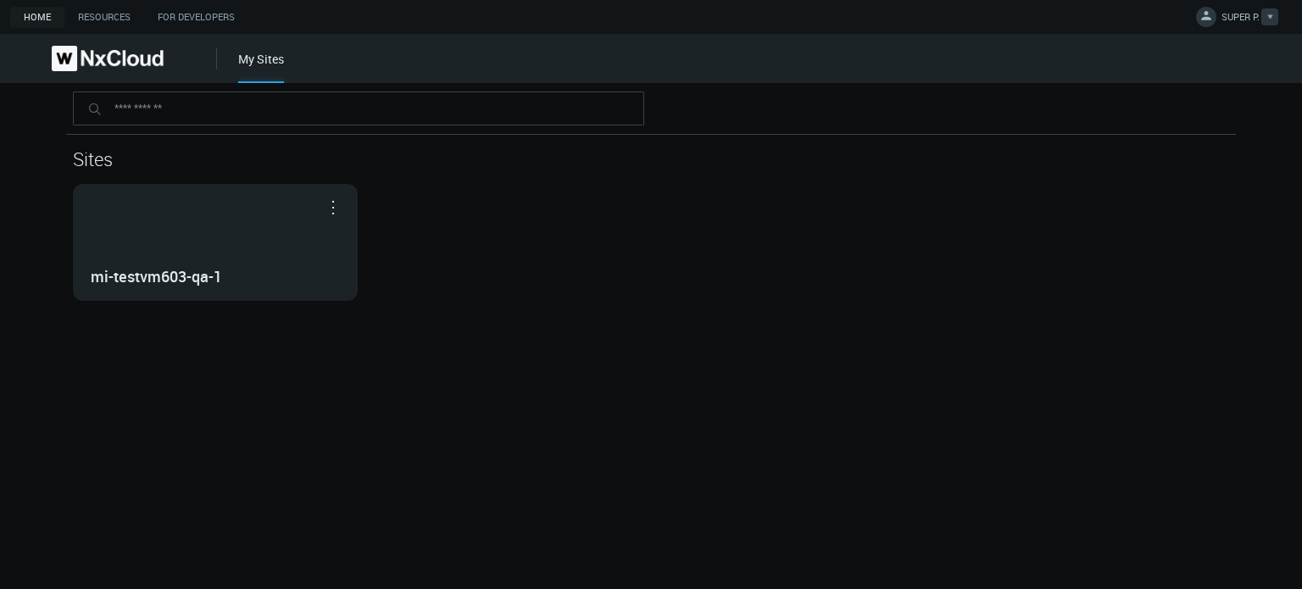
click at [1258, 10] on span "SUPER P." at bounding box center [1241, 19] width 38 height 19
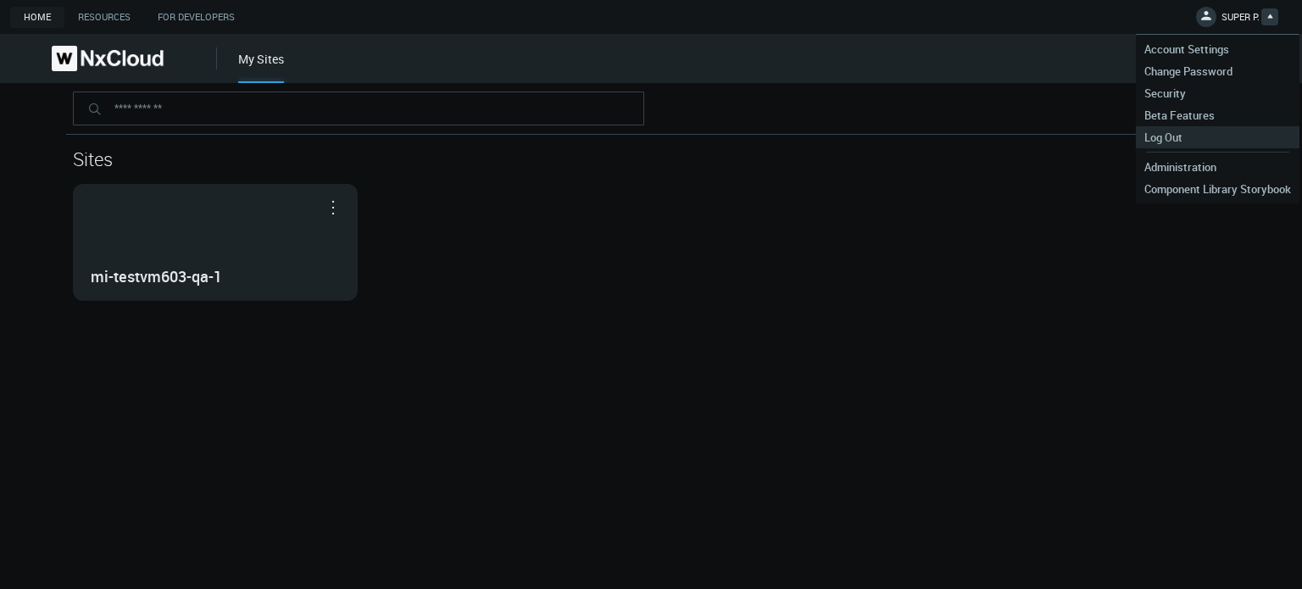
click at [1150, 131] on span "Log Out" at bounding box center [1163, 137] width 55 height 15
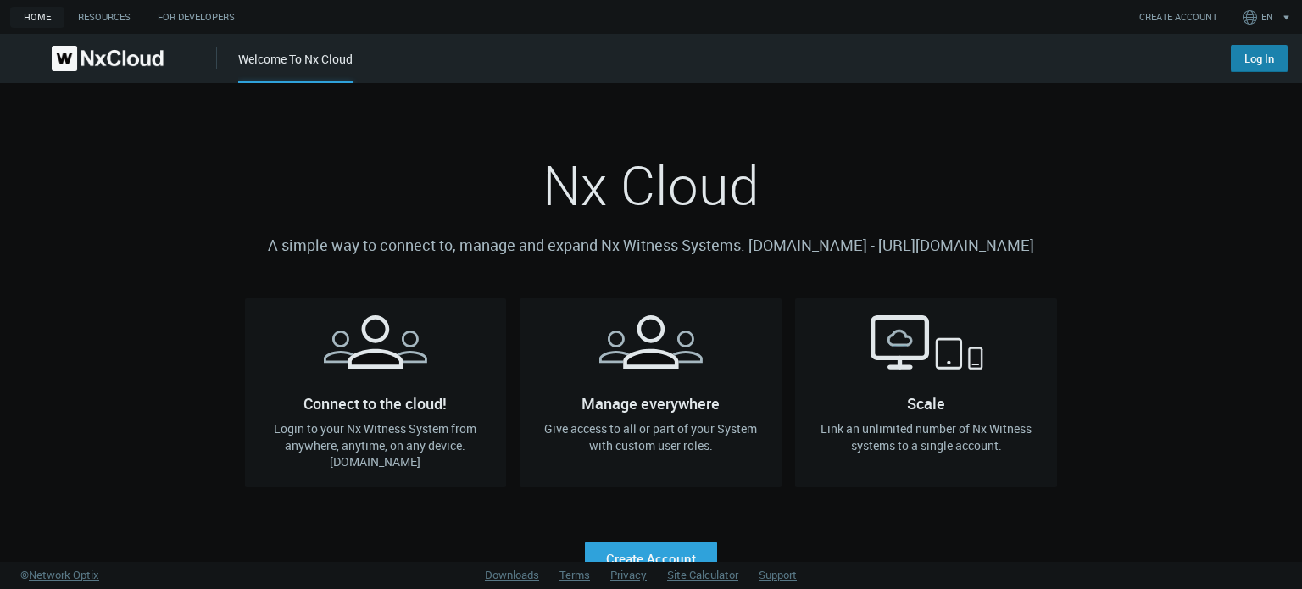
click at [1280, 60] on link "Log In" at bounding box center [1259, 58] width 57 height 27
